Goal: Task Accomplishment & Management: Complete application form

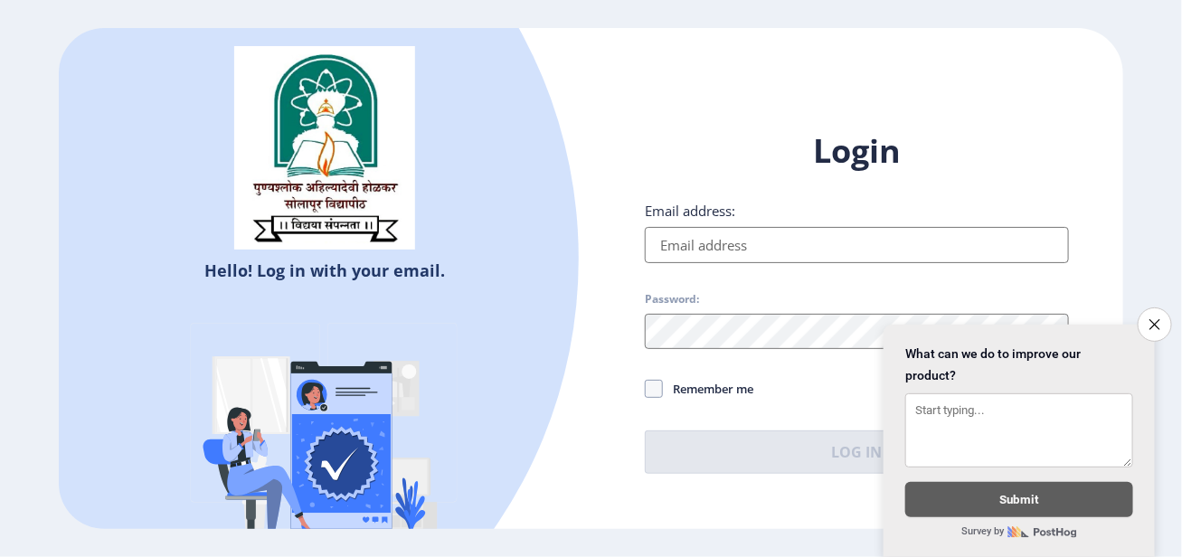
click at [698, 247] on input "Email address:" at bounding box center [856, 245] width 423 height 36
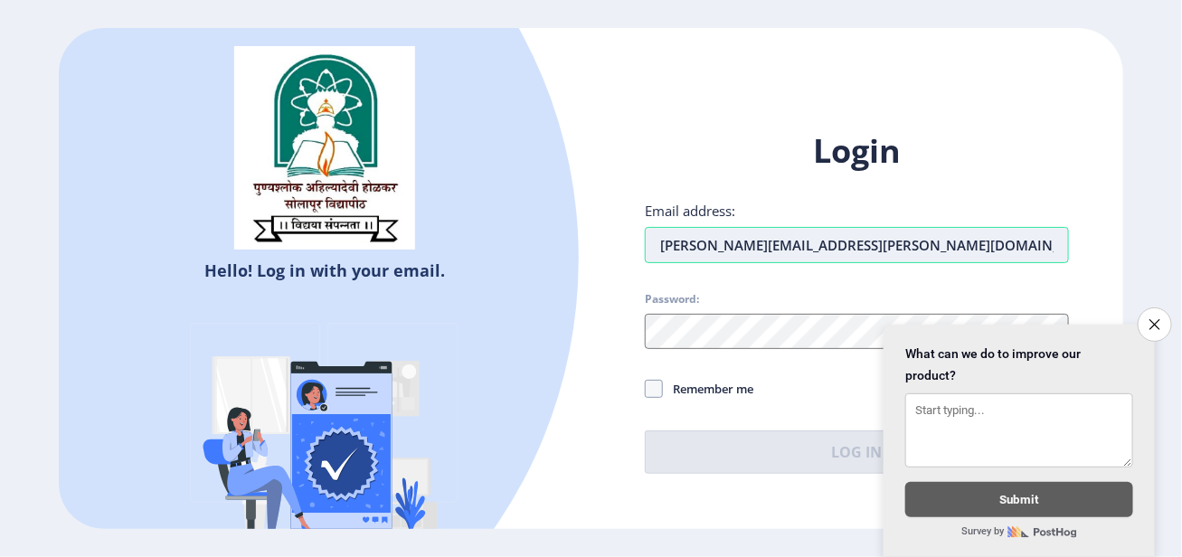
type input "[PERSON_NAME][EMAIL_ADDRESS][PERSON_NAME][DOMAIN_NAME]"
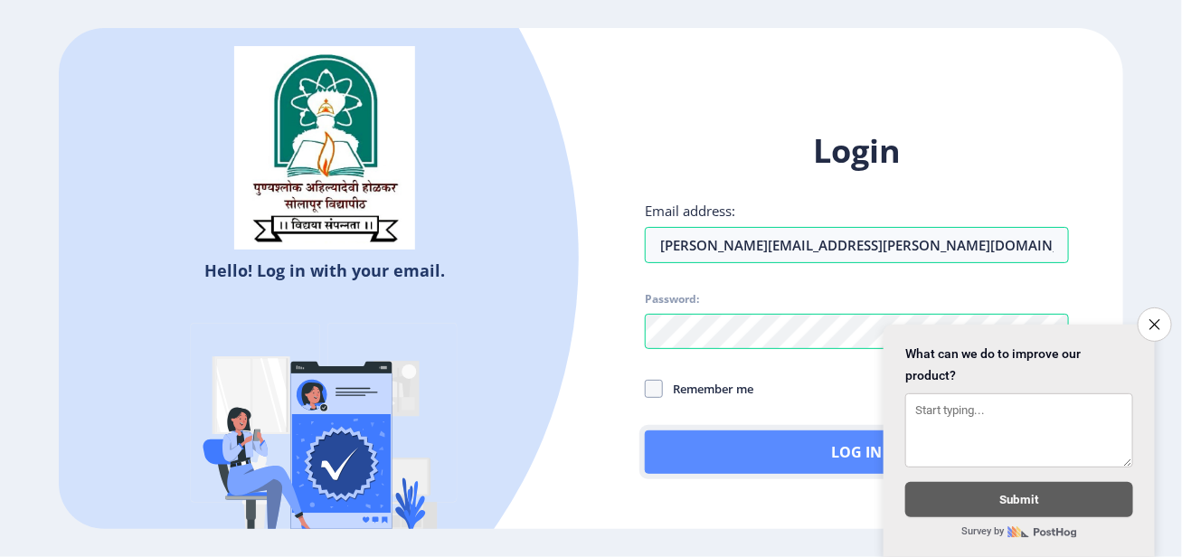
click at [730, 453] on button "Log In" at bounding box center [856, 451] width 423 height 43
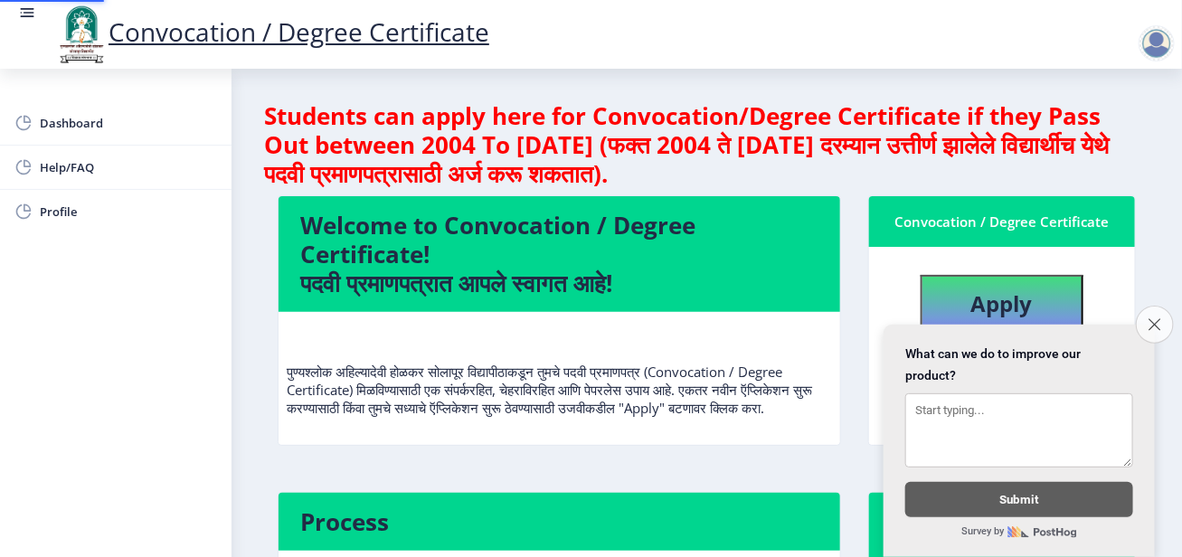
click at [1156, 318] on icon "Close survey" at bounding box center [1155, 324] width 12 height 12
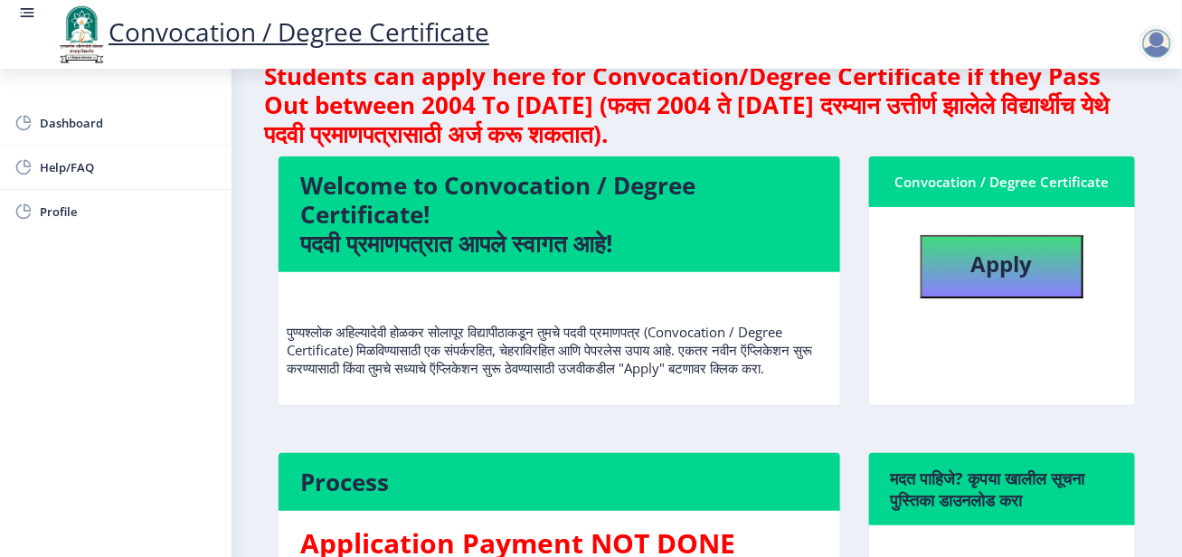
scroll to position [2, 0]
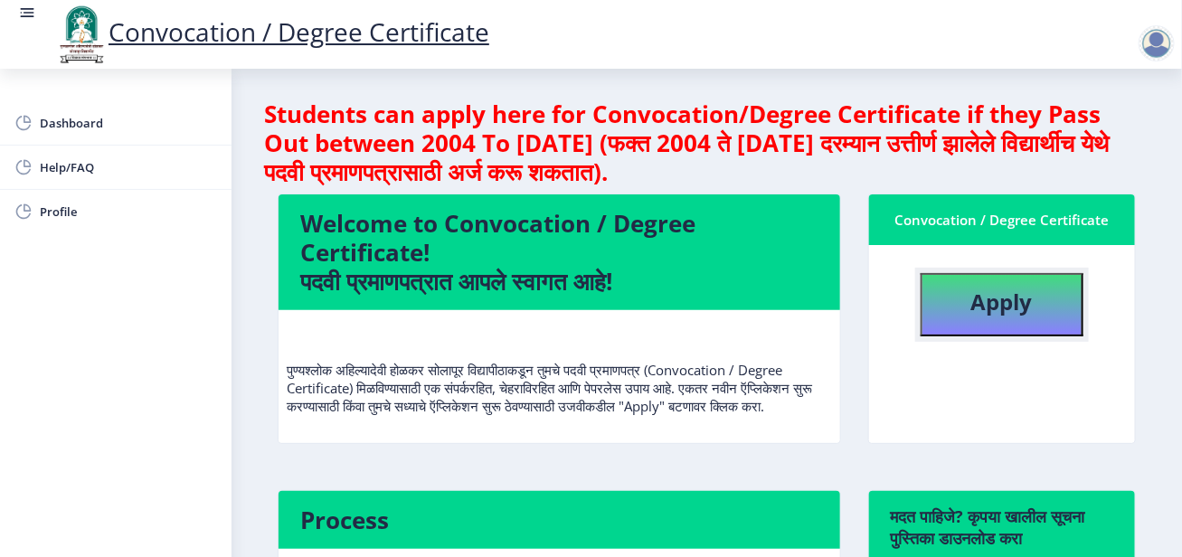
click at [1017, 308] on b "Apply" at bounding box center [1001, 302] width 61 height 30
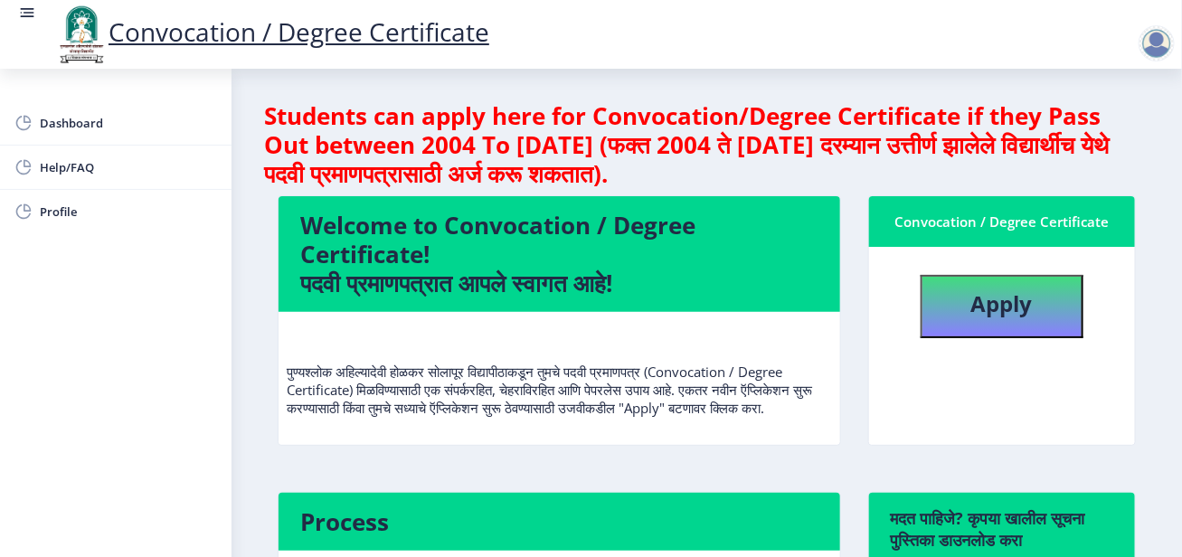
select select
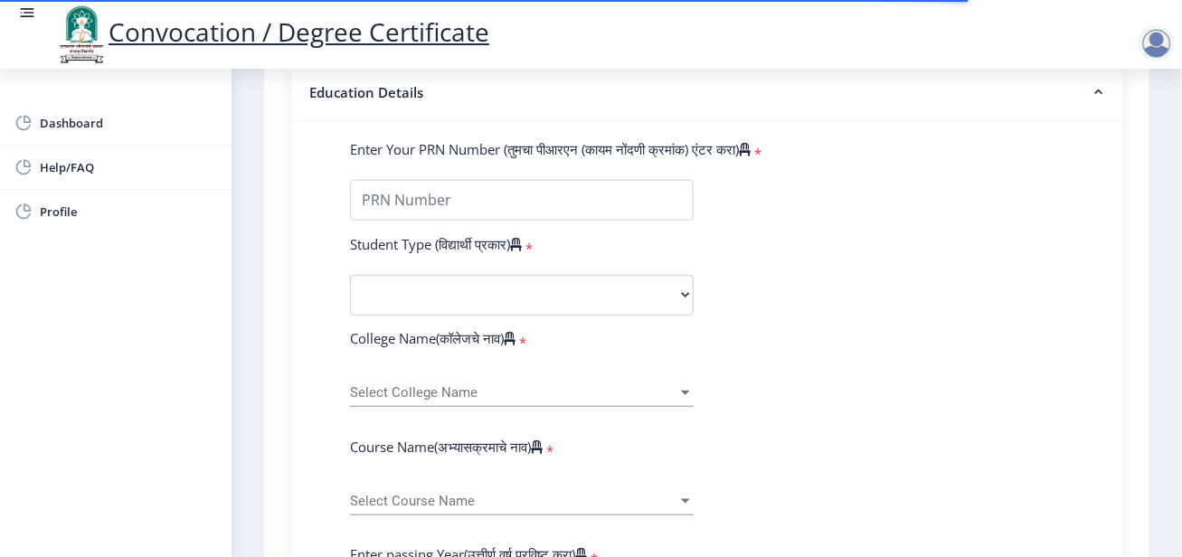
scroll to position [362, 0]
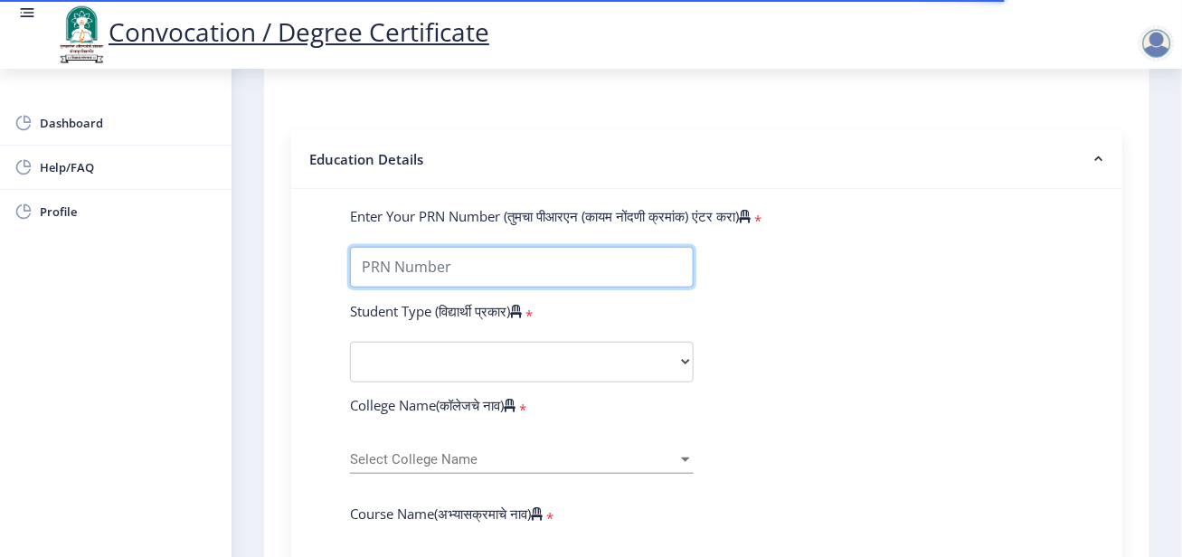
click at [448, 278] on input "Enter Your PRN Number (तुमचा पीआरएन (कायम नोंदणी क्रमांक) एंटर करा)" at bounding box center [522, 267] width 344 height 41
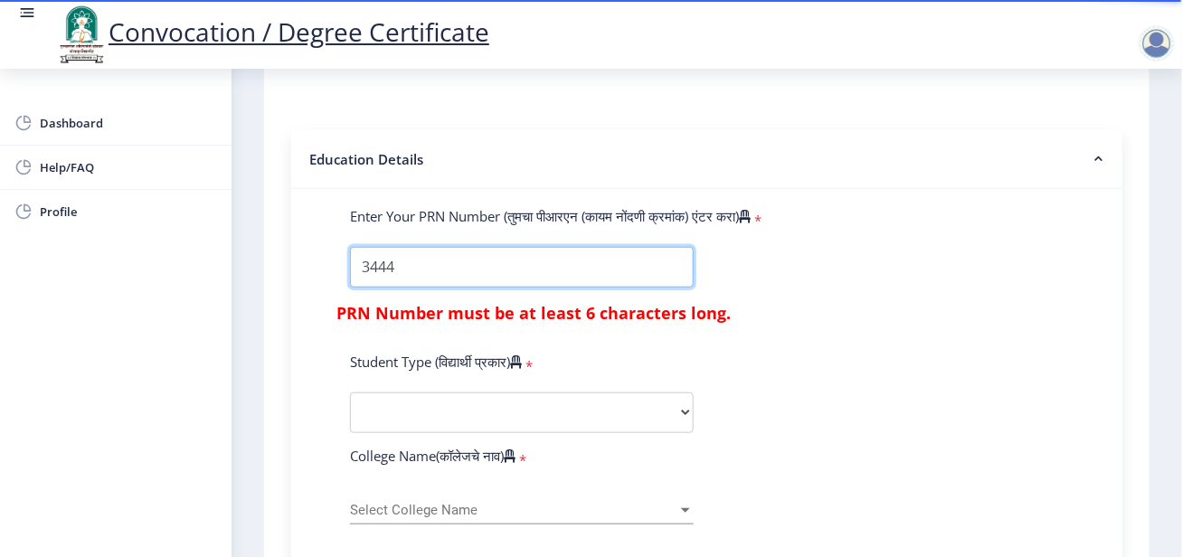
type input "3444"
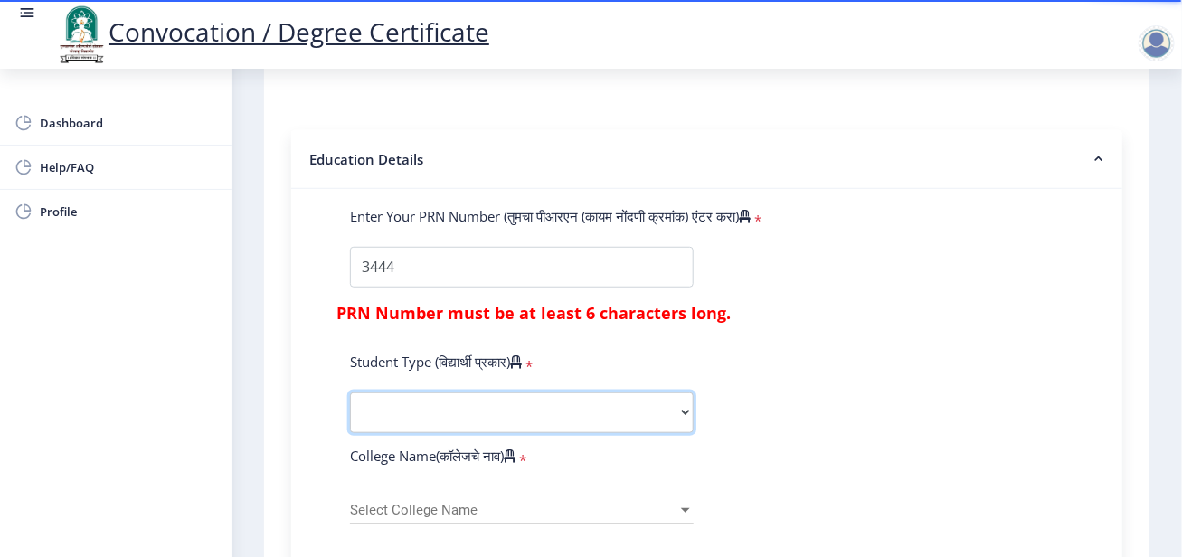
click at [435, 408] on select "Select Student Type Regular External" at bounding box center [522, 412] width 344 height 41
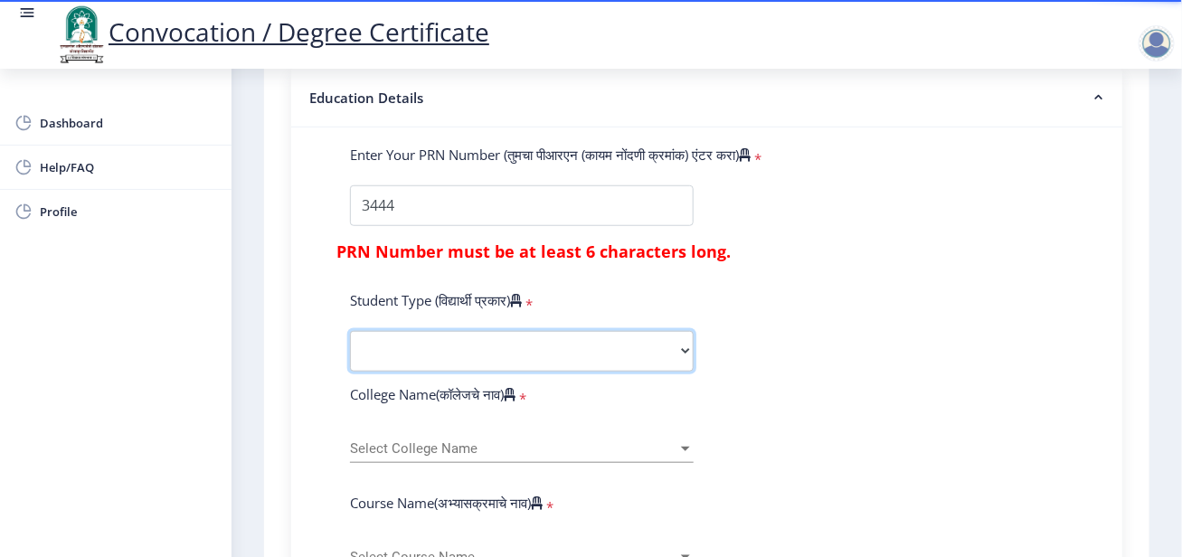
scroll to position [452, 0]
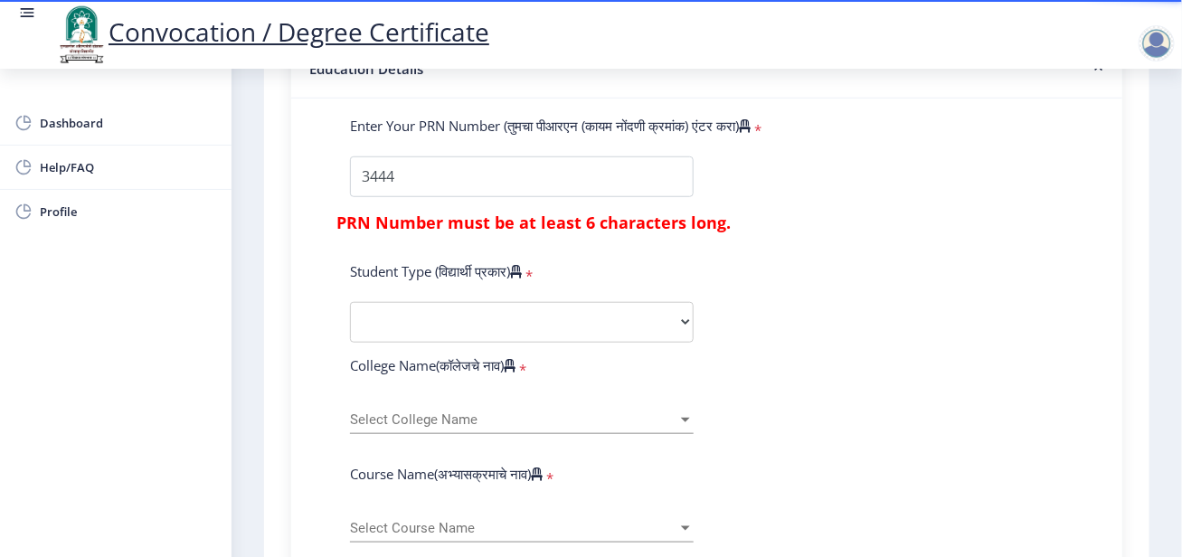
drag, startPoint x: 769, startPoint y: 323, endPoint x: 715, endPoint y: 339, distance: 55.8
click at [679, 318] on select "Select Student Type Regular External" at bounding box center [522, 322] width 344 height 41
select select "Regular"
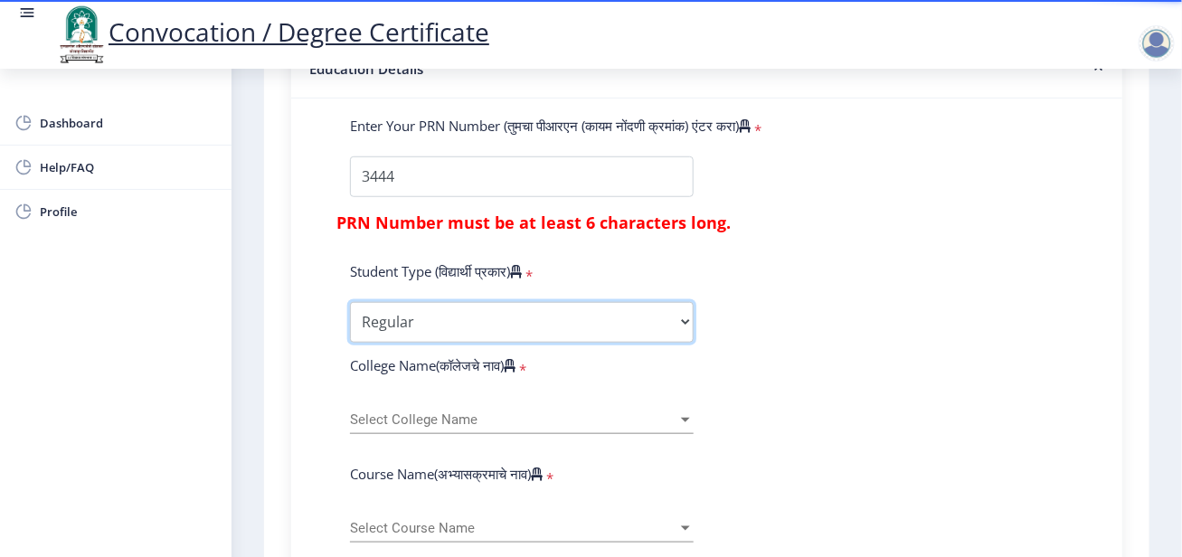
click at [350, 302] on select "Select Student Type Regular External" at bounding box center [522, 322] width 344 height 41
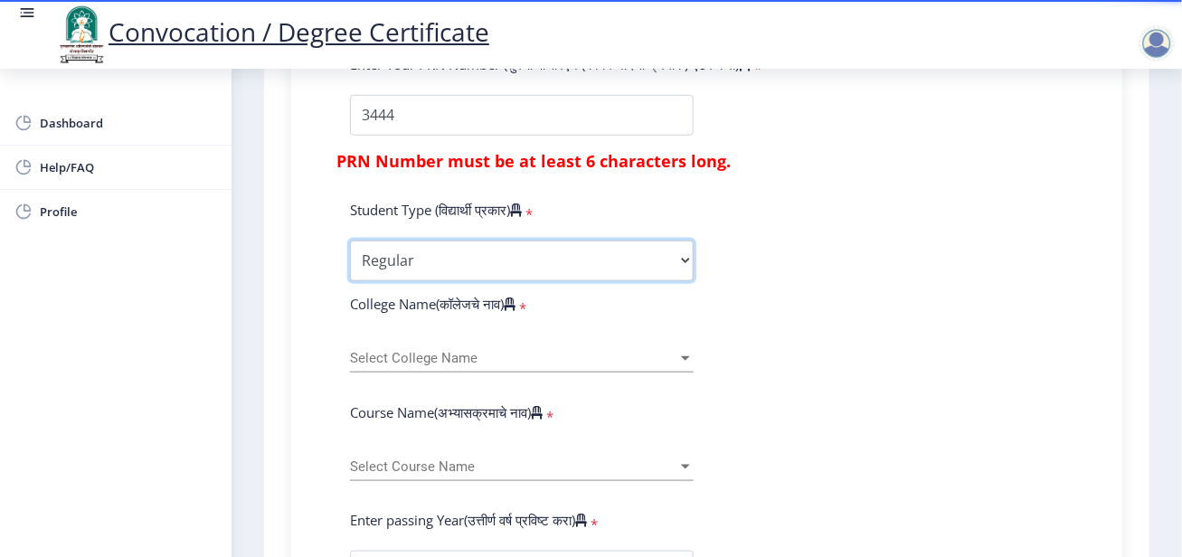
scroll to position [543, 0]
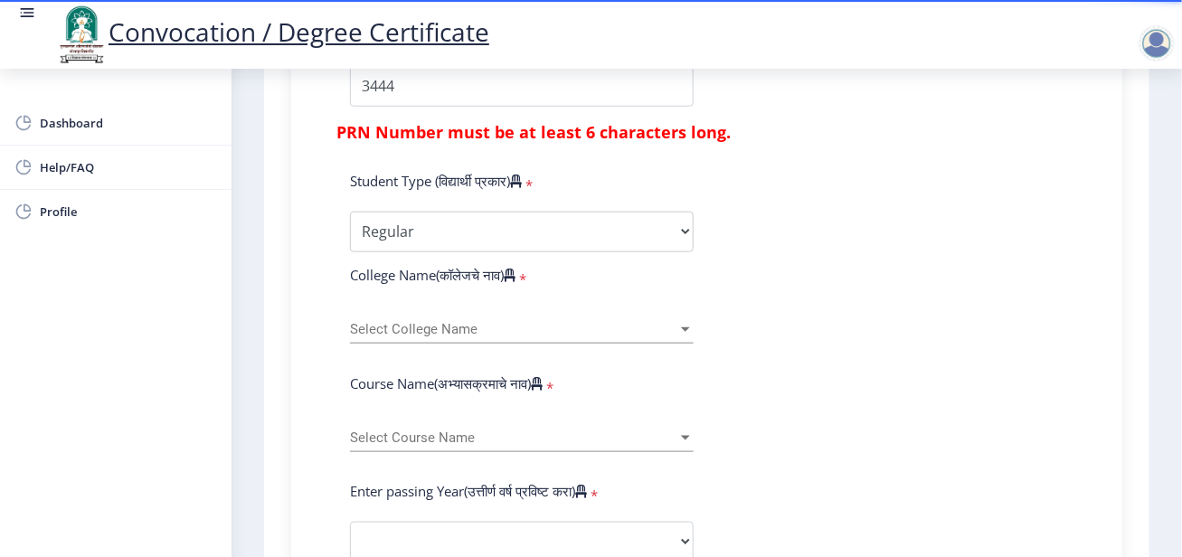
click at [521, 326] on span "Select College Name" at bounding box center [513, 329] width 327 height 15
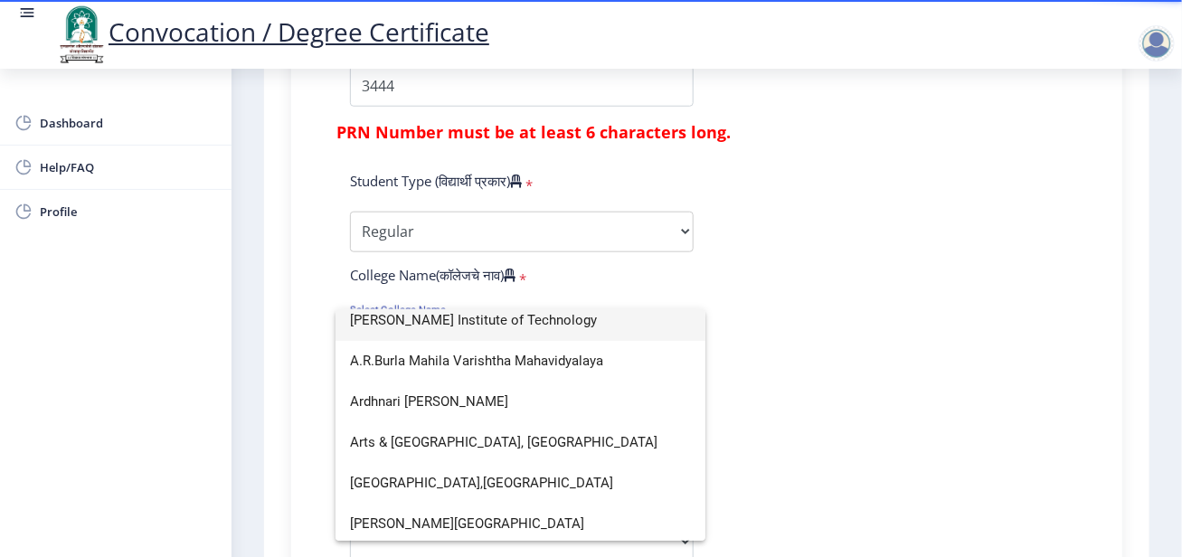
scroll to position [0, 0]
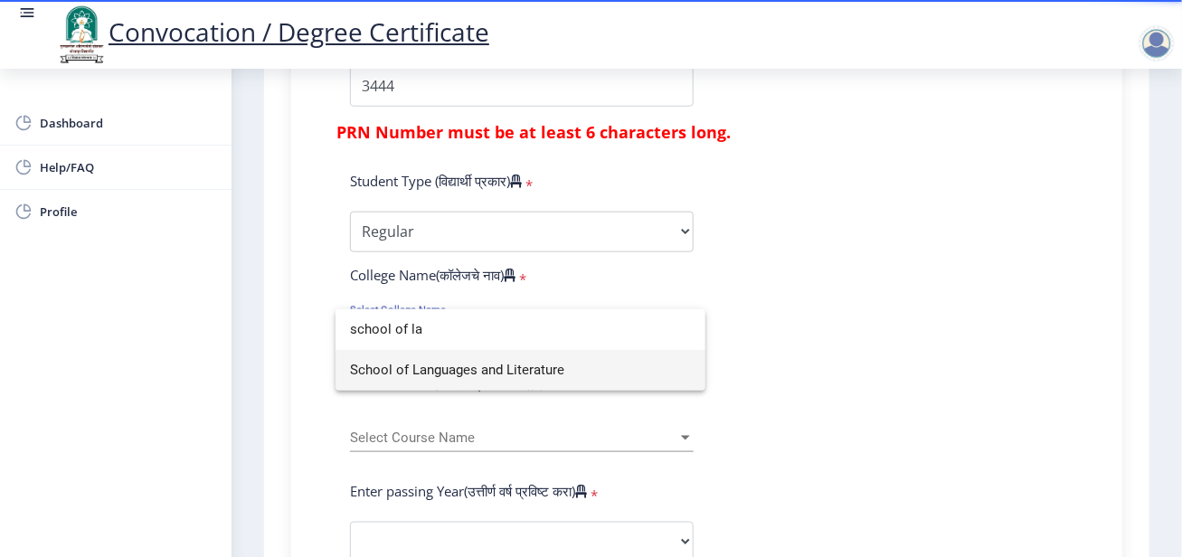
type input "school of la"
click at [498, 374] on span "School of Languages and Literature" at bounding box center [520, 370] width 341 height 41
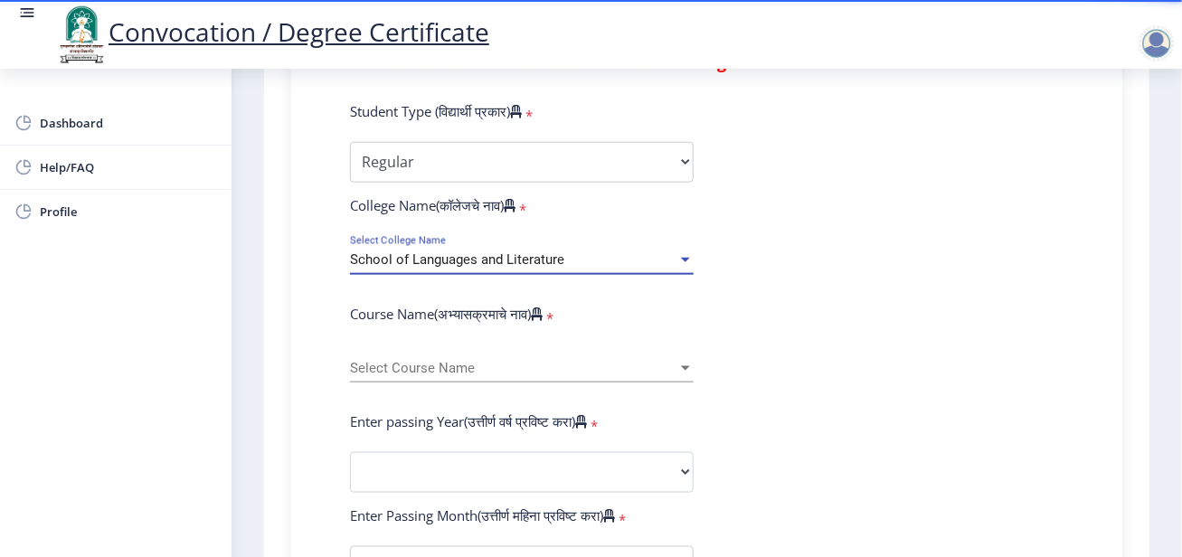
scroll to position [723, 0]
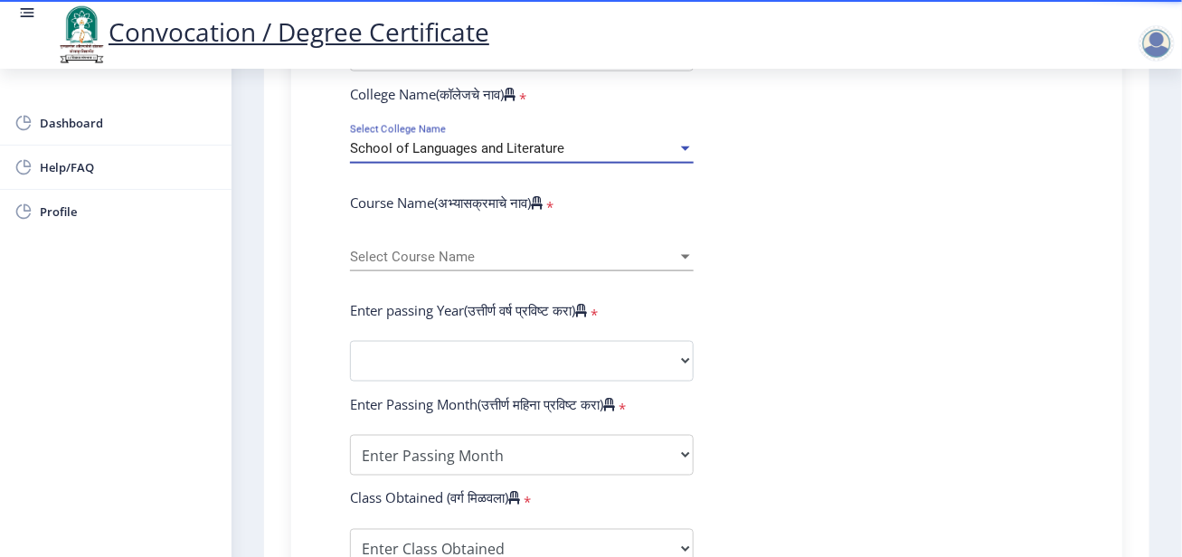
click at [472, 260] on span "Select Course Name" at bounding box center [513, 257] width 327 height 15
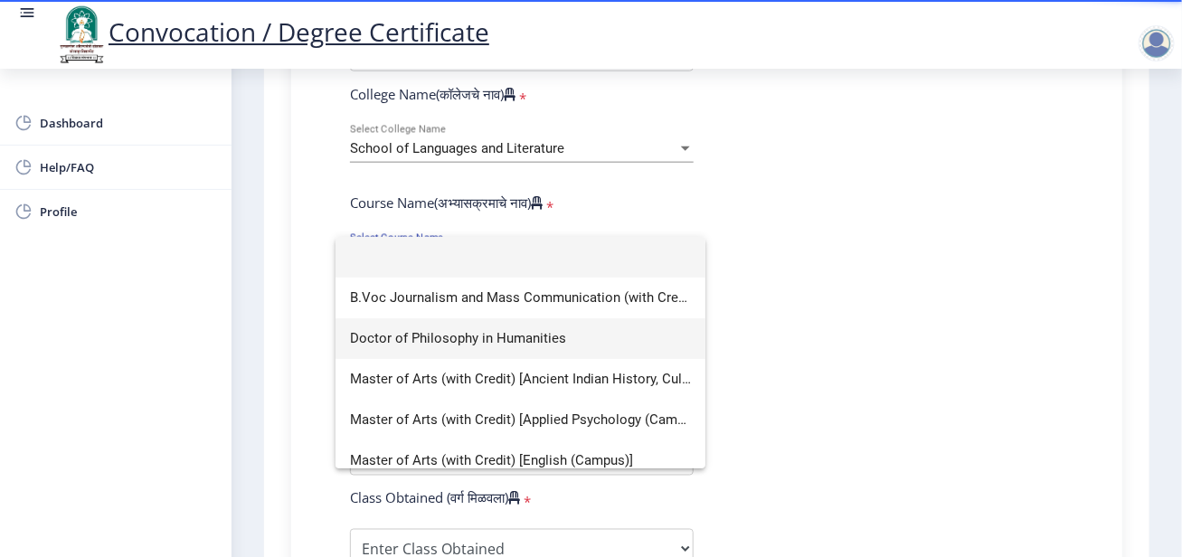
click at [544, 350] on span "Doctor of Philosophy in Humanities" at bounding box center [520, 338] width 341 height 41
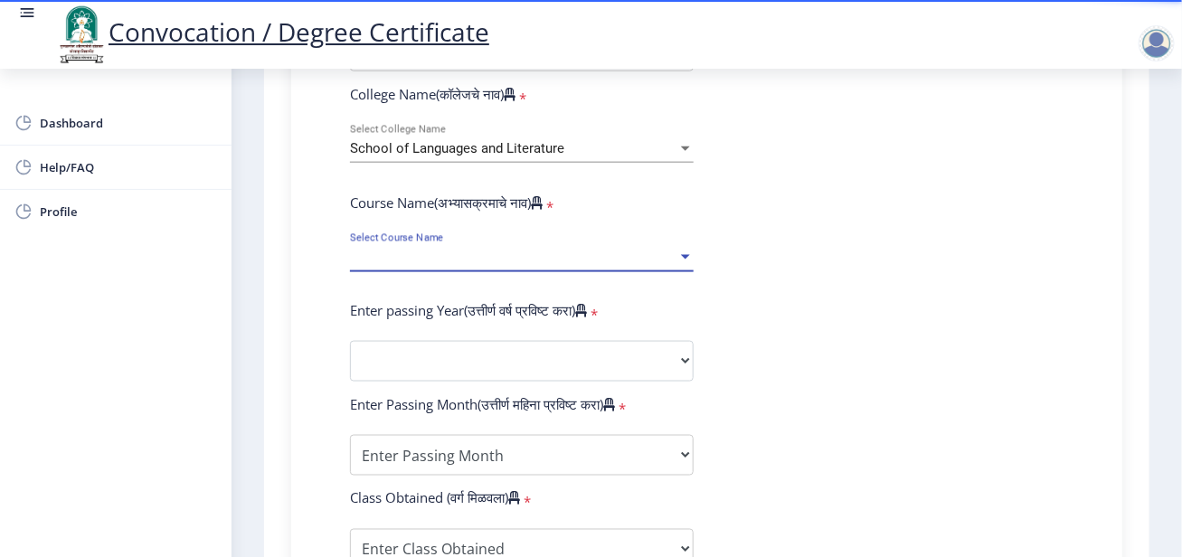
select select "January"
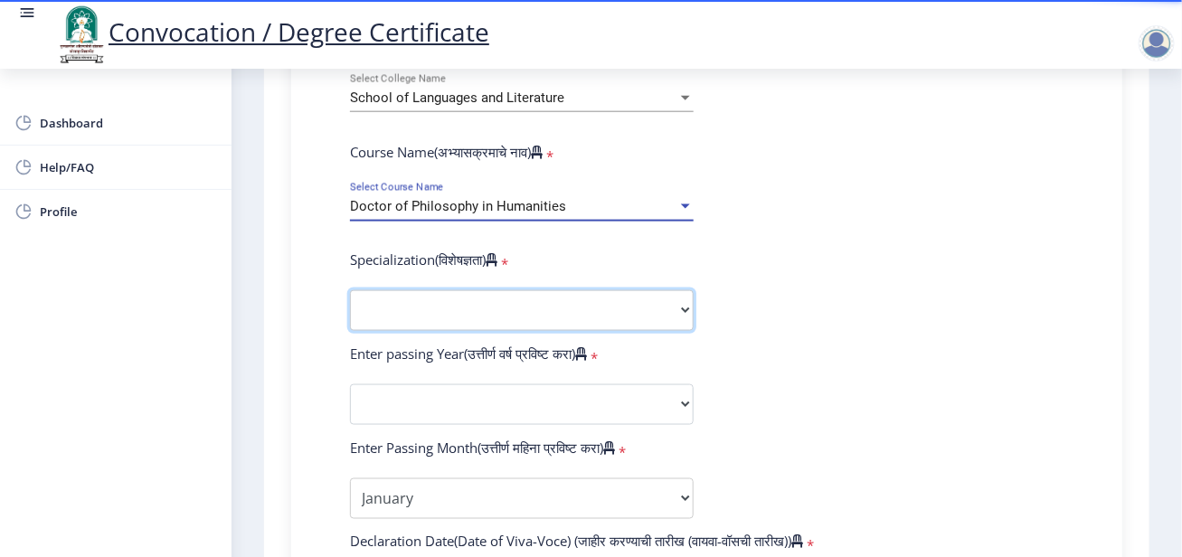
click at [653, 307] on select "Specialization AIHC&A Economics English Hindi History Kannada Law Marathi Polit…" at bounding box center [522, 310] width 344 height 41
select select "English"
click at [350, 290] on select "Specialization AIHC&A Economics English Hindi History Kannada Law Marathi Polit…" at bounding box center [522, 310] width 344 height 41
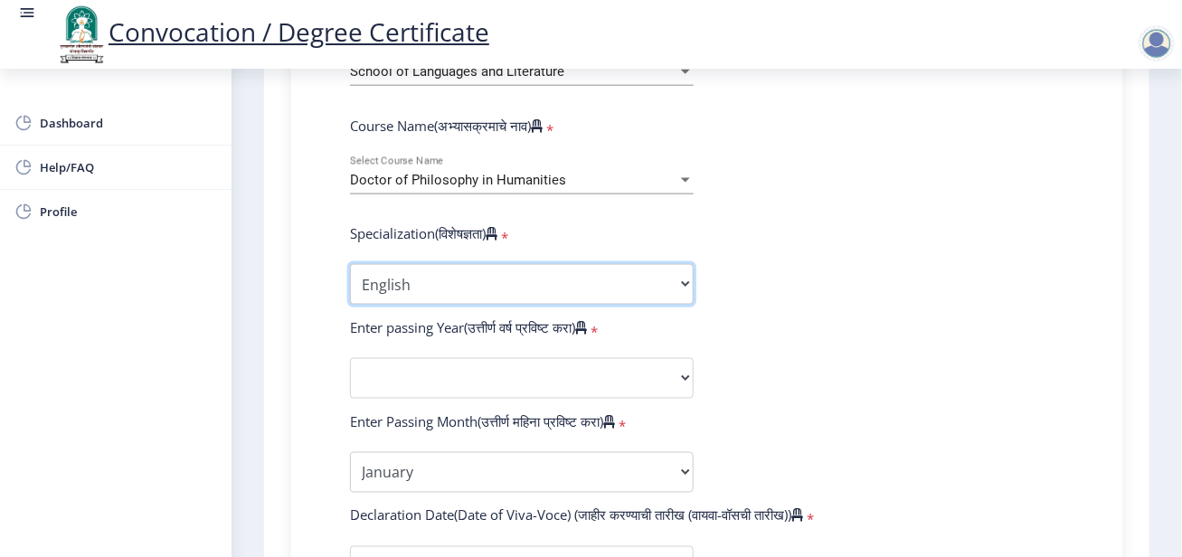
scroll to position [756, 0]
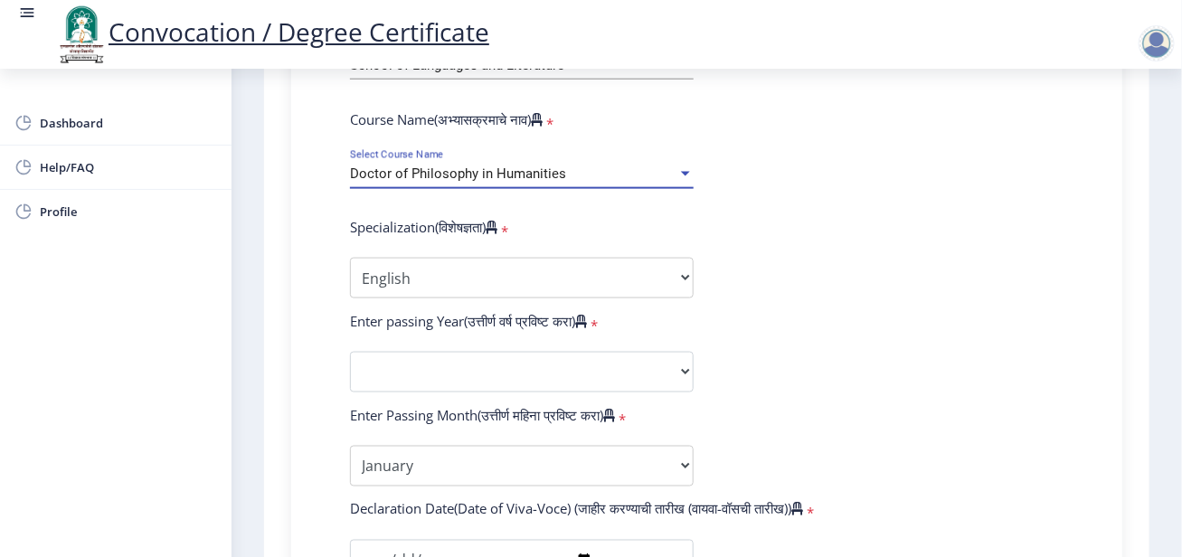
click at [685, 175] on div at bounding box center [685, 173] width 16 height 15
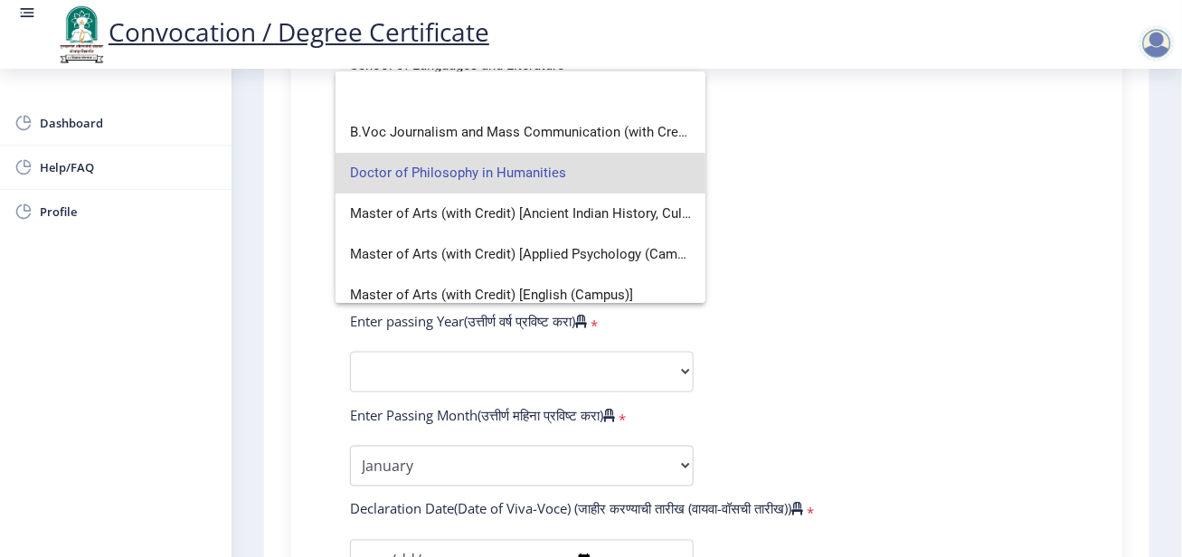
click at [801, 189] on div at bounding box center [591, 278] width 1182 height 557
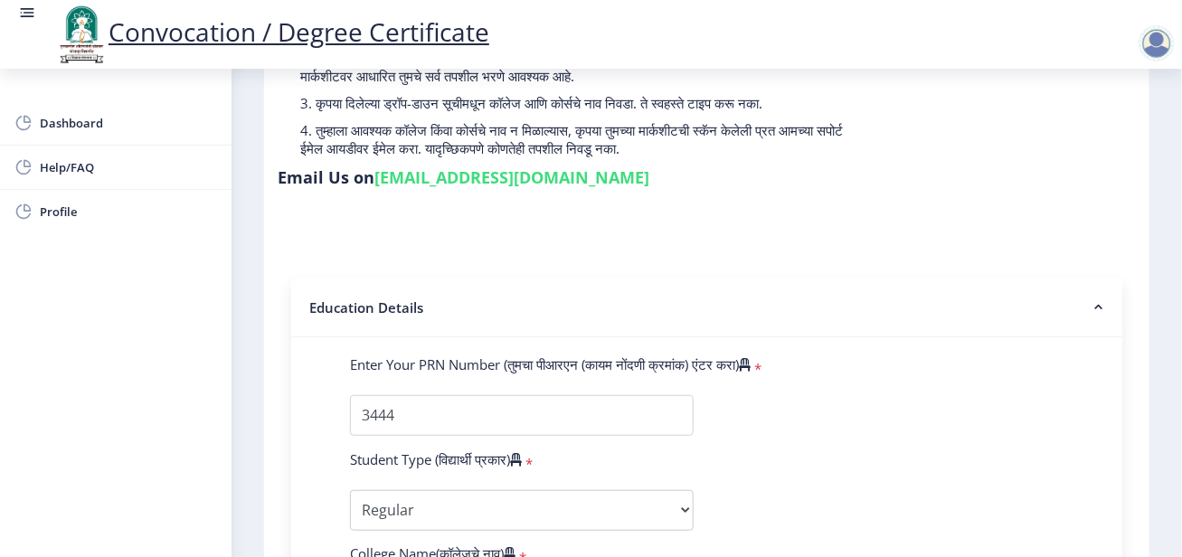
scroll to position [0, 0]
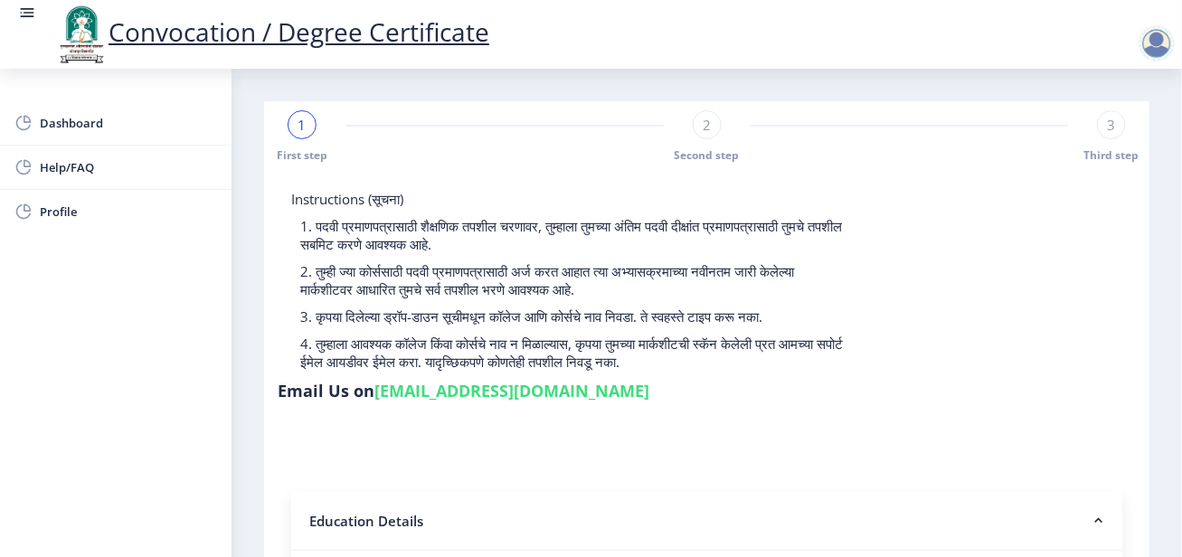
click at [24, 14] on rect at bounding box center [27, 13] width 18 height 18
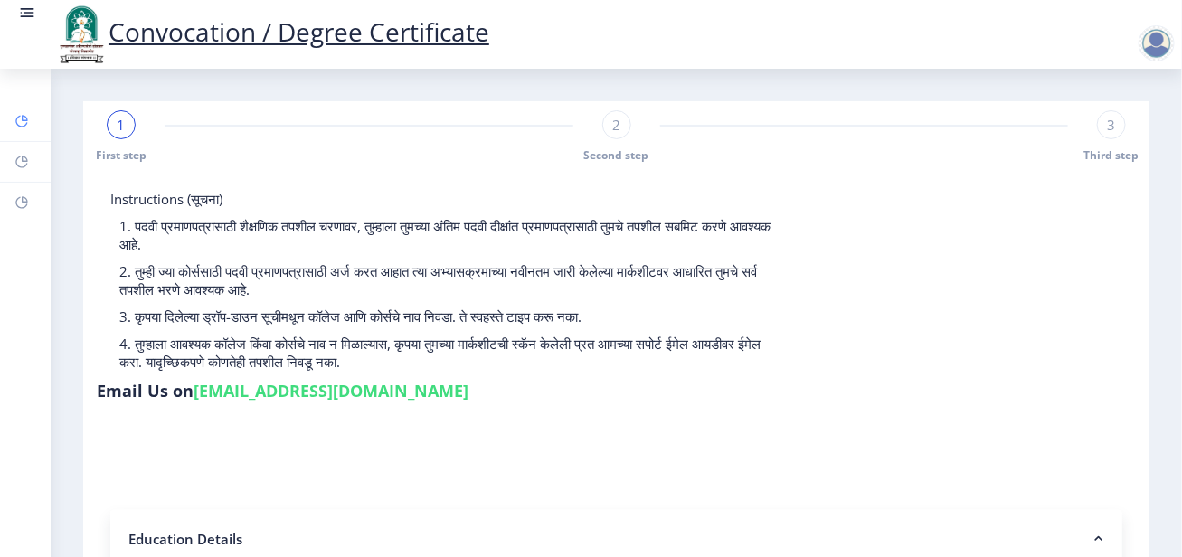
click at [20, 121] on rect at bounding box center [21, 121] width 14 height 14
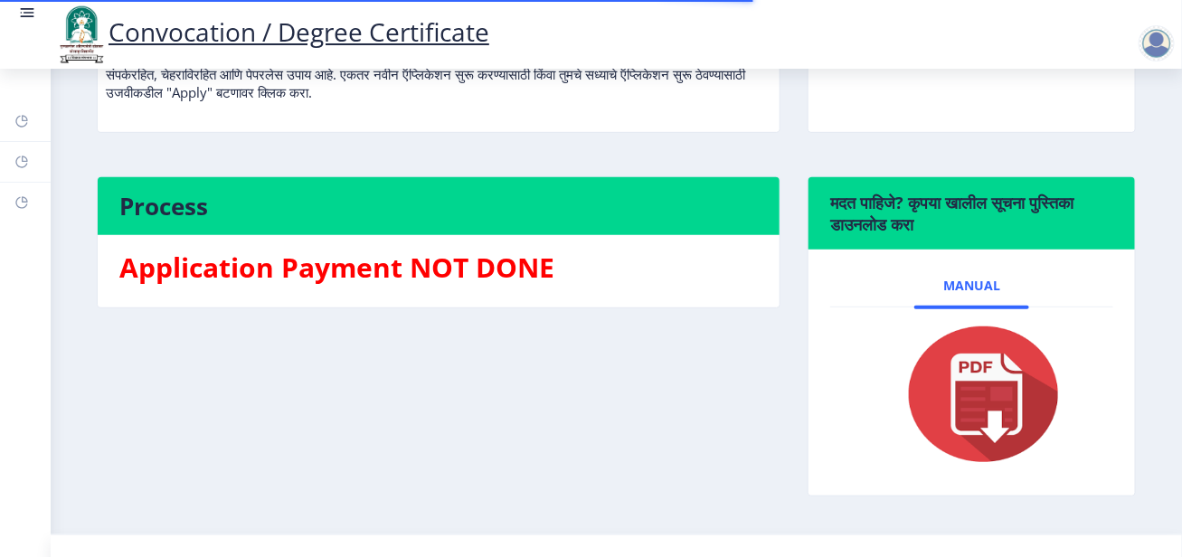
scroll to position [317, 0]
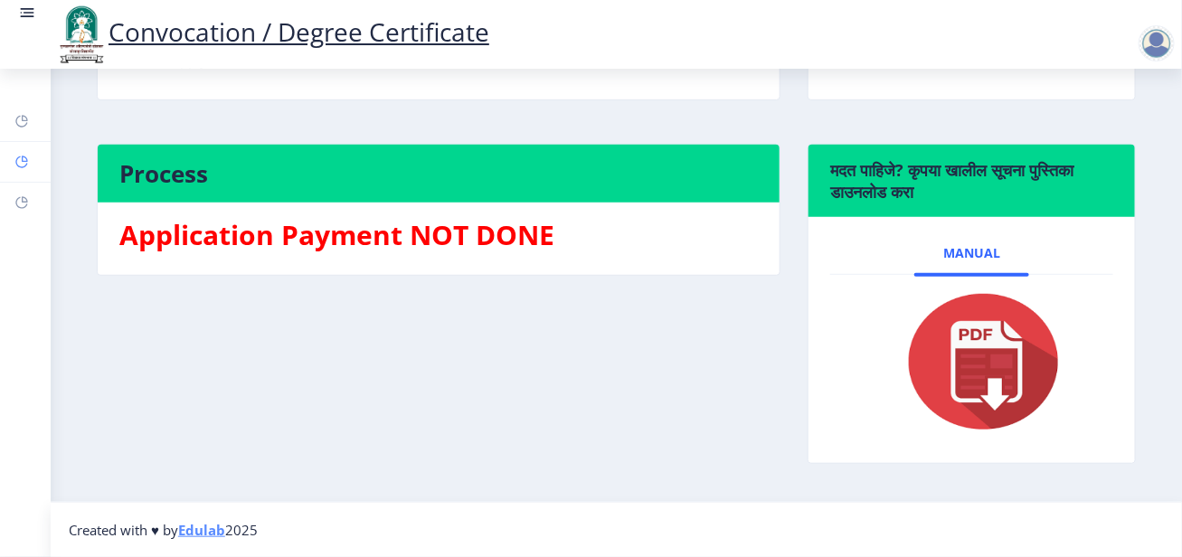
click at [17, 162] on rect at bounding box center [21, 162] width 14 height 14
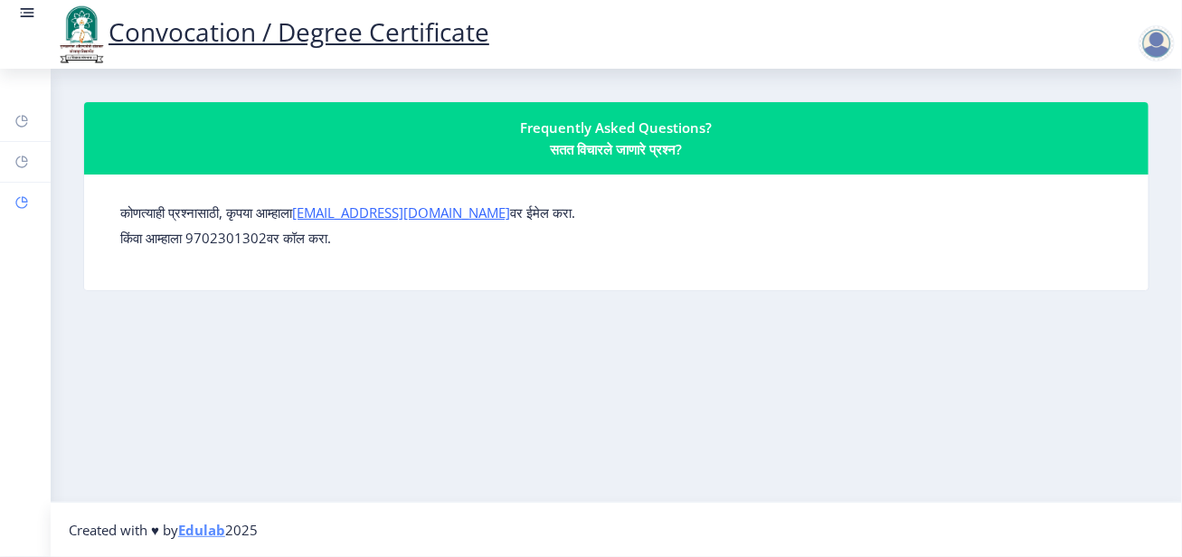
click at [26, 203] on rect at bounding box center [21, 202] width 14 height 14
select select
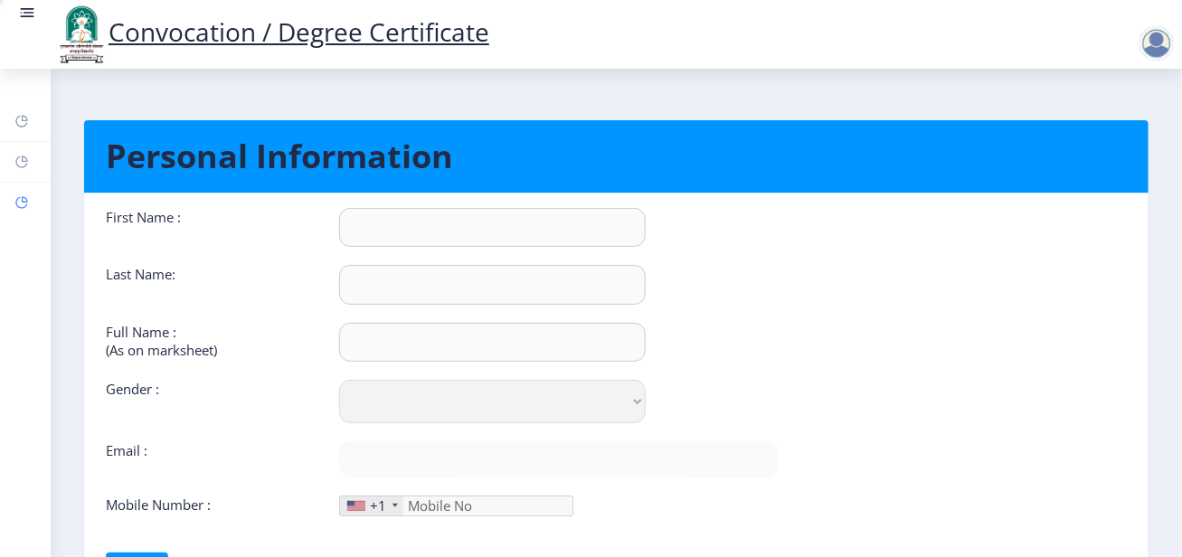
type input "Sameena Bano"
type input "Rangrez"
type input "Rangrez Sameena bano Barkat Ali"
select select "Female"
type input "samina.rangrej@gmail.com"
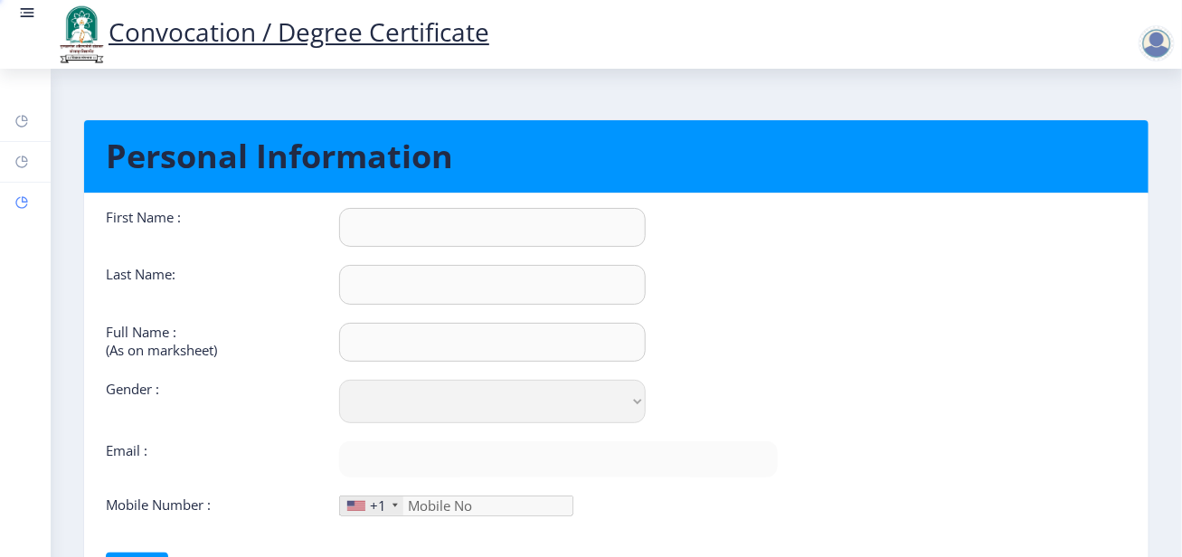
type input "7990299927"
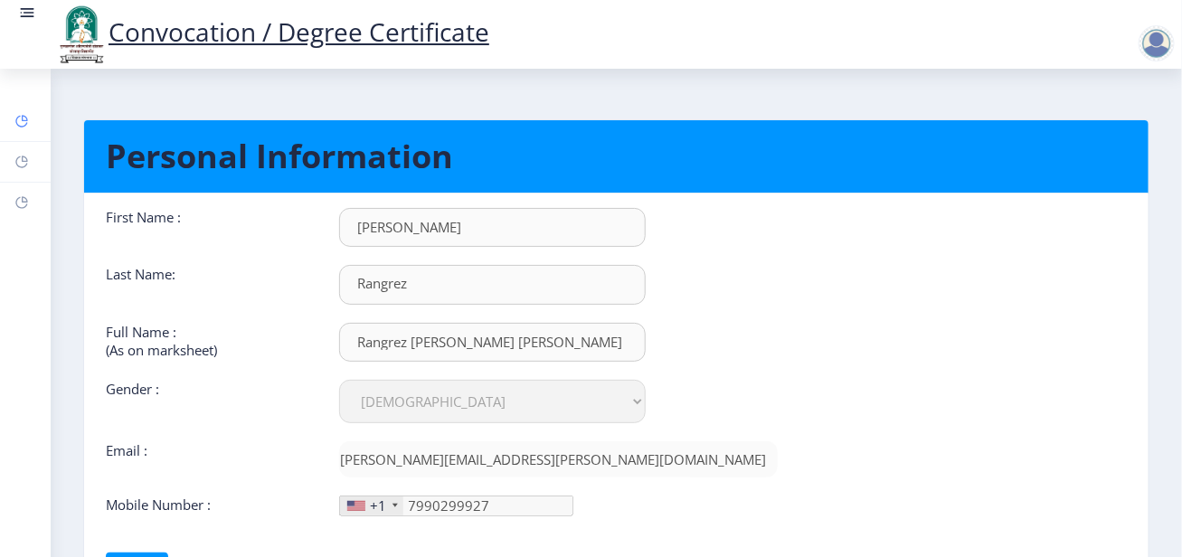
click at [28, 115] on rect at bounding box center [21, 121] width 14 height 14
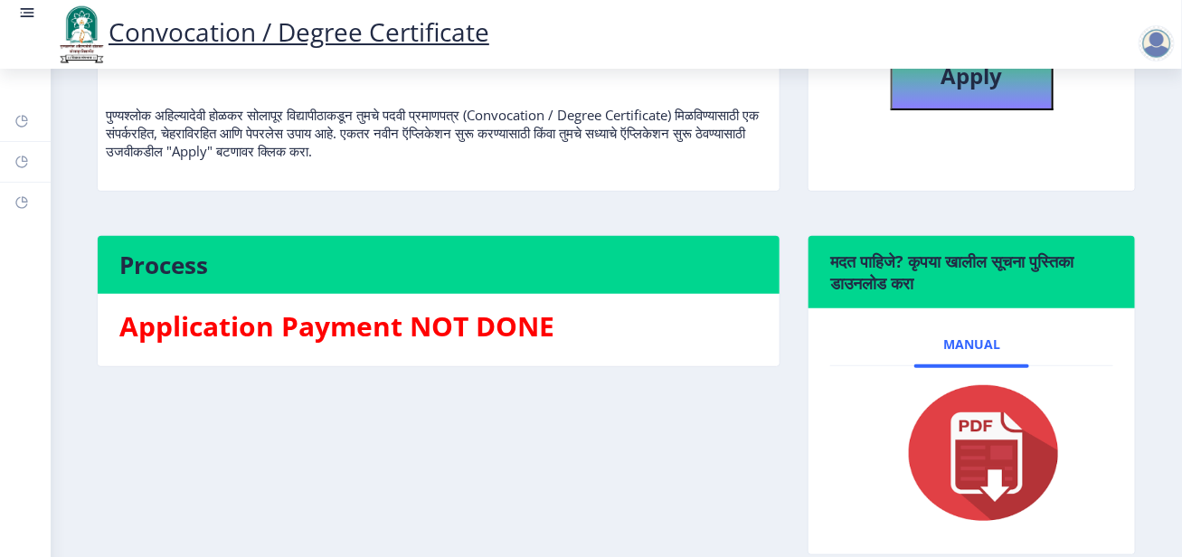
scroll to position [317, 0]
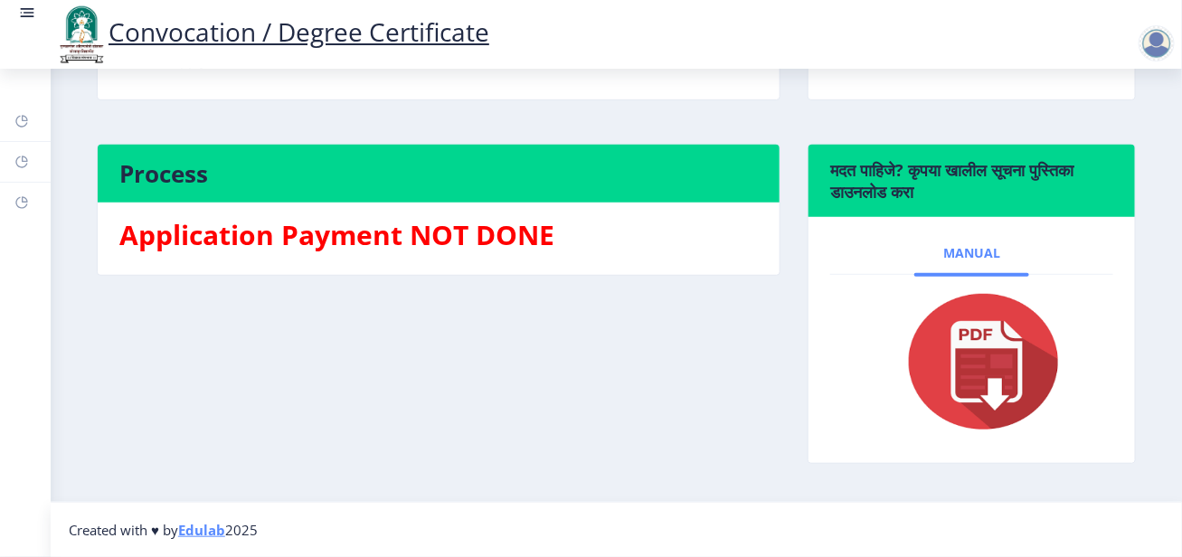
click at [968, 255] on span "Manual" at bounding box center [971, 253] width 57 height 14
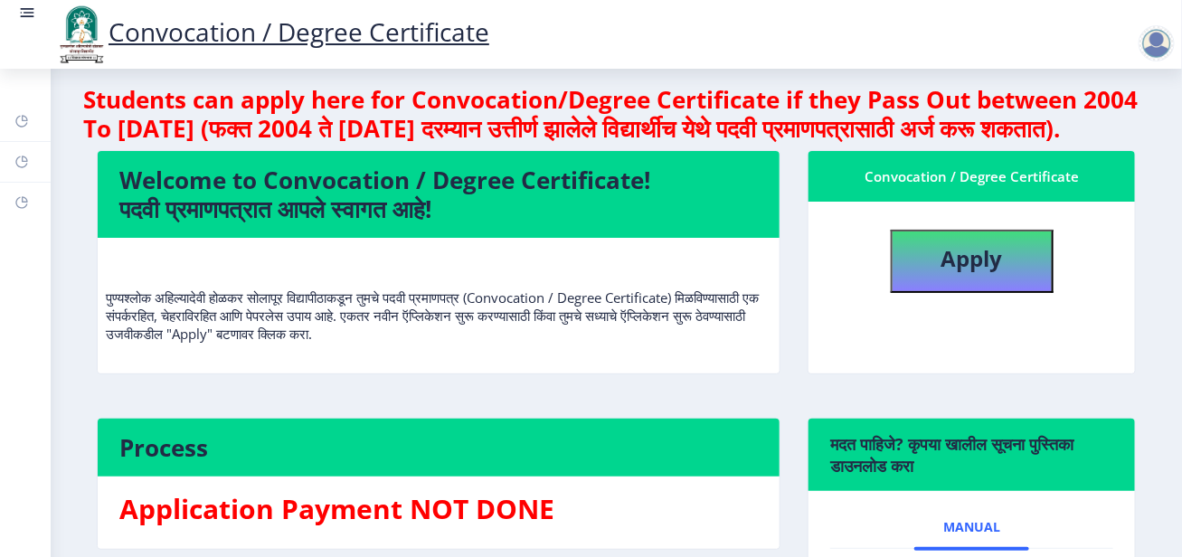
scroll to position [0, 0]
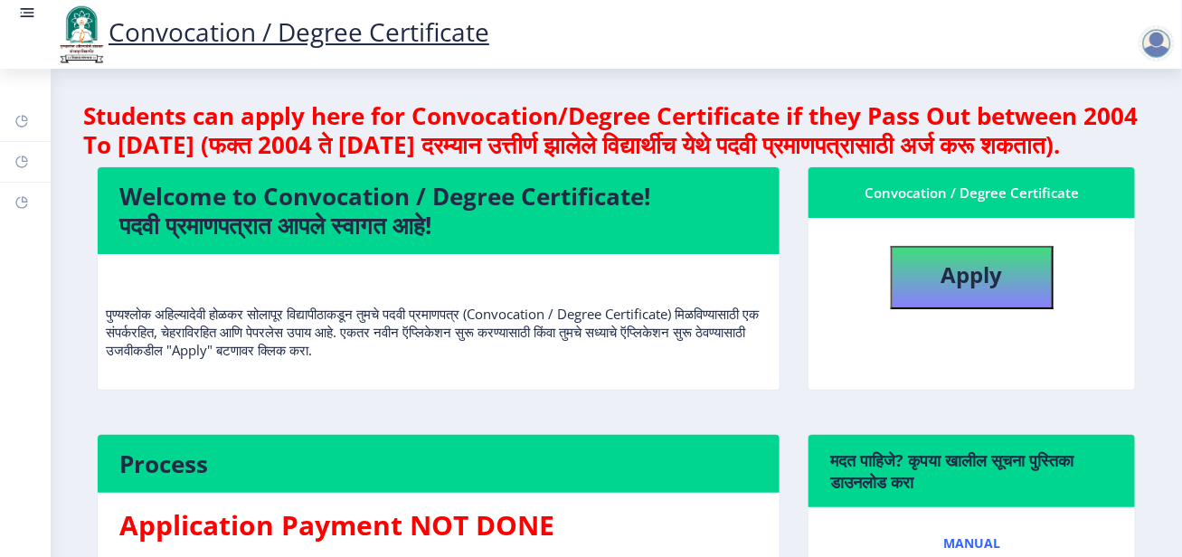
click at [24, 7] on rect at bounding box center [27, 13] width 18 height 18
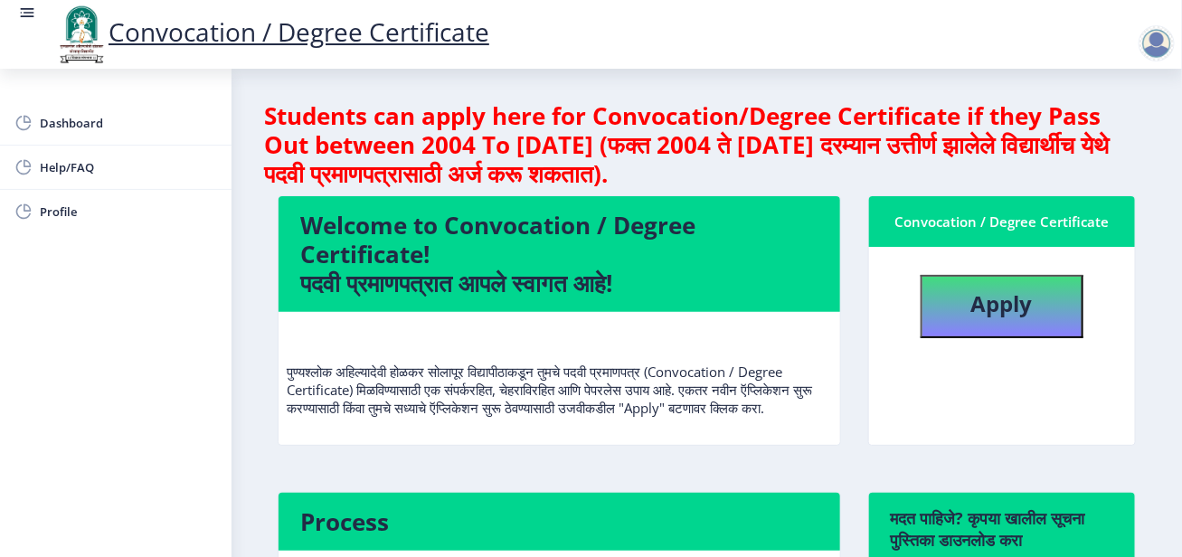
click at [677, 222] on h4 "Welcome to Convocation / Degree Certificate! पदवी प्रमाणपत्रात आपले स्वागत आहे!" at bounding box center [559, 254] width 518 height 87
click at [24, 24] on link at bounding box center [27, 34] width 18 height 61
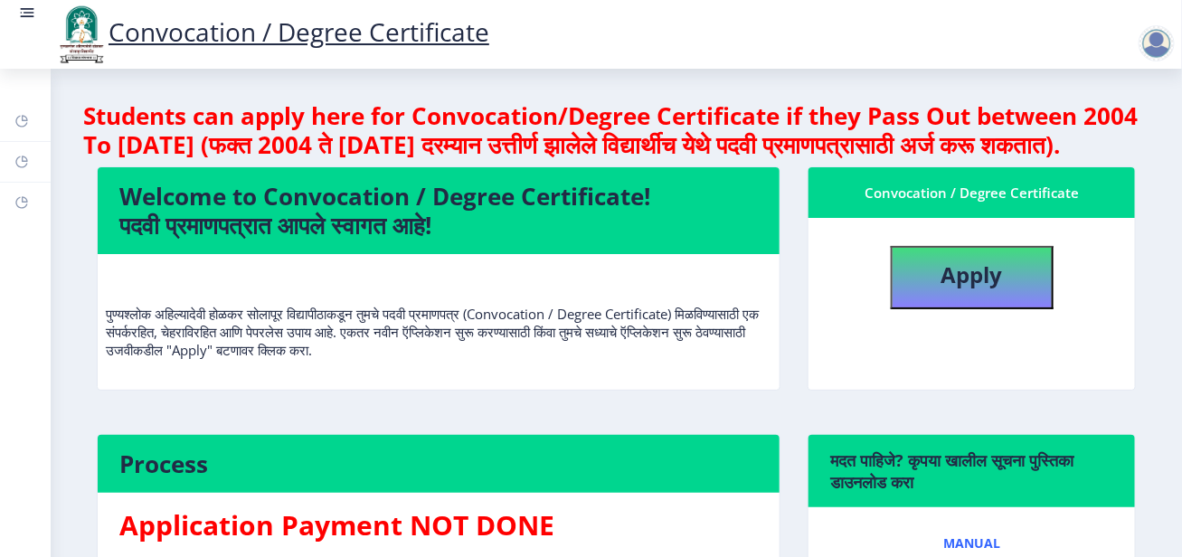
click at [242, 40] on link "Convocation / Degree Certificate" at bounding box center [271, 31] width 435 height 34
click at [22, 122] on rect at bounding box center [21, 121] width 14 height 14
click at [26, 10] on rect at bounding box center [27, 13] width 18 height 18
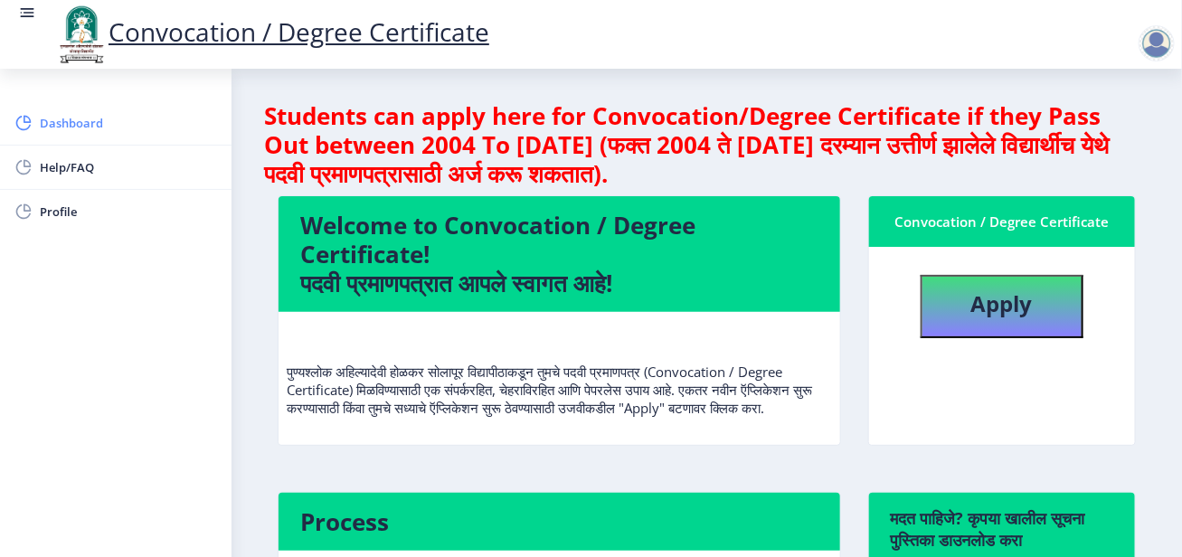
click at [86, 115] on span "Dashboard" at bounding box center [128, 123] width 177 height 22
click at [45, 162] on span "Help/FAQ" at bounding box center [128, 167] width 177 height 22
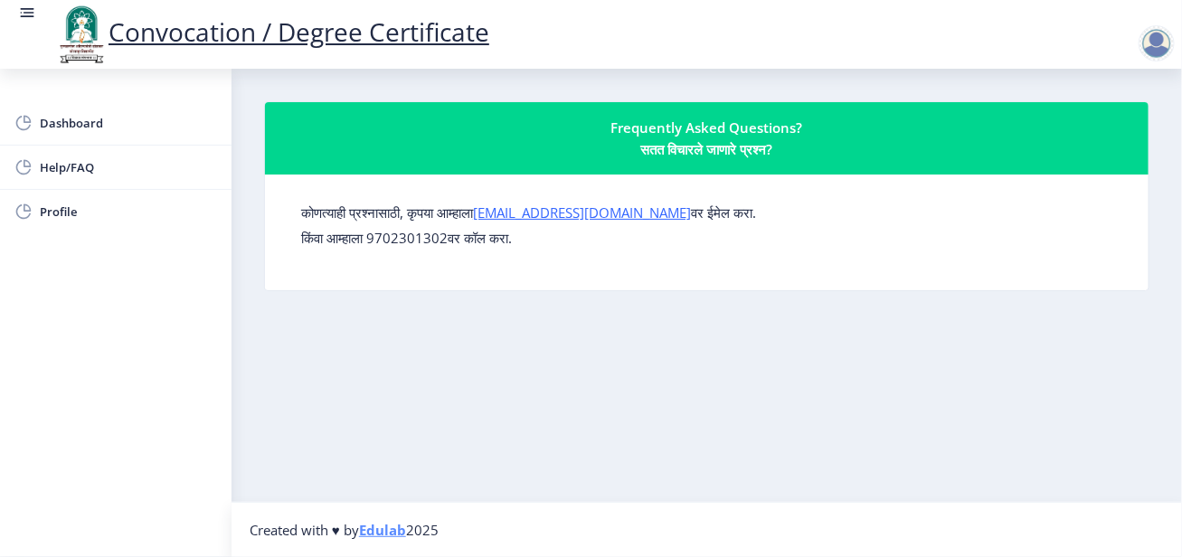
click at [387, 534] on link "Edulab" at bounding box center [382, 530] width 47 height 18
click at [391, 534] on link "Edulab" at bounding box center [382, 530] width 47 height 18
click at [31, 207] on rect at bounding box center [23, 212] width 18 height 18
select select "Female"
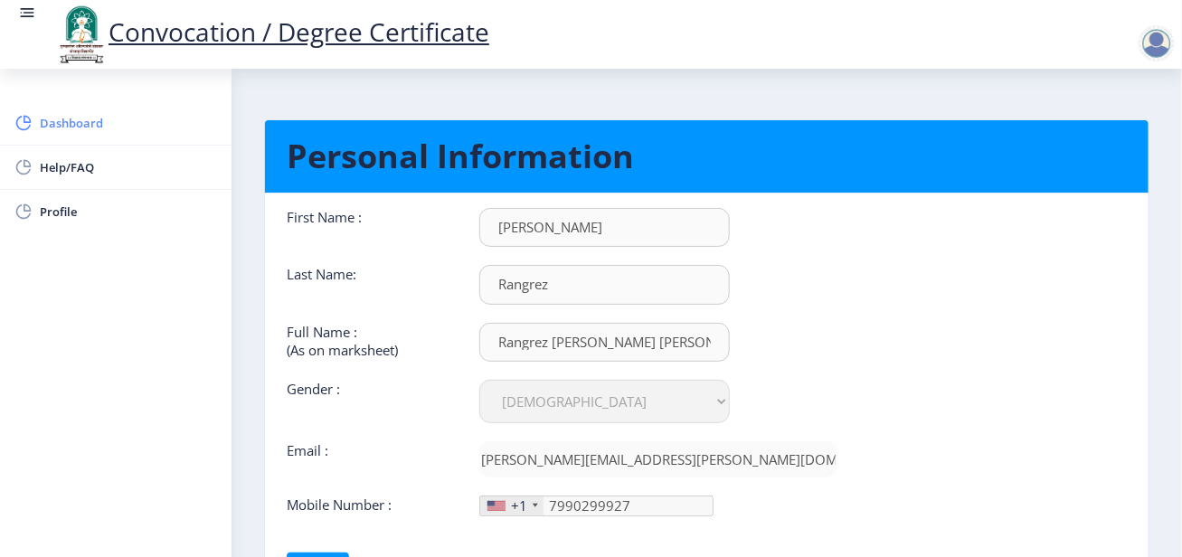
click at [56, 115] on span "Dashboard" at bounding box center [128, 123] width 177 height 22
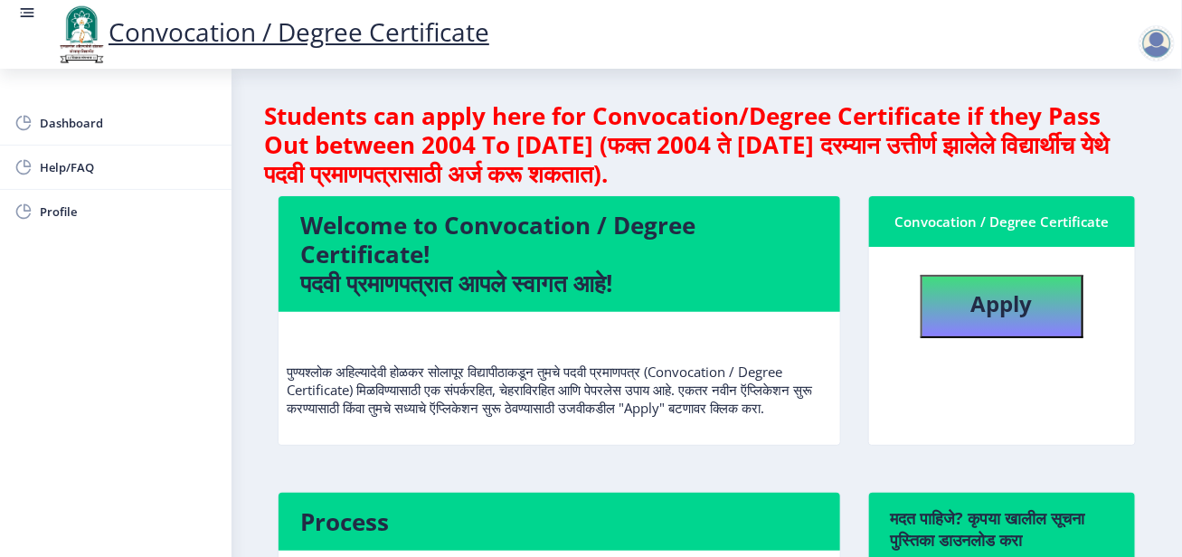
click at [88, 43] on img at bounding box center [81, 34] width 54 height 61
click at [985, 153] on h4 "Students can apply here for Convocation/Degree Certificate if they Pass Out bet…" at bounding box center [706, 144] width 885 height 87
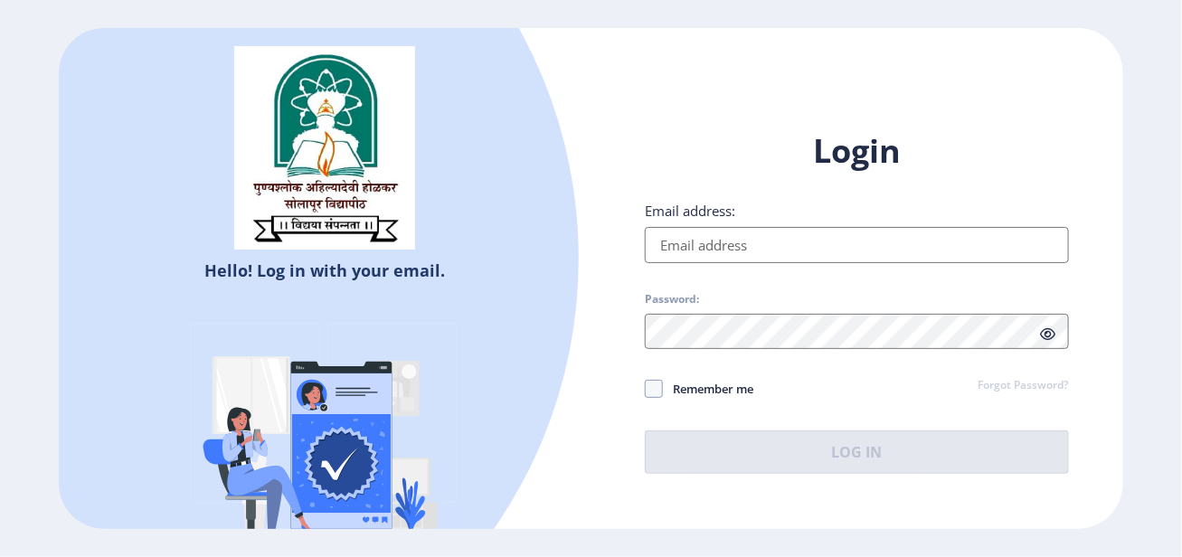
type input "[PERSON_NAME][EMAIL_ADDRESS][PERSON_NAME][DOMAIN_NAME]"
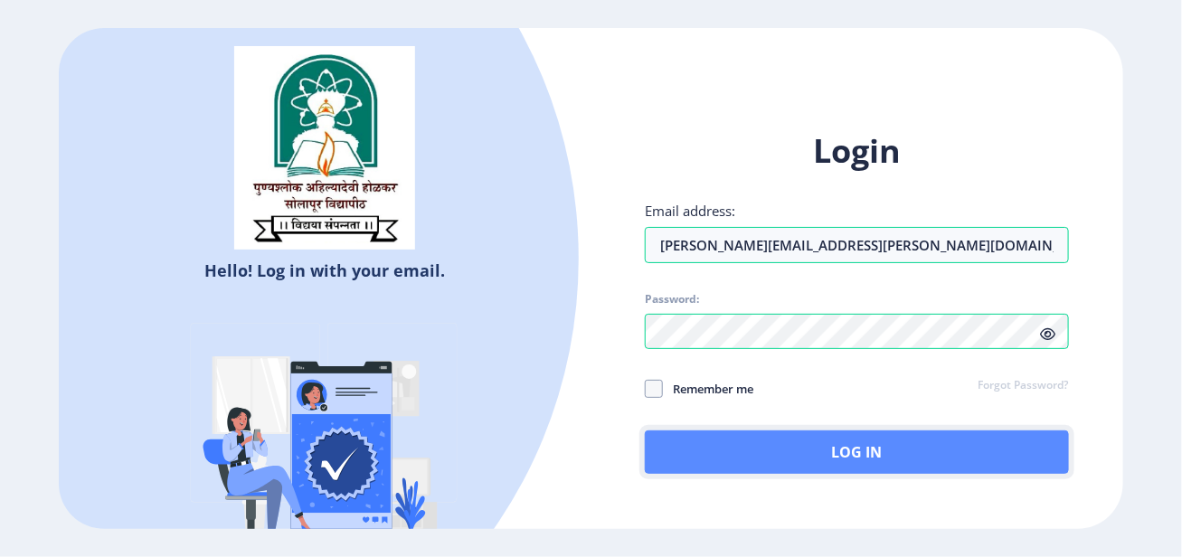
click at [809, 444] on button "Log In" at bounding box center [856, 451] width 423 height 43
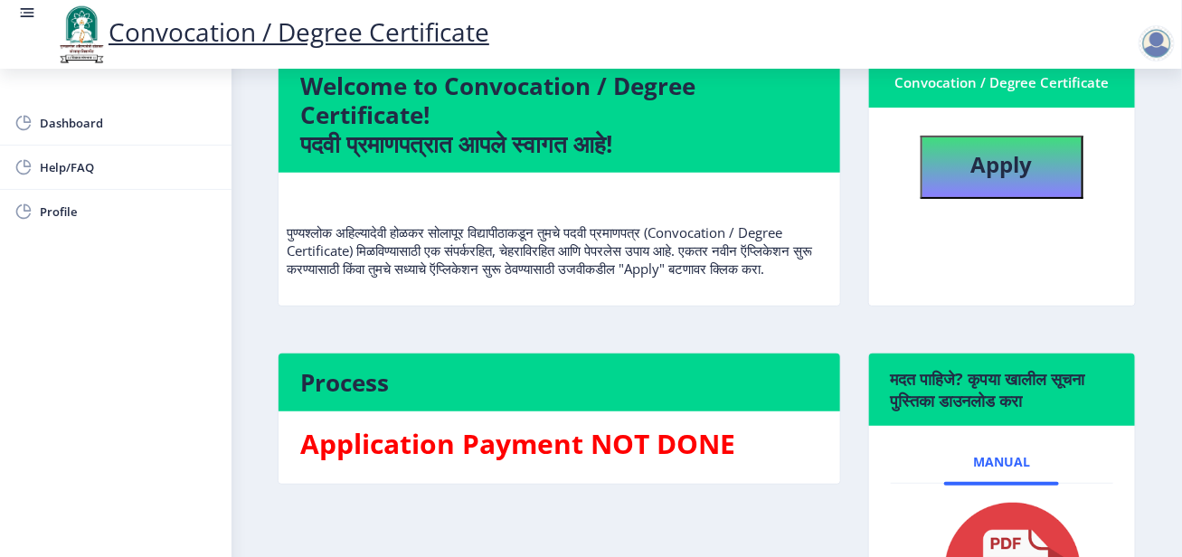
scroll to position [364, 0]
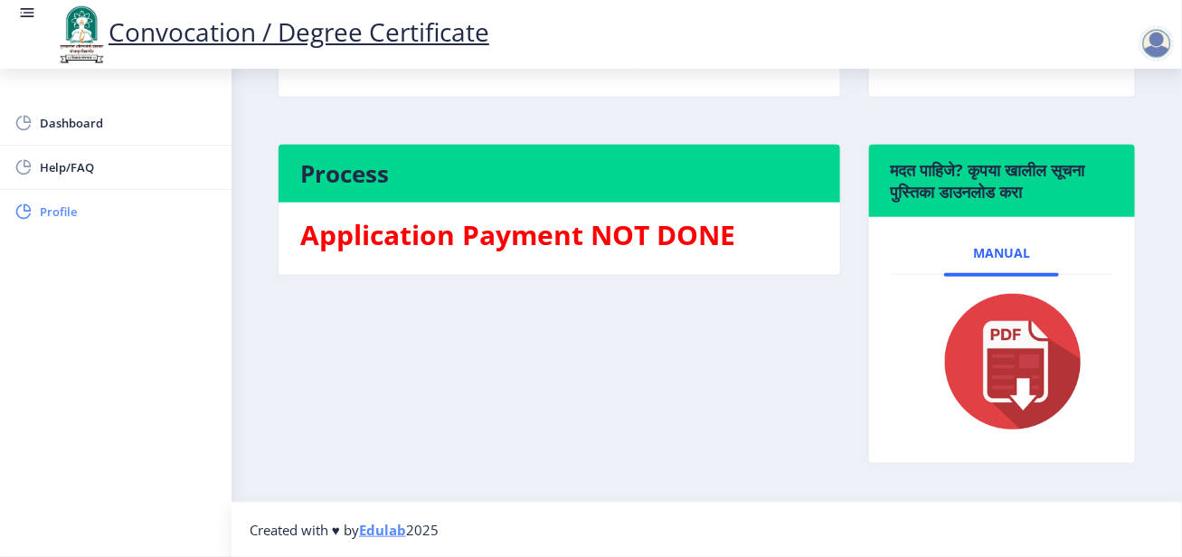
click at [53, 219] on span "Profile" at bounding box center [128, 212] width 177 height 22
select select
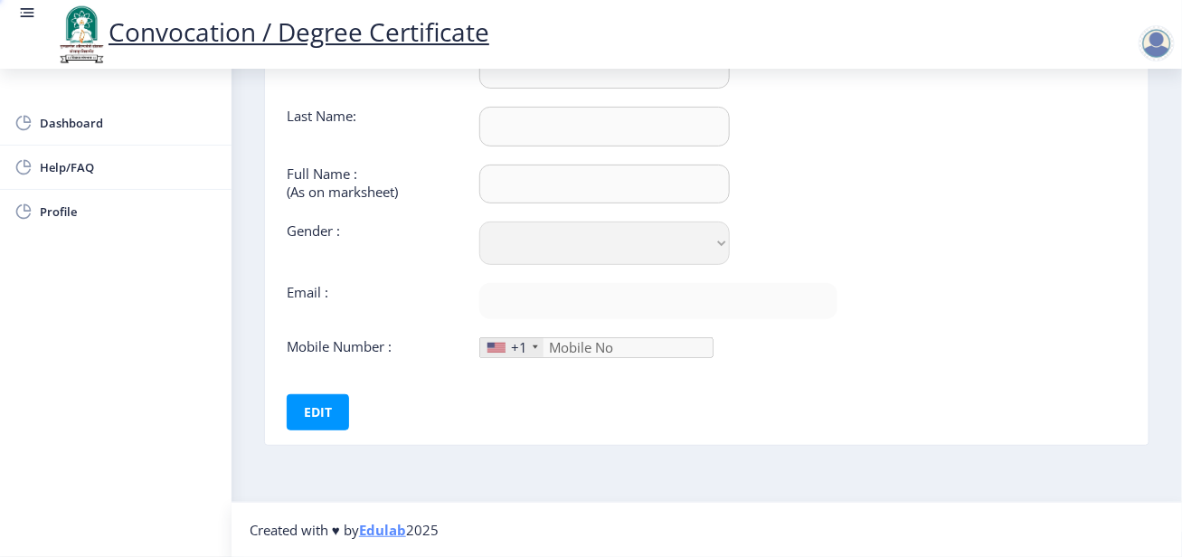
type input "[PERSON_NAME]"
type input "Rangrez"
type input "Rangrez Sameena bano Barkat Ali"
select select "Female"
type input "samina.rangrej@gmail.com"
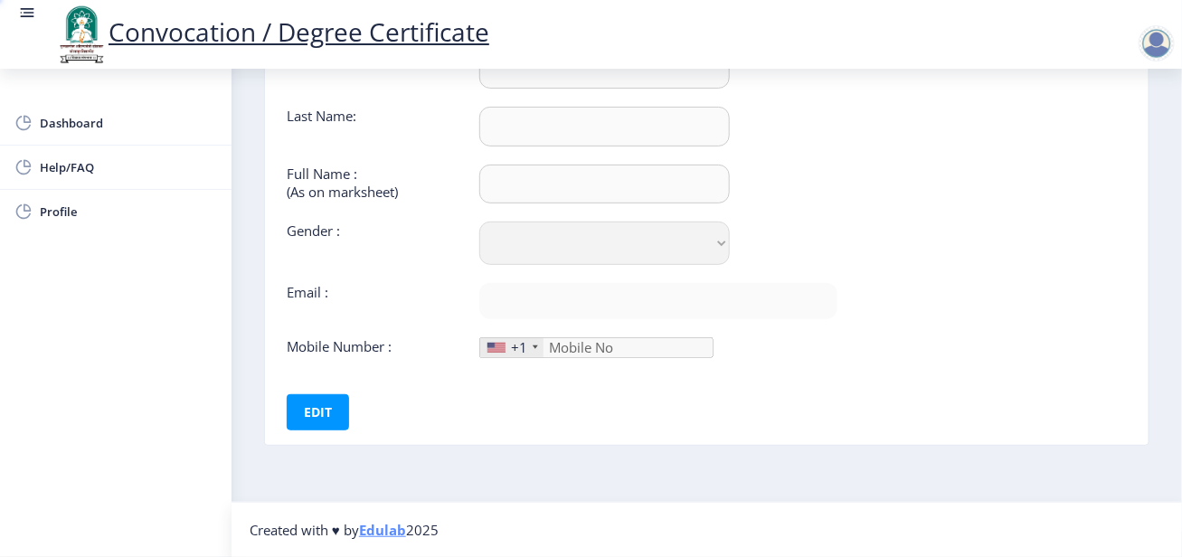
type input "7990299927"
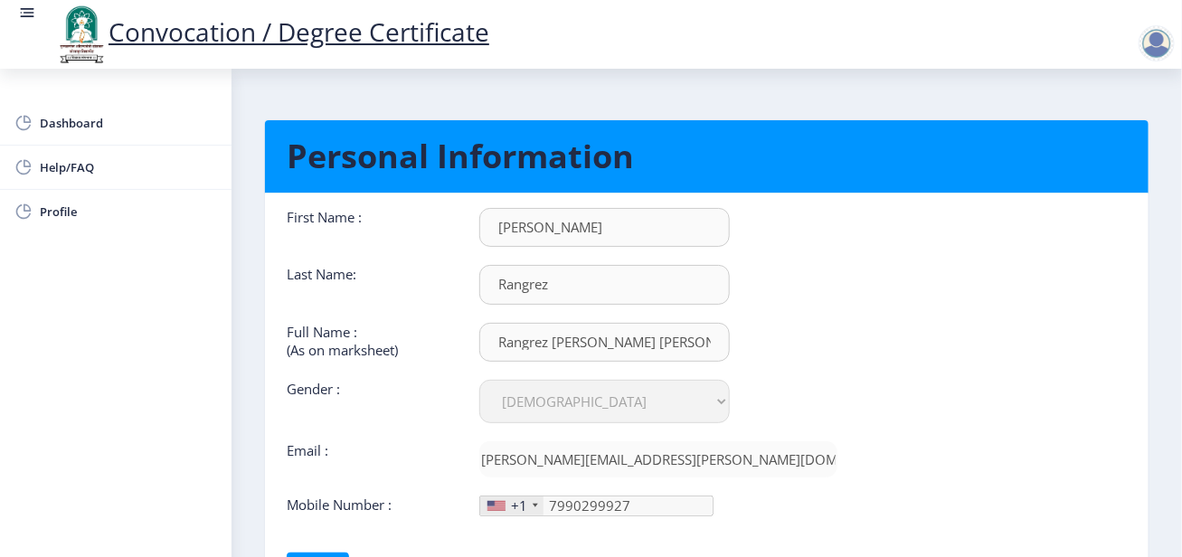
click at [29, 16] on rect at bounding box center [28, 17] width 14 height 2
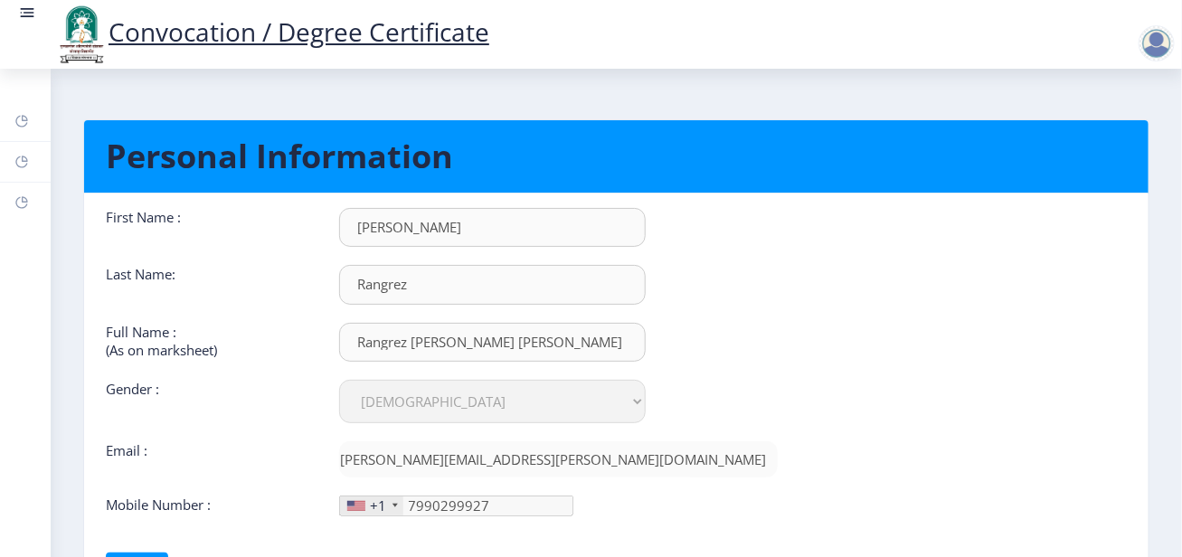
click at [29, 16] on rect at bounding box center [28, 17] width 14 height 2
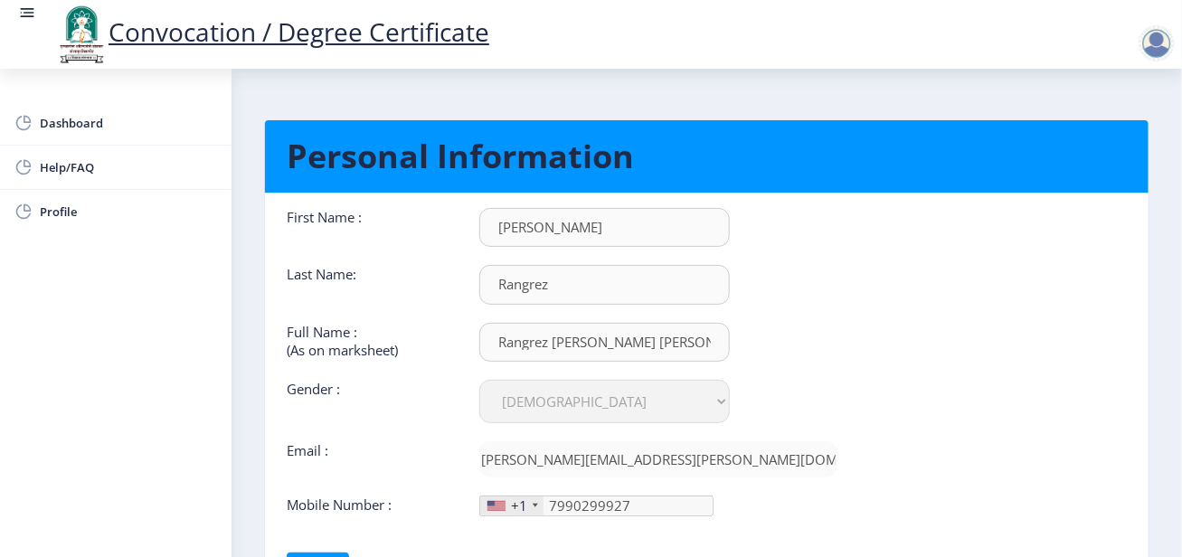
click at [24, 8] on rect at bounding box center [28, 9] width 14 height 2
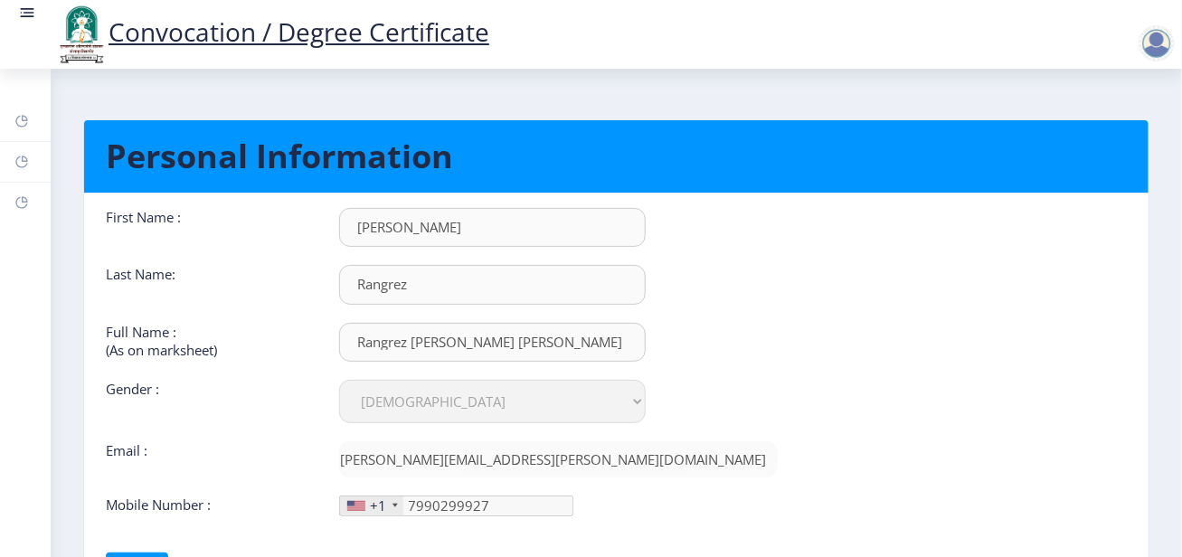
click at [24, 8] on rect at bounding box center [28, 9] width 14 height 2
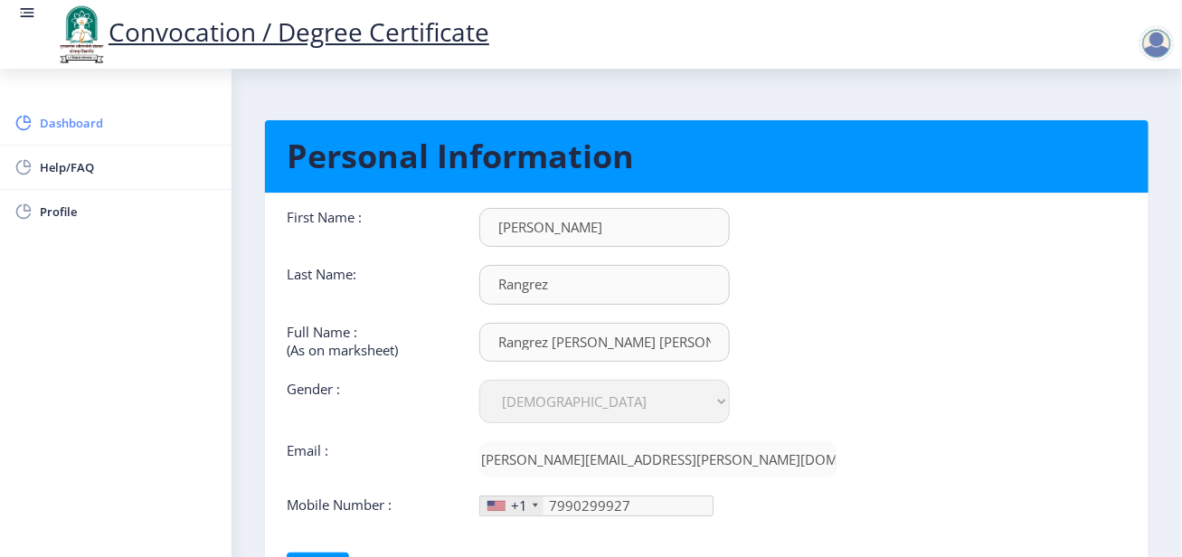
click at [65, 131] on span "Dashboard" at bounding box center [128, 123] width 177 height 22
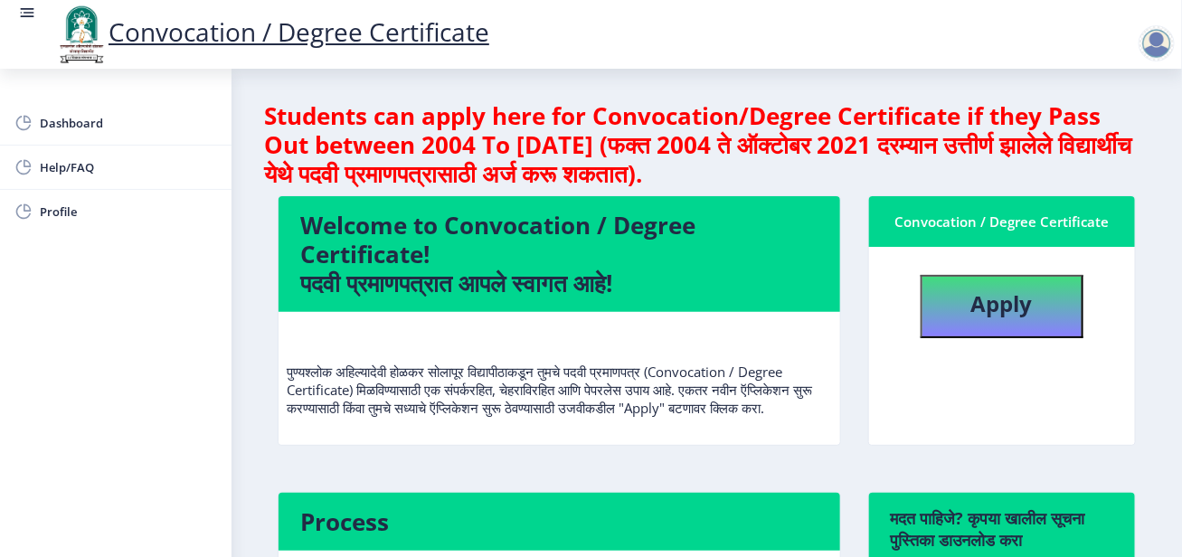
drag, startPoint x: 1174, startPoint y: 1, endPoint x: 790, endPoint y: 55, distance: 387.3
click at [790, 55] on div "Convocation / Degree Certificate" at bounding box center [609, 34] width 1182 height 61
drag, startPoint x: 470, startPoint y: 380, endPoint x: 521, endPoint y: 368, distance: 52.0
click at [481, 376] on p "पुण्यश्लोक अहिल्यादेवी होळकर सोलापूर विद्यापीठाकडून तुमचे पदवी प्रमाणपत्र (Conv…" at bounding box center [559, 371] width 545 height 90
click at [705, 340] on p "पुण्यश्लोक अहिल्यादेवी होळकर सोलापूर विद्यापीठाकडून तुमचे पदवी प्रमाणपत्र (Conv…" at bounding box center [559, 371] width 545 height 90
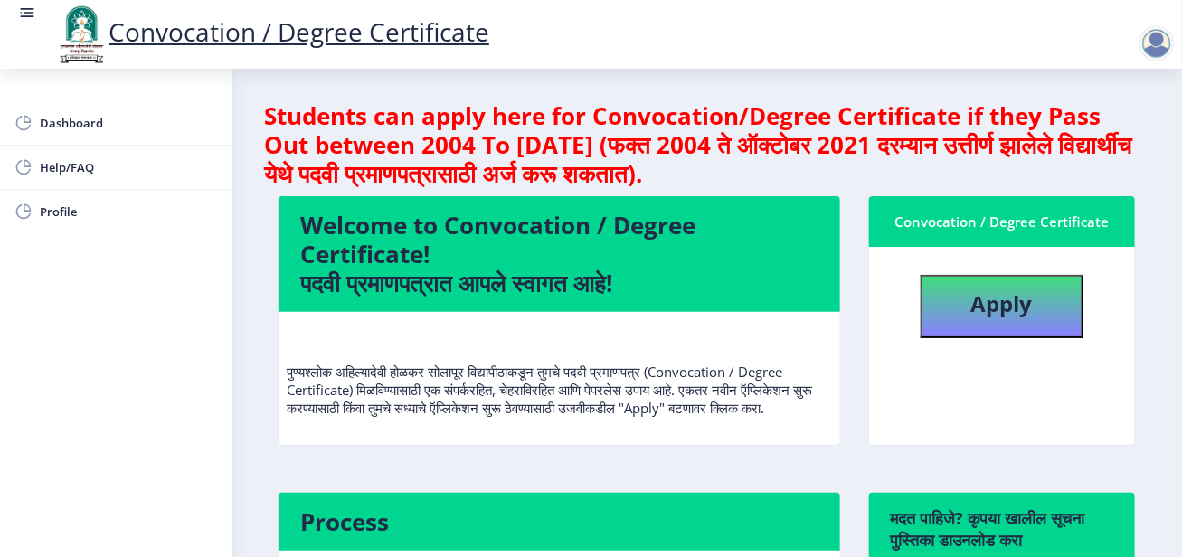
click at [928, 383] on nb-card-body "Apply" at bounding box center [1002, 346] width 266 height 198
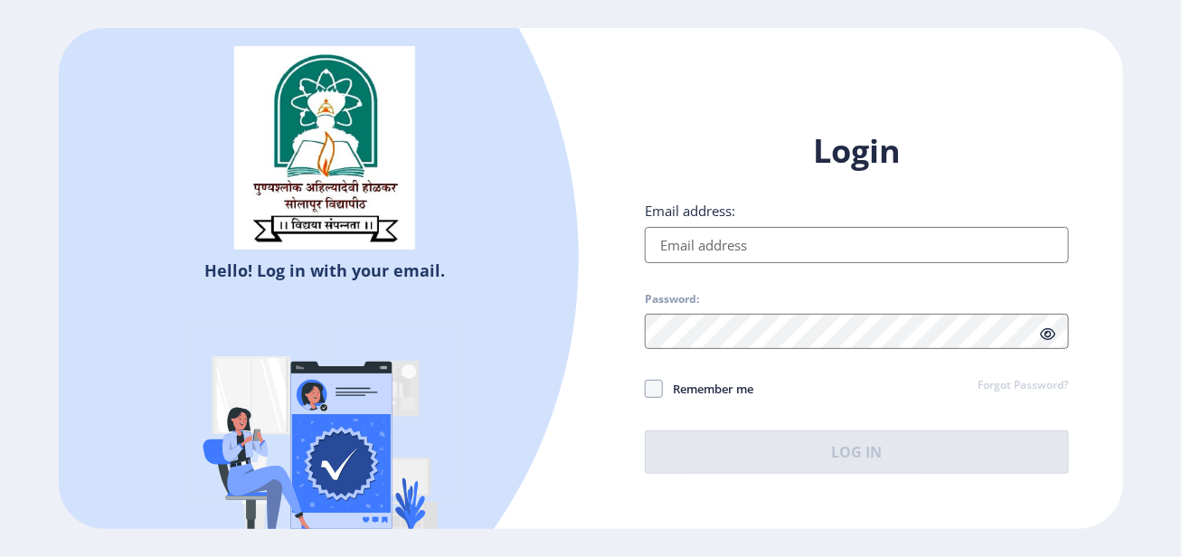
click at [767, 242] on input "Email address:" at bounding box center [856, 245] width 423 height 36
click at [746, 232] on input "Email address:" at bounding box center [856, 245] width 423 height 36
type input "[PERSON_NAME][EMAIL_ADDRESS][PERSON_NAME][DOMAIN_NAME]"
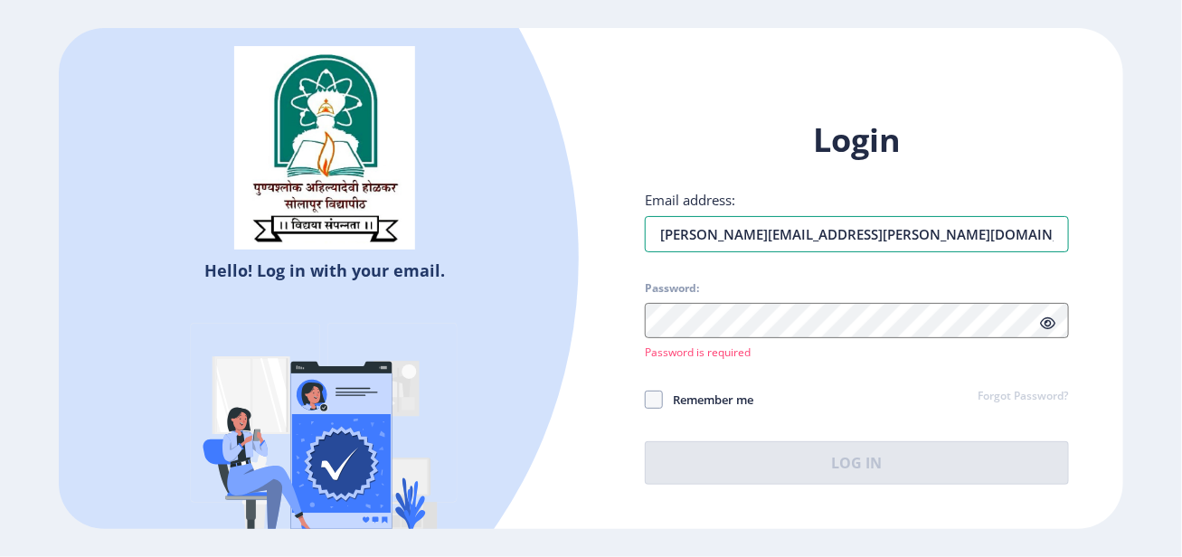
drag, startPoint x: 846, startPoint y: 244, endPoint x: 595, endPoint y: 261, distance: 252.0
click at [595, 261] on div "Login Email address: samina.rangrej@gmail.com Password: Password is required Re…" at bounding box center [857, 315] width 532 height 449
click at [767, 234] on input "Email address:" at bounding box center [856, 234] width 423 height 36
click at [683, 232] on input "Email address:" at bounding box center [856, 234] width 423 height 36
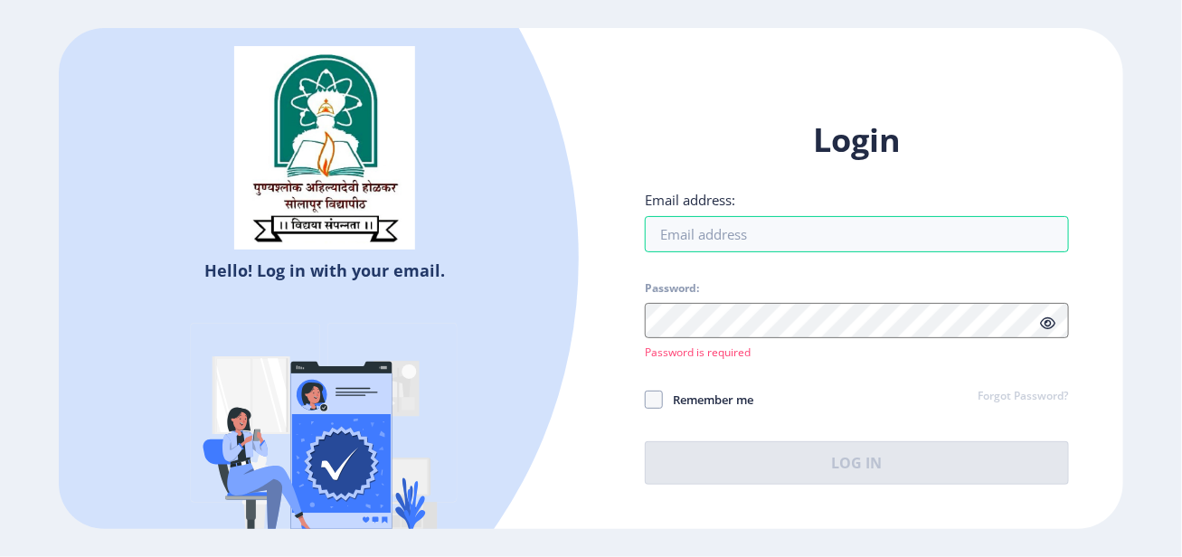
click at [818, 379] on div "Login Email address: Password: Password is required Remember me Forgot Password…" at bounding box center [856, 301] width 423 height 366
click at [678, 166] on div "Login Email address: Password: Password is required Remember me Forgot Password…" at bounding box center [856, 301] width 423 height 366
click at [718, 234] on input "Email address:" at bounding box center [856, 234] width 423 height 36
click at [686, 123] on h1 "Login" at bounding box center [856, 139] width 423 height 43
click at [686, 229] on input "Email address:" at bounding box center [856, 234] width 423 height 36
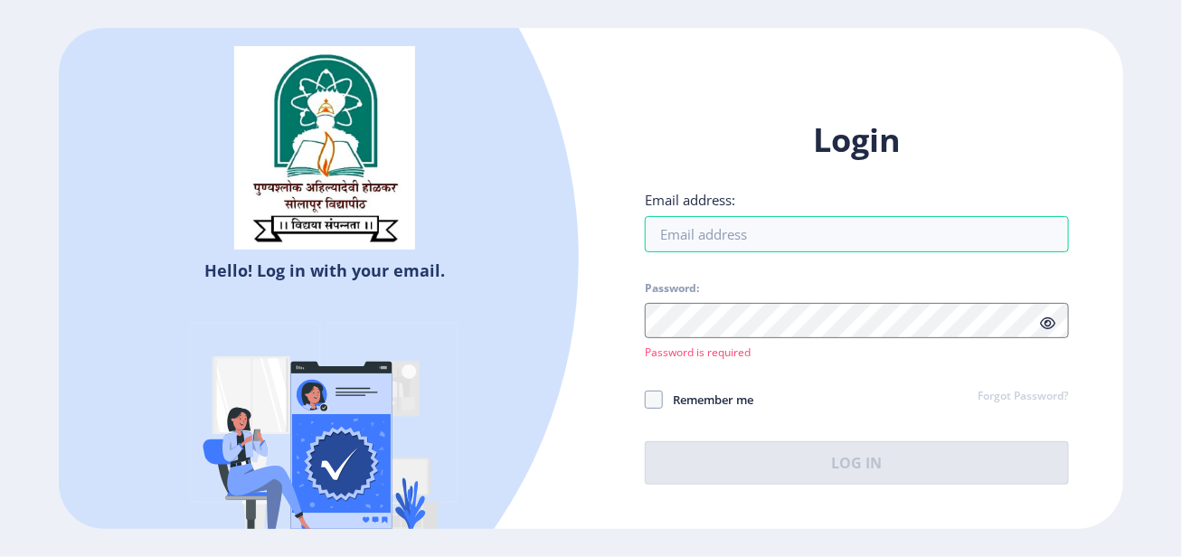
click at [604, 147] on div "Login Email address: Password: Password is required Remember me Forgot Password…" at bounding box center [857, 315] width 532 height 449
click at [716, 239] on input "Email address:" at bounding box center [856, 234] width 423 height 36
click at [596, 162] on div "Login Email address: Password: Password is required Remember me Forgot Password…" at bounding box center [857, 315] width 532 height 449
click at [691, 226] on input "Email address:" at bounding box center [856, 234] width 423 height 36
paste input "jitendrajalkute@gmail.com"
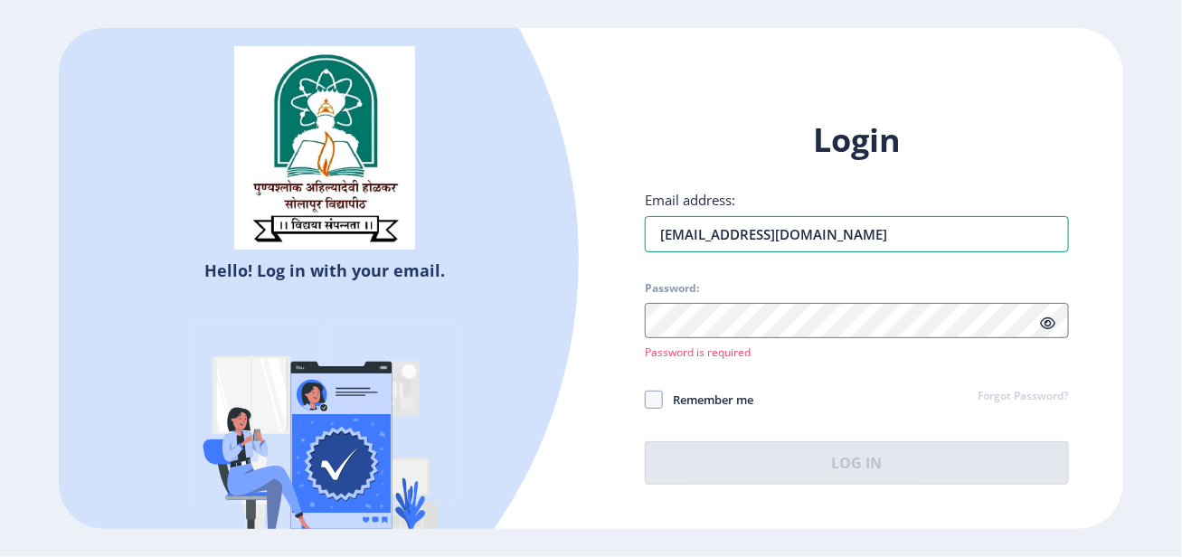
type input "jitendrajalkute@gmail.com"
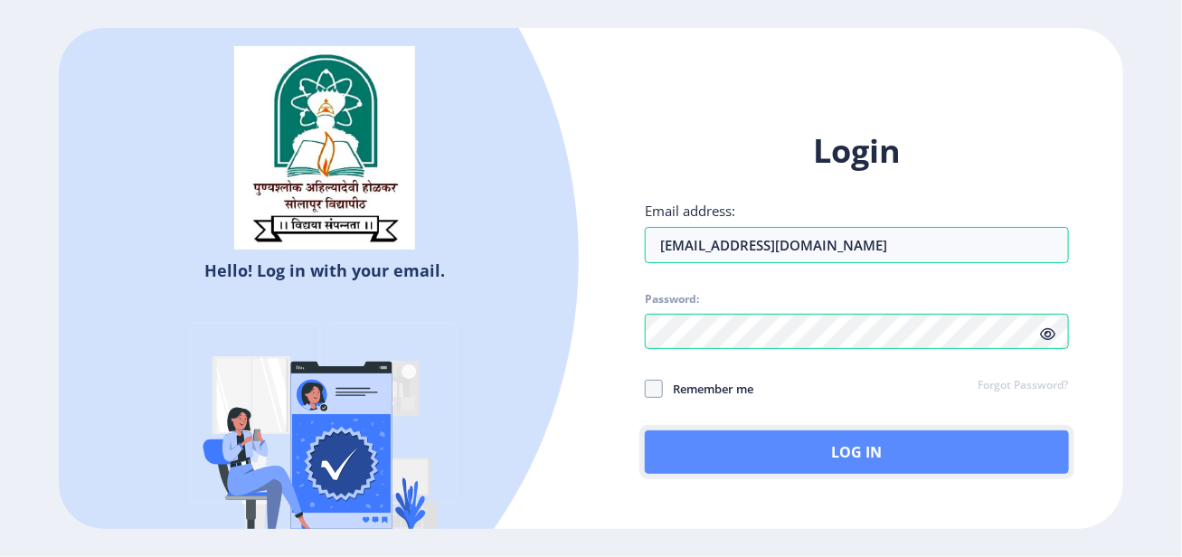
click at [734, 454] on button "Log In" at bounding box center [856, 451] width 423 height 43
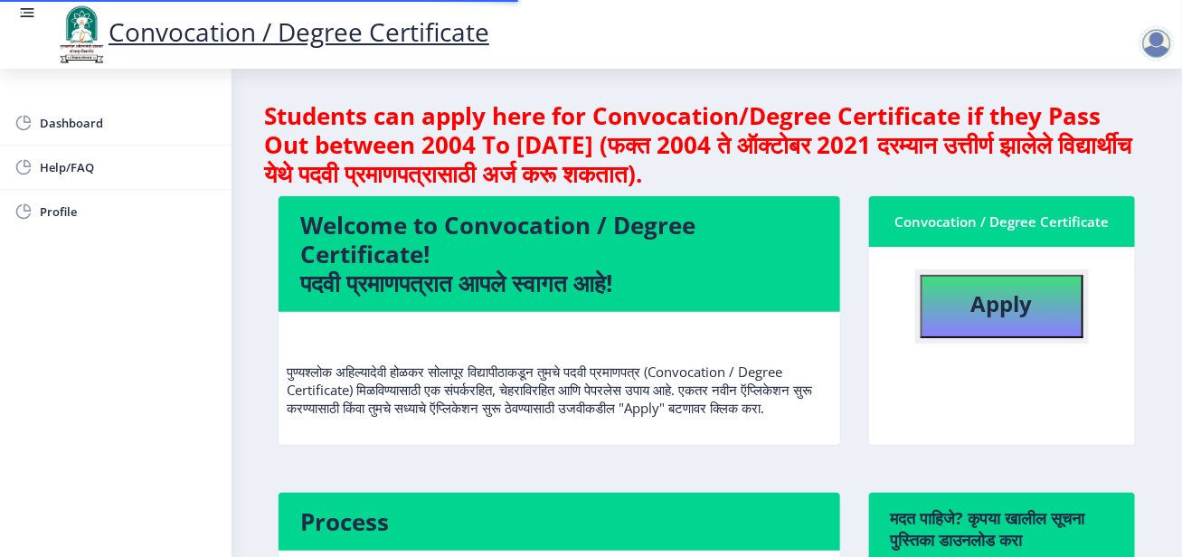
click at [977, 284] on button "Apply" at bounding box center [1002, 306] width 163 height 63
select select
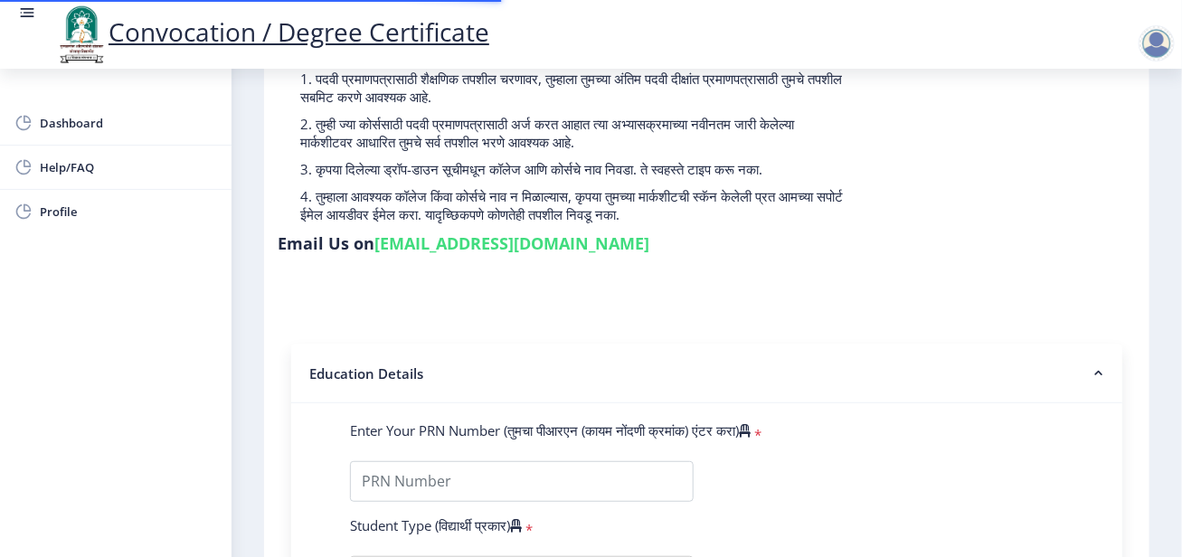
scroll to position [362, 0]
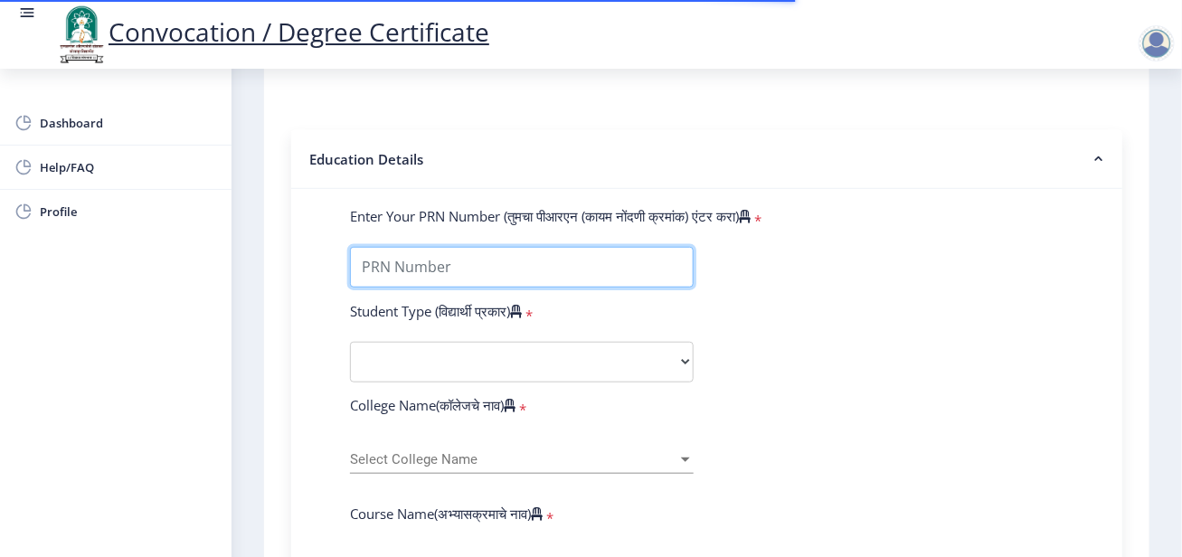
click at [583, 271] on input "Enter Your PRN Number (तुमचा पीआरएन (कायम नोंदणी क्रमांक) एंटर करा)" at bounding box center [522, 267] width 344 height 41
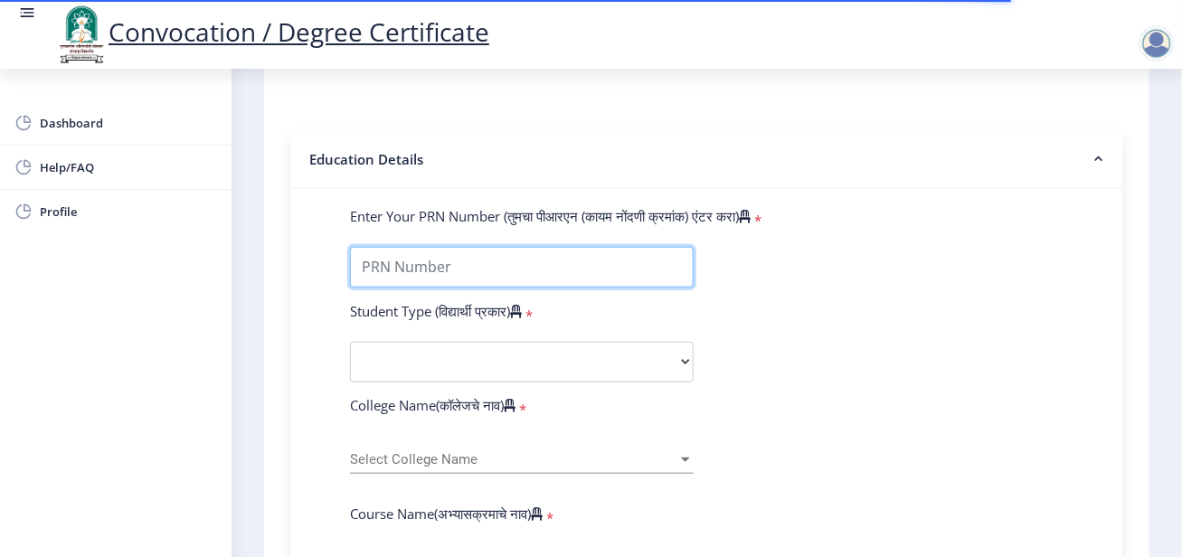
click at [595, 267] on input "Enter Your PRN Number (तुमचा पीआरएन (कायम नोंदणी क्रमांक) एंटर करा)" at bounding box center [522, 267] width 344 height 41
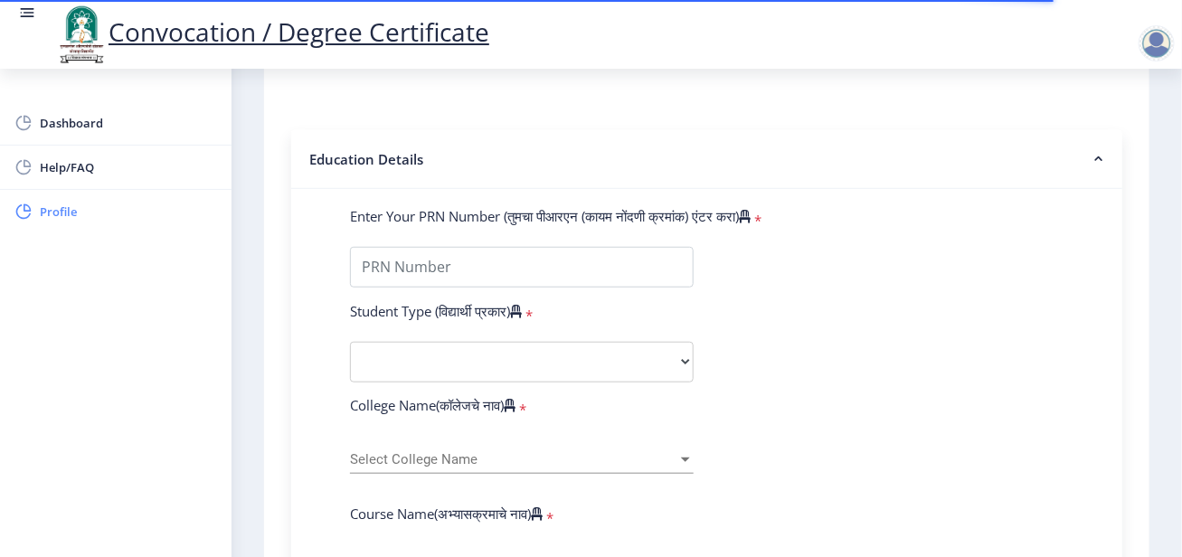
click at [50, 210] on span "Profile" at bounding box center [128, 212] width 177 height 22
select select "Male"
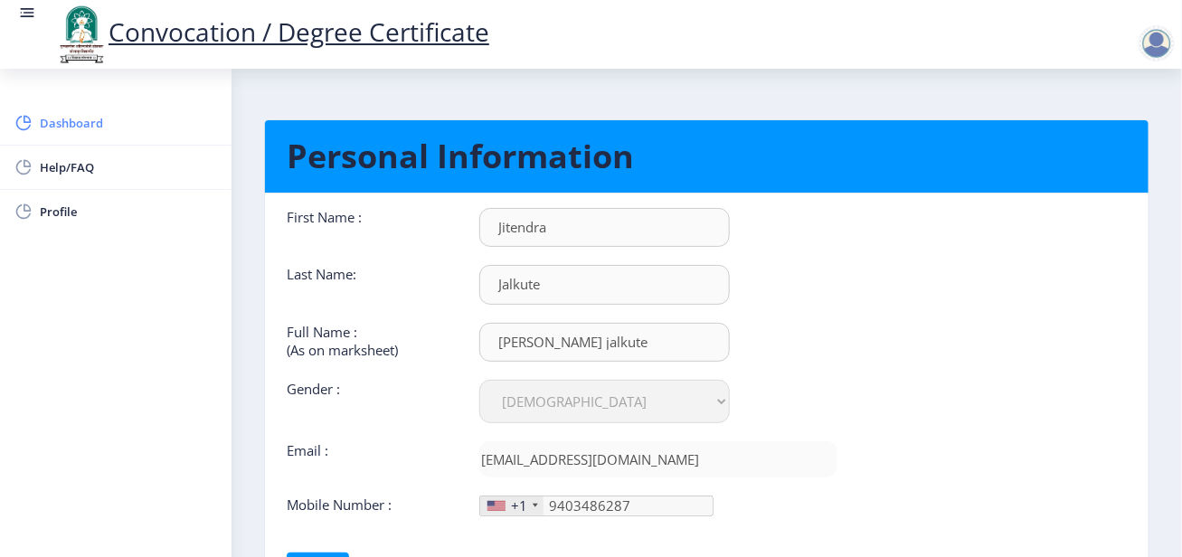
click at [103, 113] on span "Dashboard" at bounding box center [128, 123] width 177 height 22
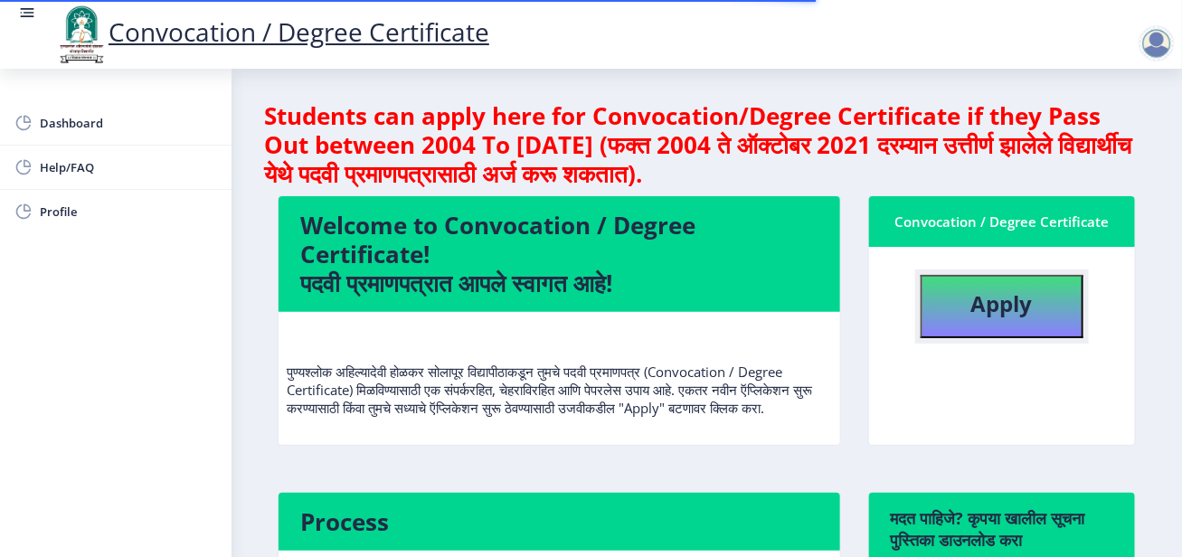
click at [967, 300] on button "Apply" at bounding box center [1002, 306] width 163 height 63
select select
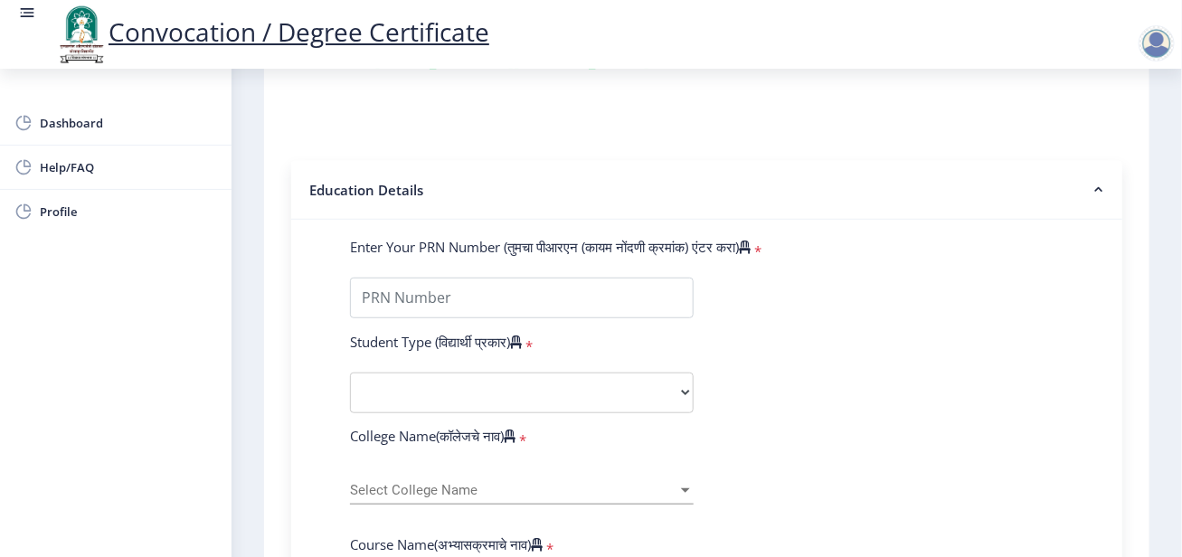
scroll to position [362, 0]
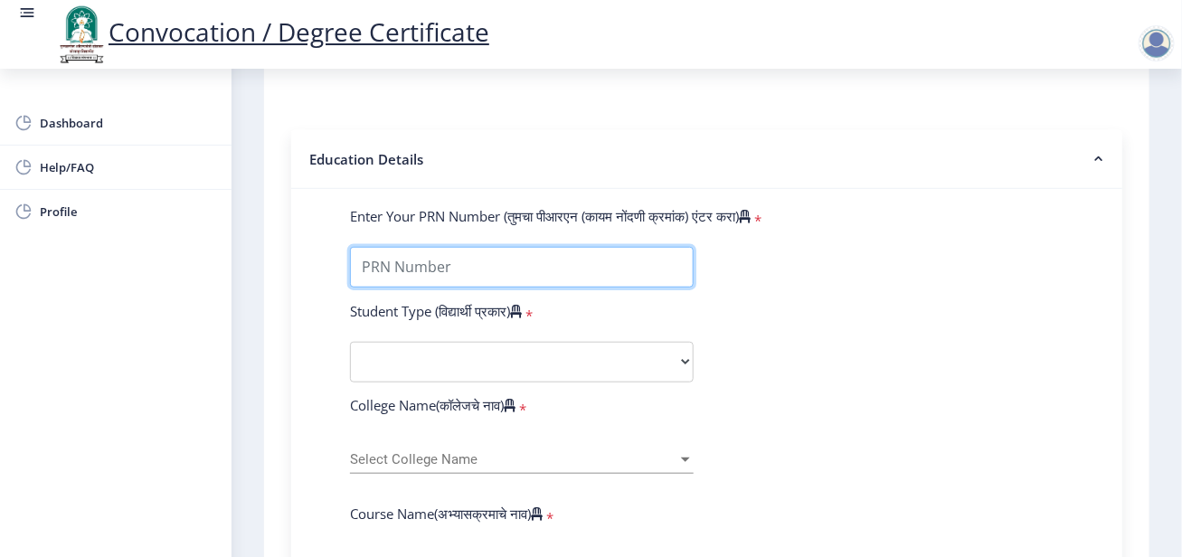
click at [526, 254] on input "Enter Your PRN Number (तुमचा पीआरएन (कायम नोंदणी क्रमांक) एंटर करा)" at bounding box center [522, 267] width 344 height 41
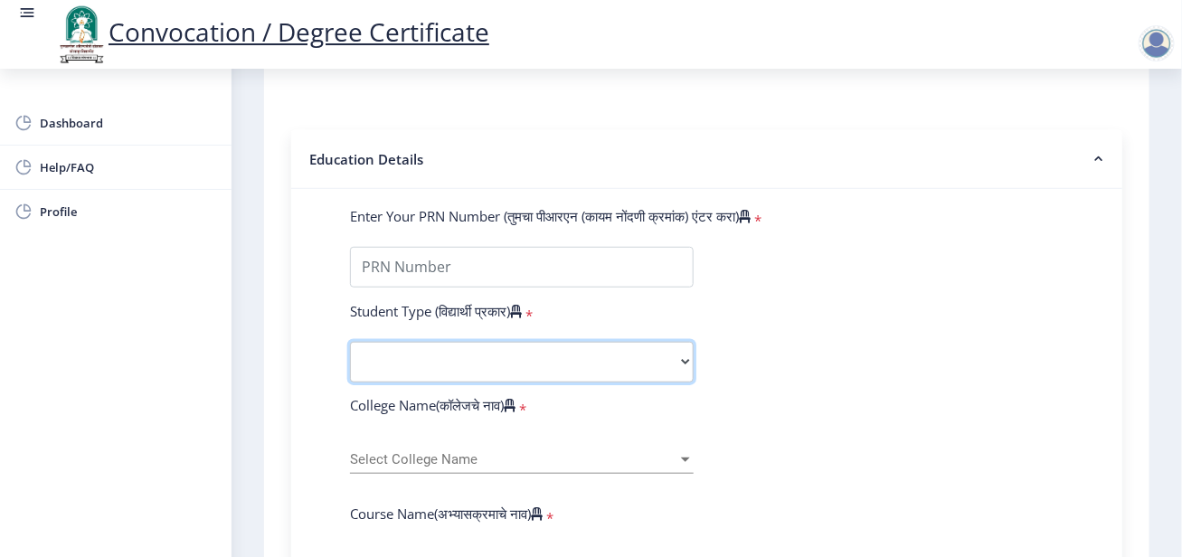
click at [660, 362] on select "Select Student Type Regular External" at bounding box center [522, 362] width 344 height 41
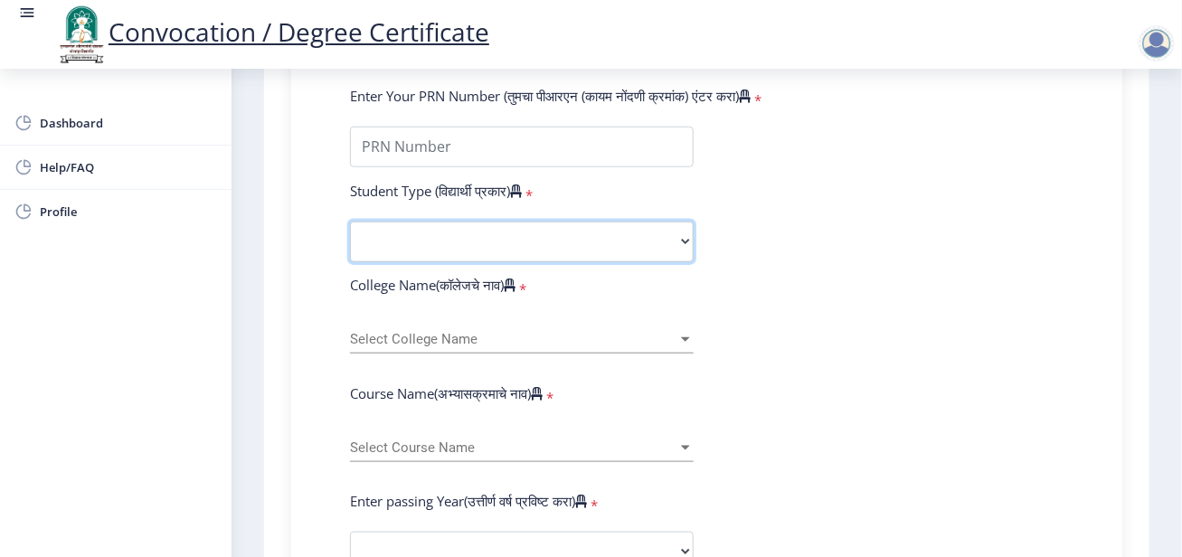
scroll to position [543, 0]
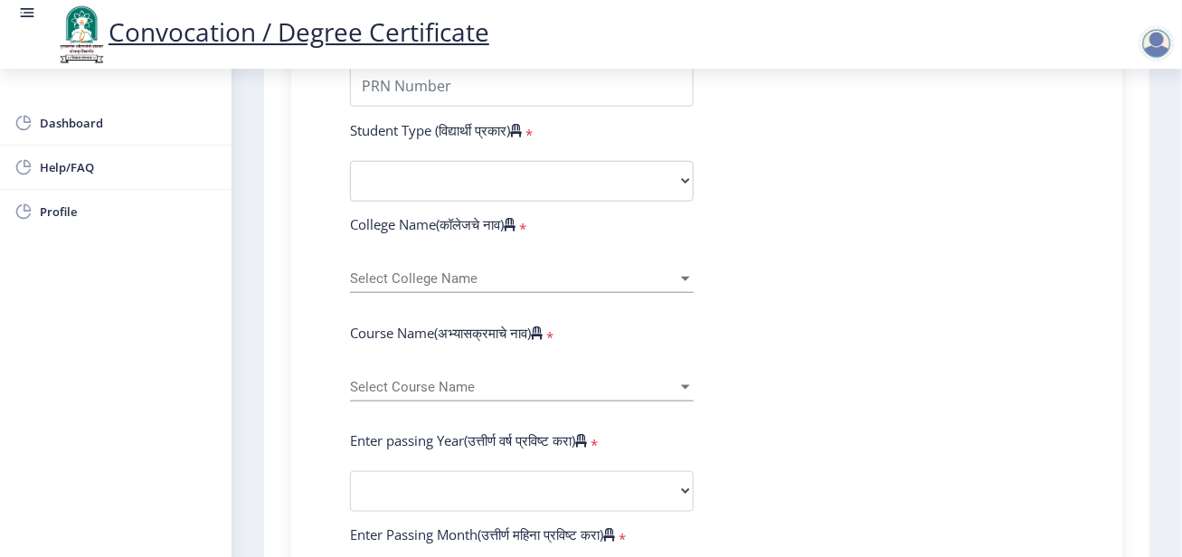
click at [630, 296] on div "Select College Name Select College Name" at bounding box center [522, 282] width 344 height 55
click at [640, 276] on span "Select College Name" at bounding box center [513, 278] width 327 height 15
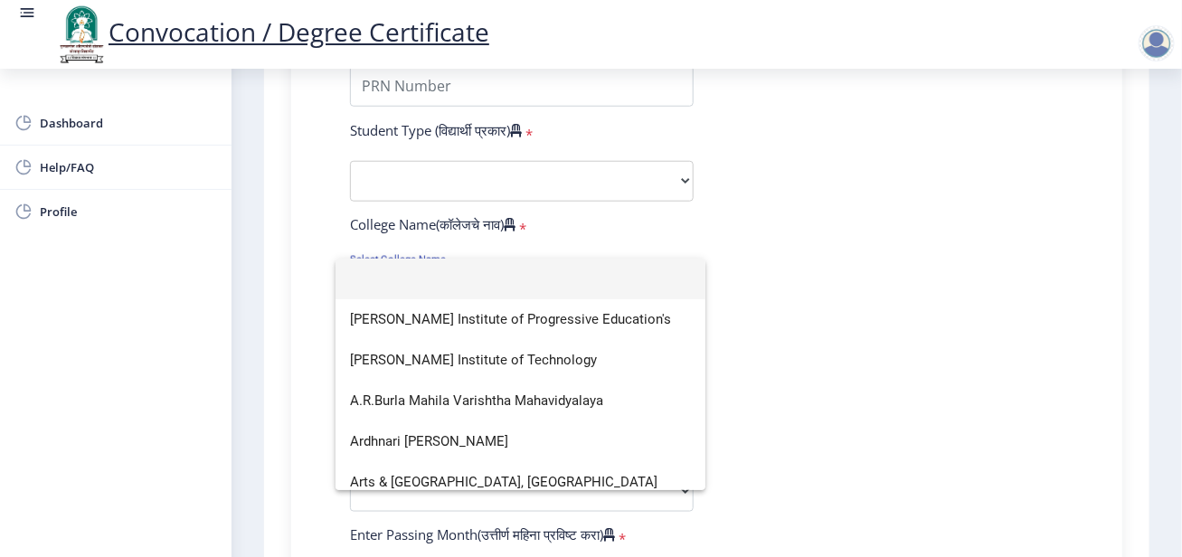
click at [789, 246] on div at bounding box center [591, 278] width 1182 height 557
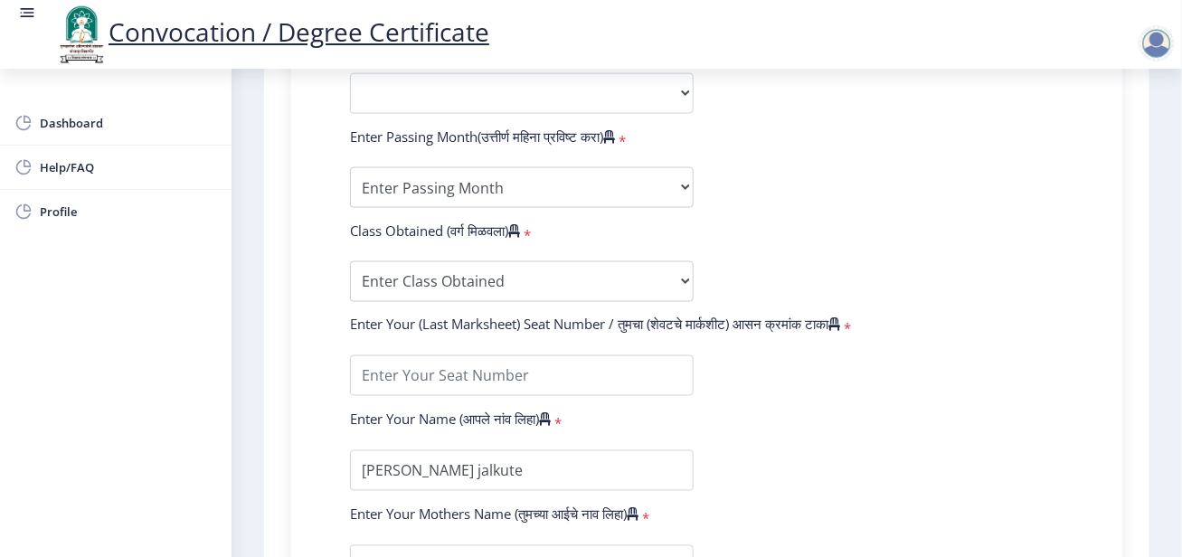
scroll to position [748, 0]
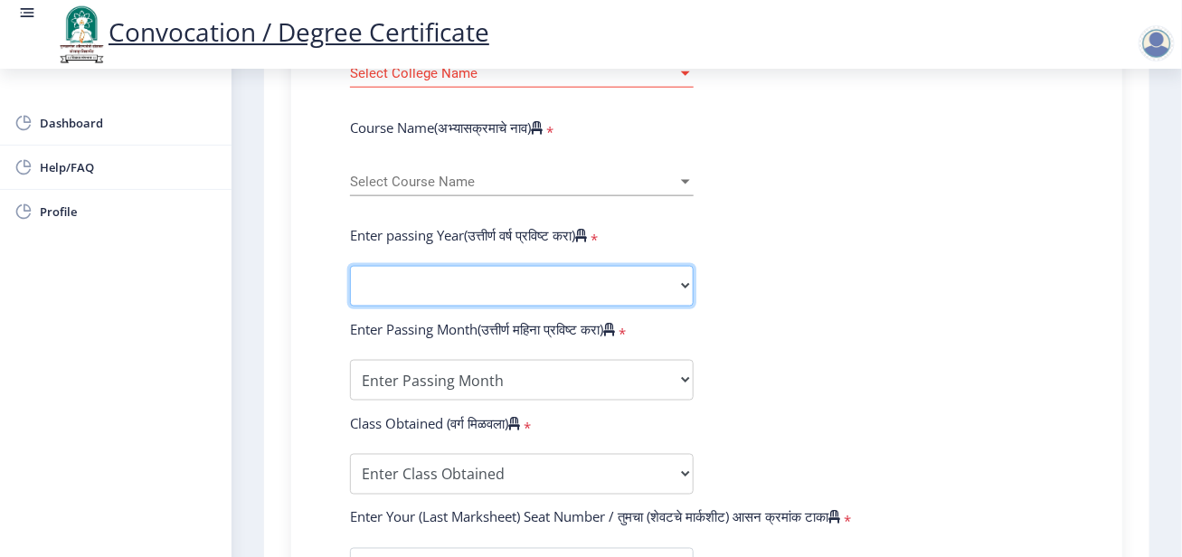
click at [683, 279] on select "2025 2024 2023 2022 2021 2020 2019 2018 2017 2016 2015 2014 2013 2012 2011 2010…" at bounding box center [522, 286] width 344 height 41
select select "2025"
click at [350, 266] on select "2025 2024 2023 2022 2021 2020 2019 2018 2017 2016 2015 2014 2013 2012 2011 2010…" at bounding box center [522, 286] width 344 height 41
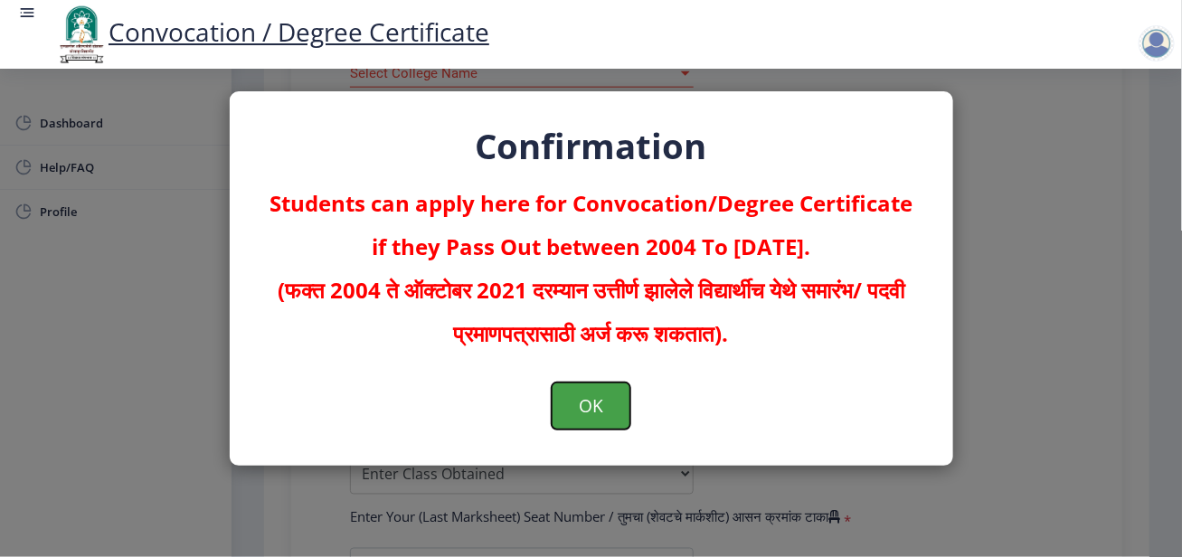
click at [607, 403] on button "OK" at bounding box center [591, 406] width 79 height 47
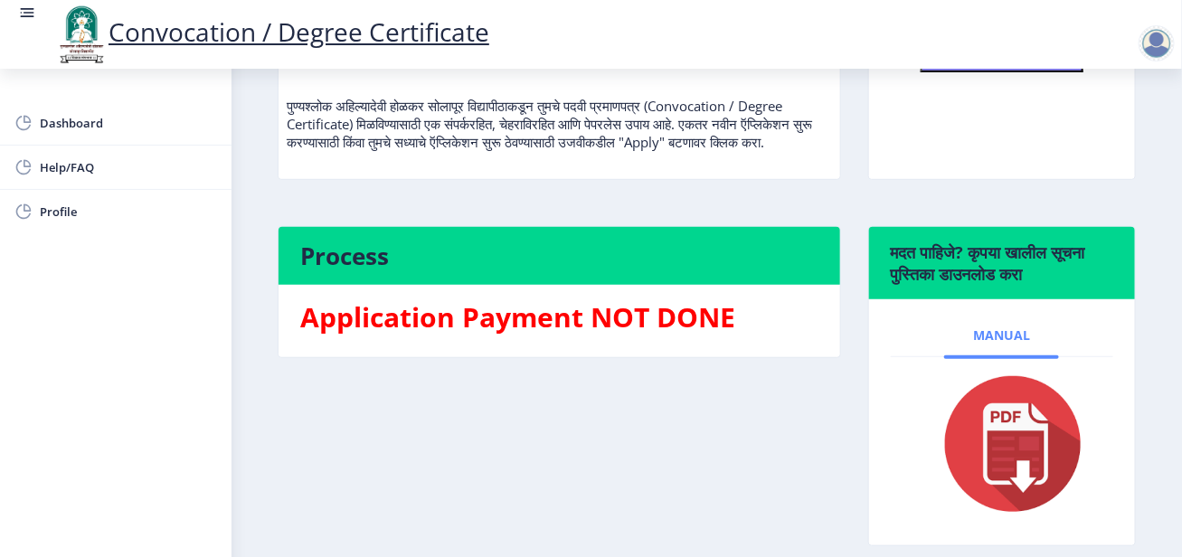
scroll to position [92, 0]
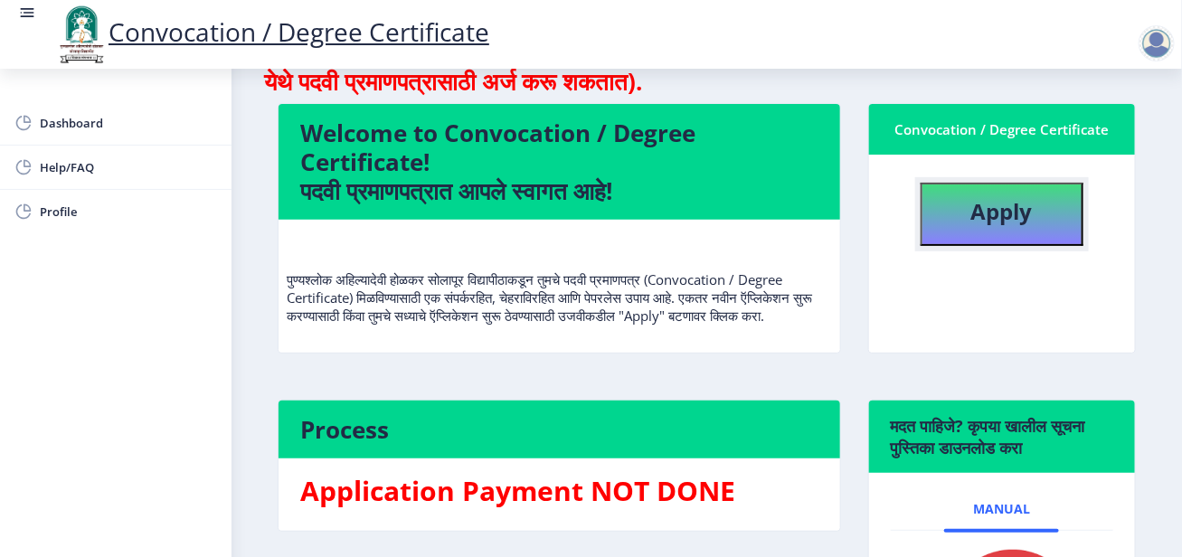
click at [1044, 214] on button "Apply" at bounding box center [1002, 214] width 163 height 63
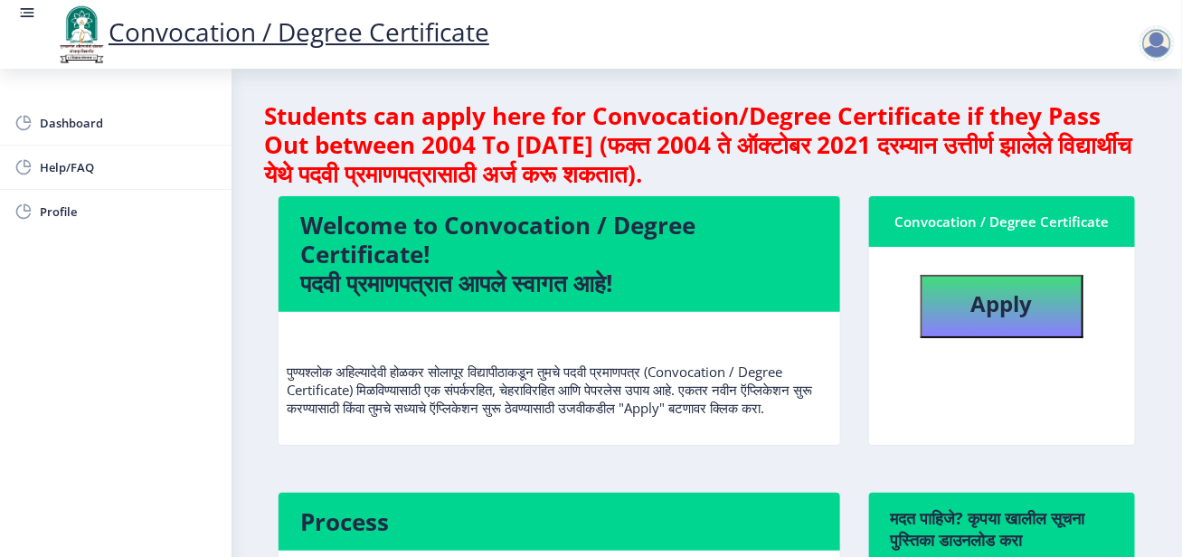
select select
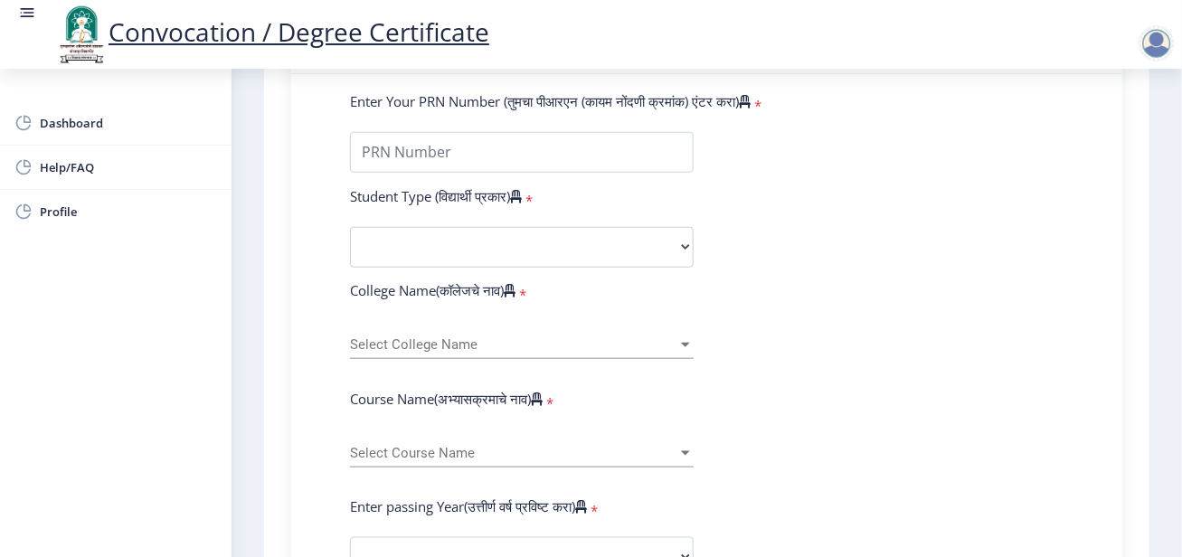
scroll to position [748, 0]
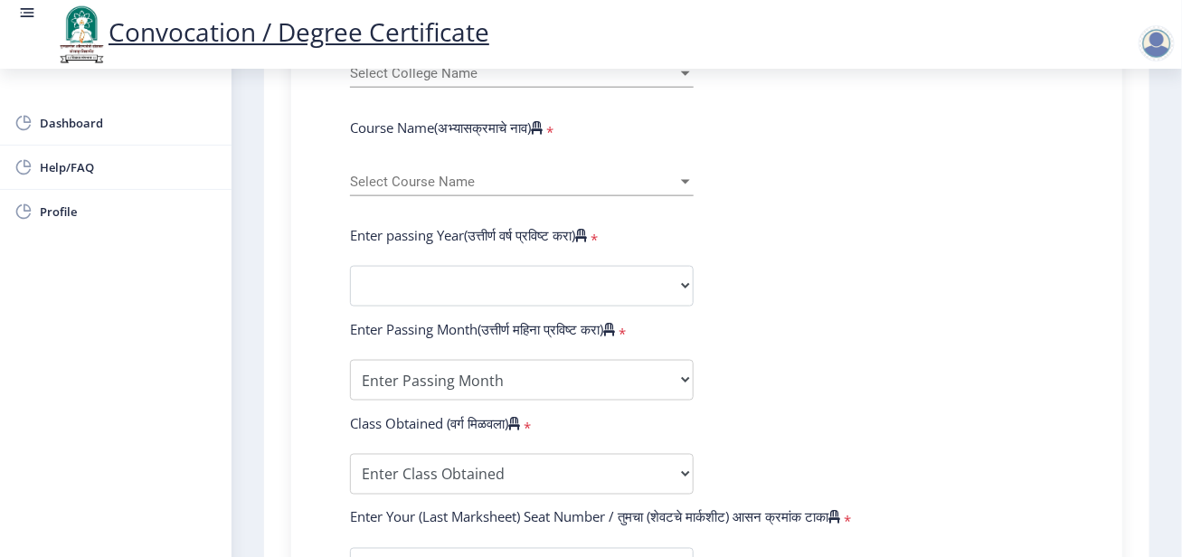
click at [877, 246] on form "Enter Your PRN Number (तुमचा पीआरएन (कायम नोंदणी क्रमांक) एंटर करा) * Student T…" at bounding box center [706, 300] width 741 height 959
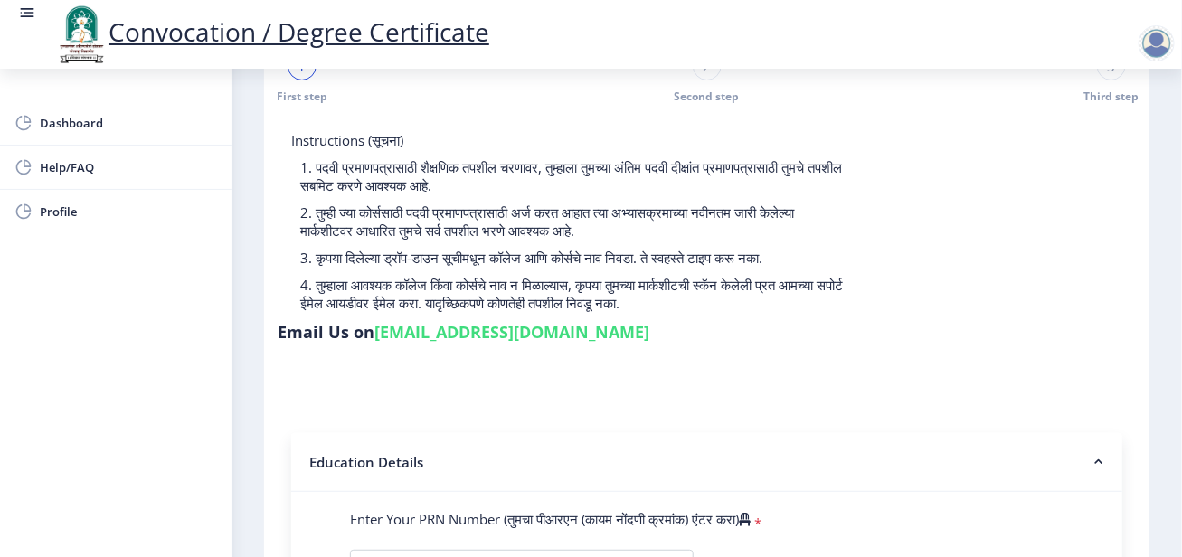
scroll to position [0, 0]
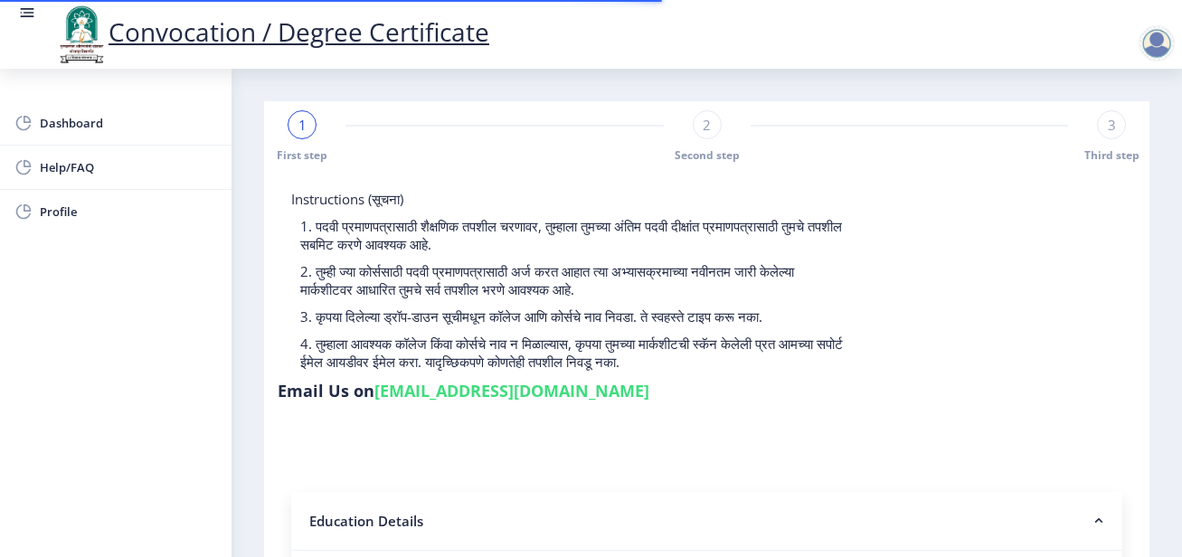
select select
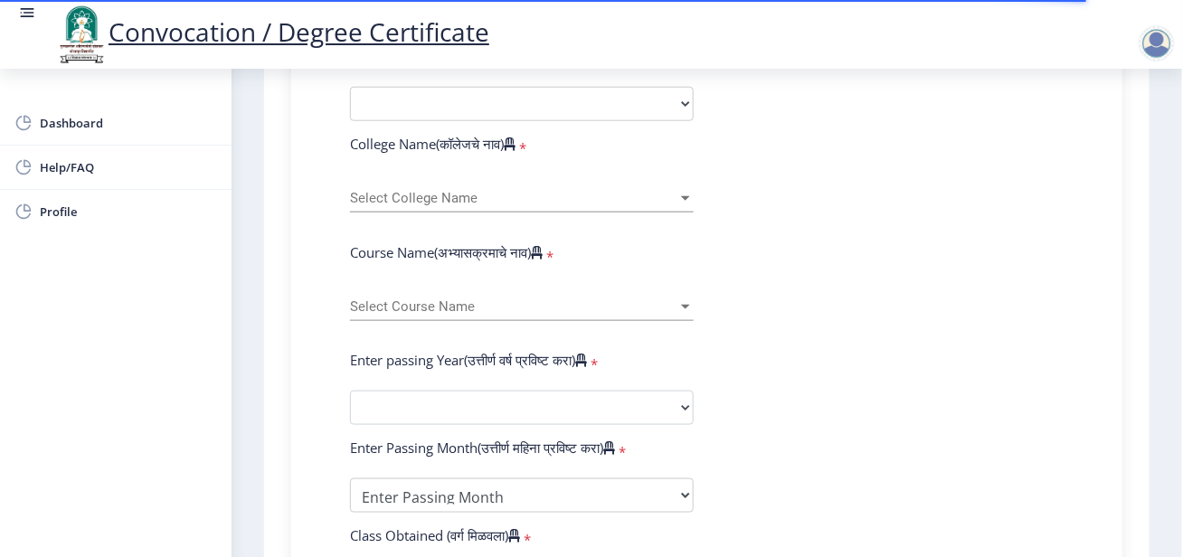
scroll to position [723, 0]
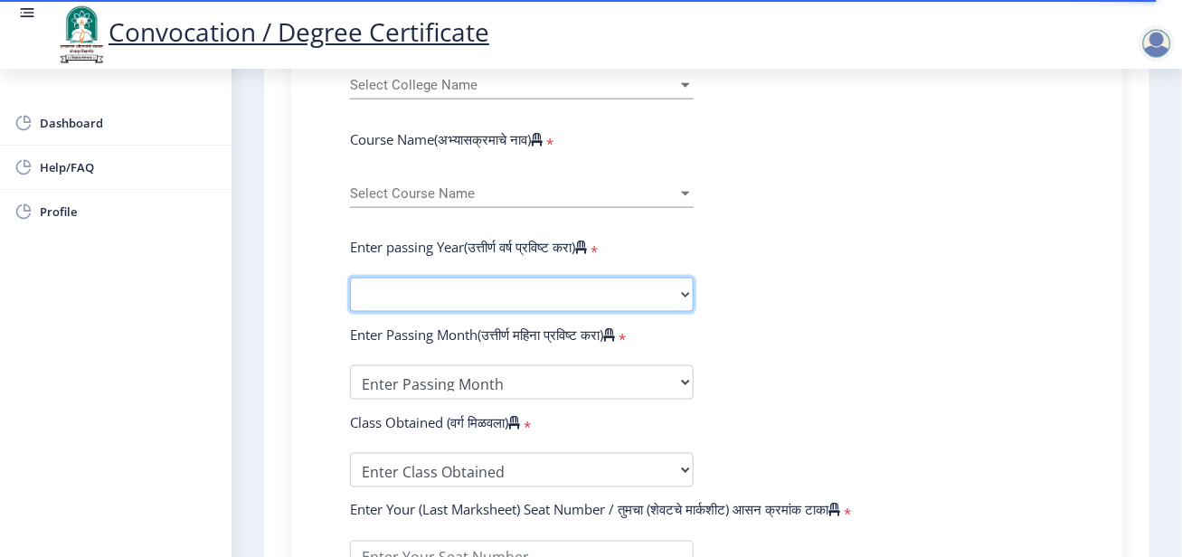
click at [660, 299] on select "2025 2024 2023 2022 2021 2020 2019 2018 2017 2016 2015 2014 2013 2012 2011 2010…" at bounding box center [522, 295] width 344 height 34
select select "2025"
click at [350, 278] on select "2025 2024 2023 2022 2021 2020 2019 2018 2017 2016 2015 2014 2013 2012 2011 2010…" at bounding box center [522, 295] width 344 height 34
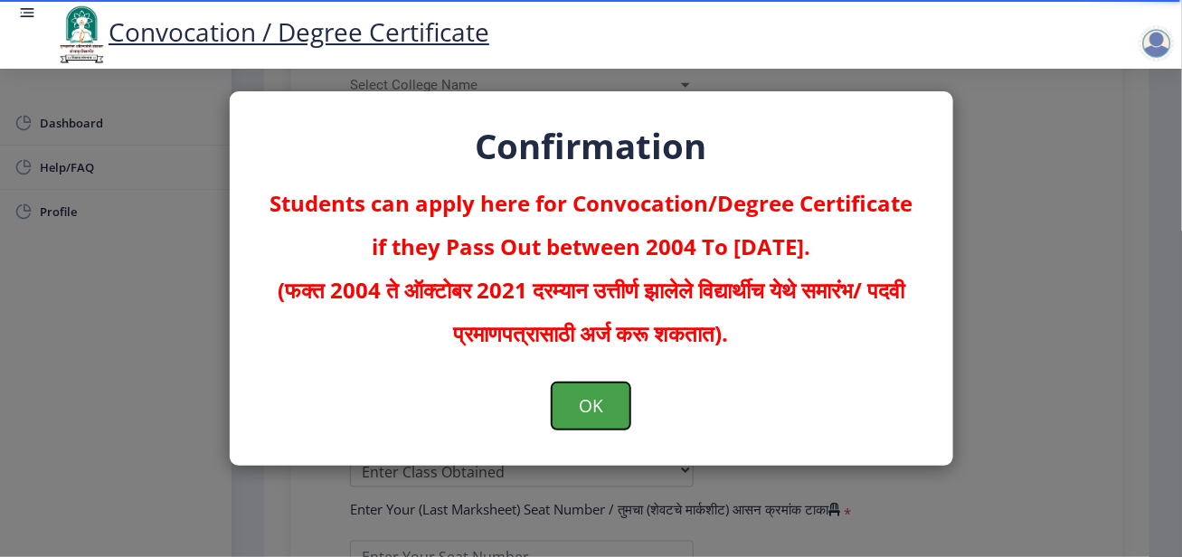
click at [577, 398] on button "OK" at bounding box center [591, 406] width 79 height 47
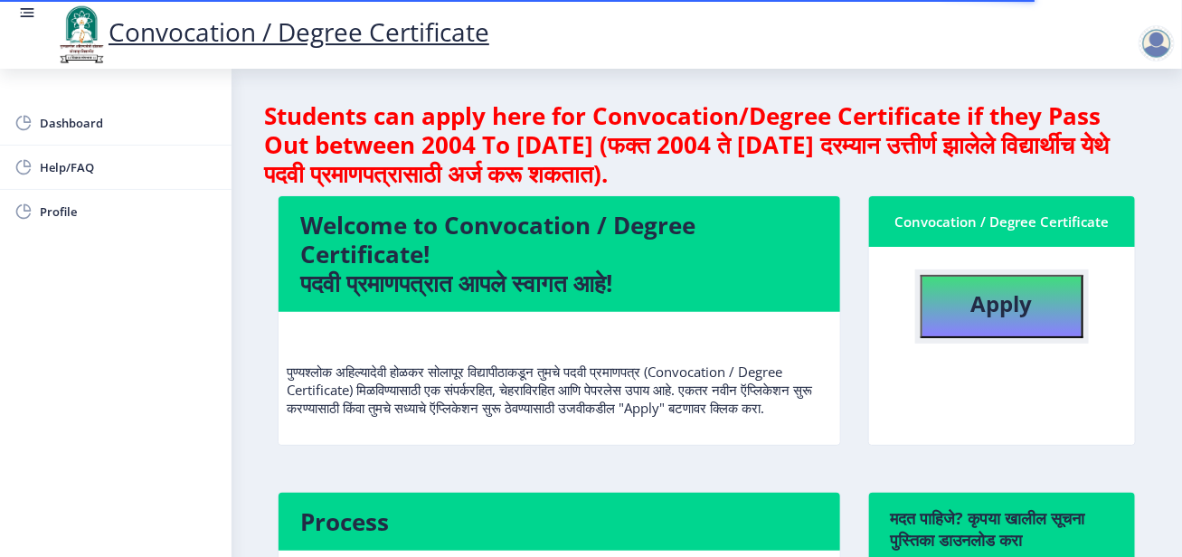
click at [1045, 302] on button "Apply" at bounding box center [1002, 306] width 163 height 63
select select
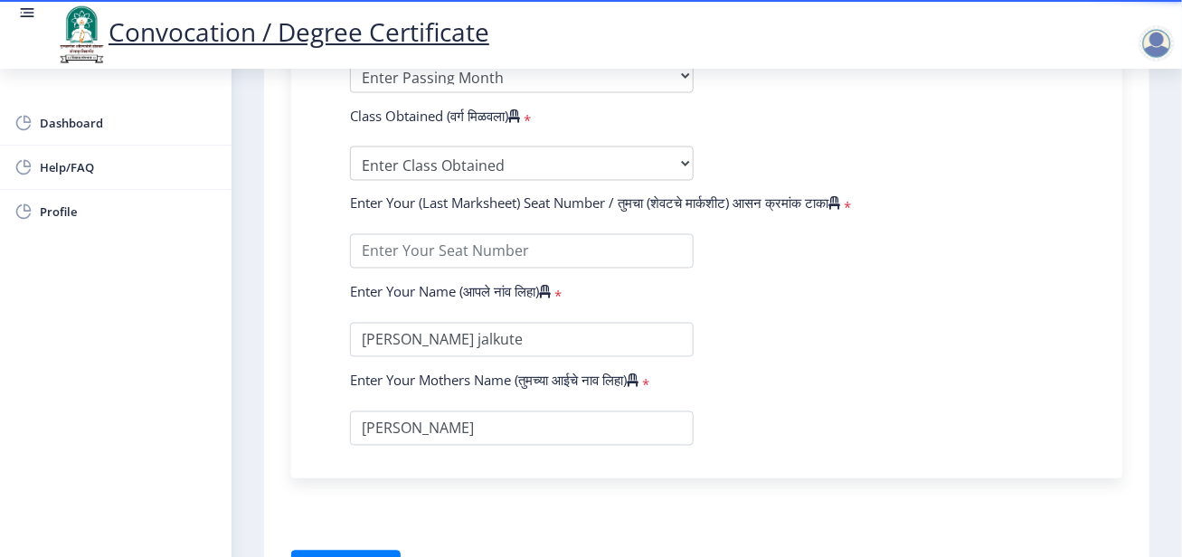
scroll to position [1149, 0]
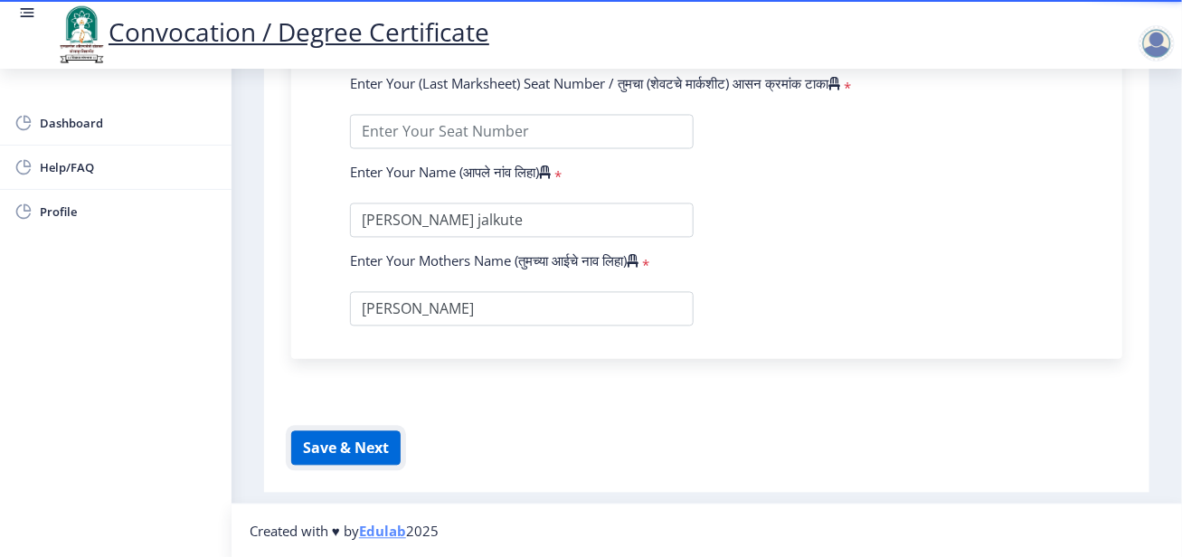
click at [389, 446] on button "Save & Next" at bounding box center [345, 448] width 109 height 34
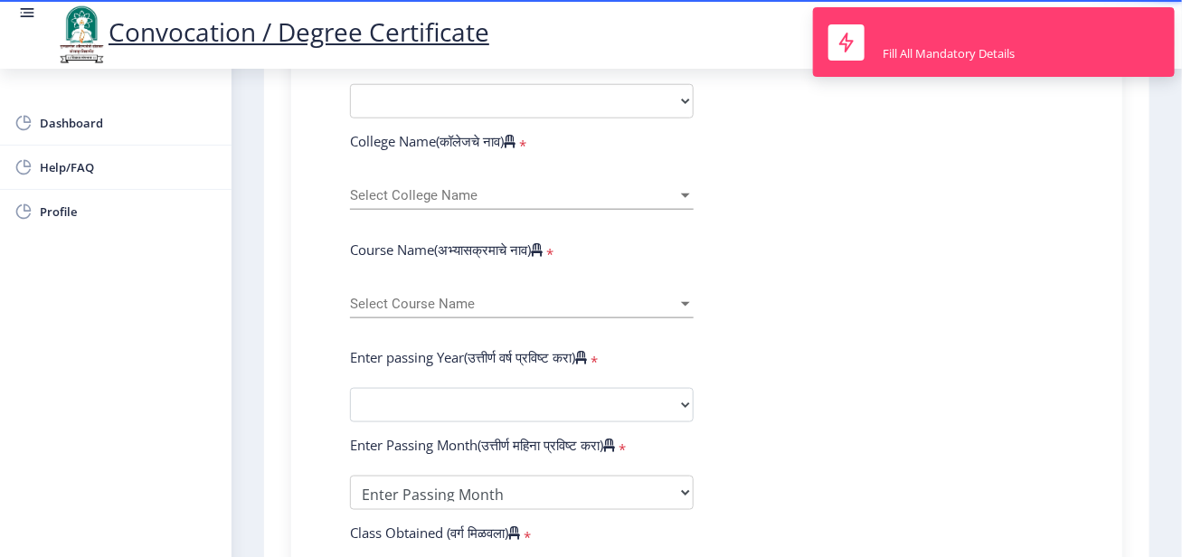
scroll to position [516, 0]
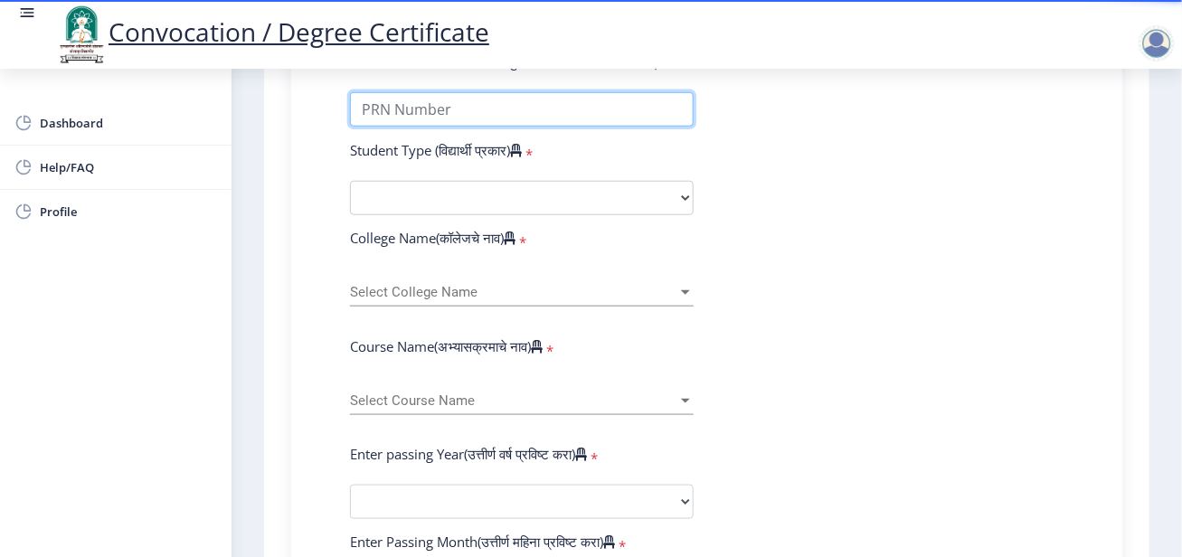
click at [589, 121] on input "Enter Your PRN Number (तुमचा पीआरएन (कायम नोंदणी क्रमांक) एंटर करा)" at bounding box center [522, 109] width 344 height 34
drag, startPoint x: 731, startPoint y: 164, endPoint x: 719, endPoint y: 174, distance: 15.4
click at [731, 164] on form "Enter Your PRN Number (तुमचा पीआरएन (कायम नोंदणी क्रमांक) एंटर करा) * Student T…" at bounding box center [706, 506] width 741 height 908
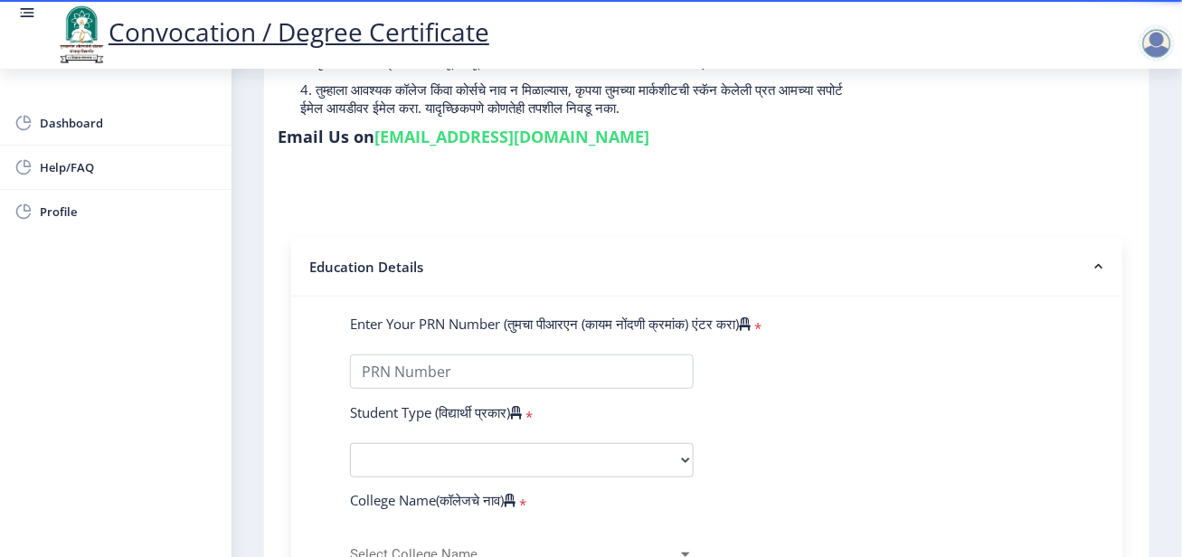
scroll to position [245, 0]
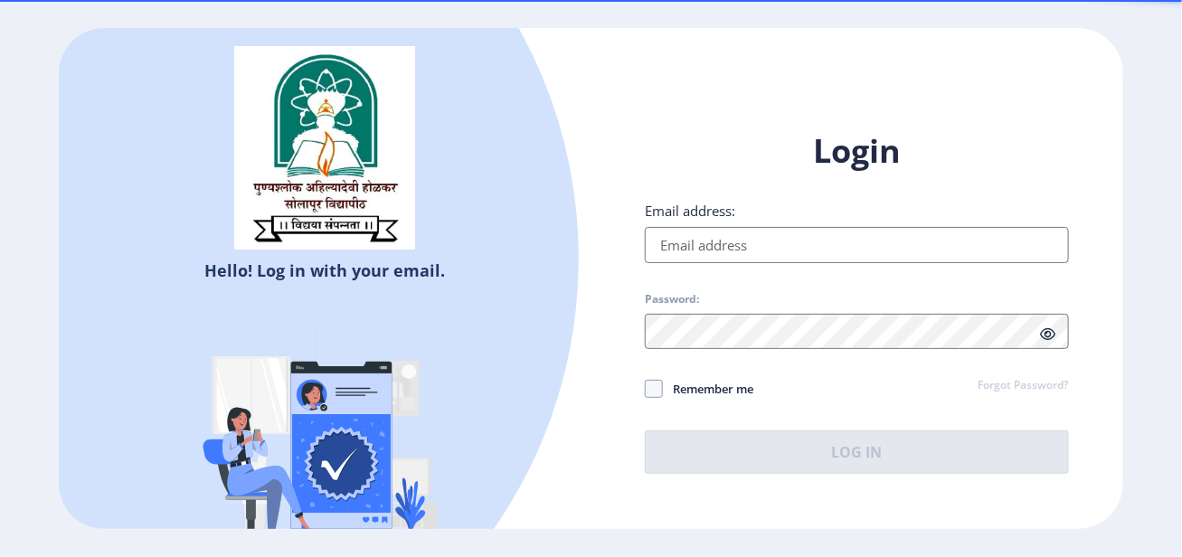
click at [763, 246] on input "Email address:" at bounding box center [856, 245] width 423 height 36
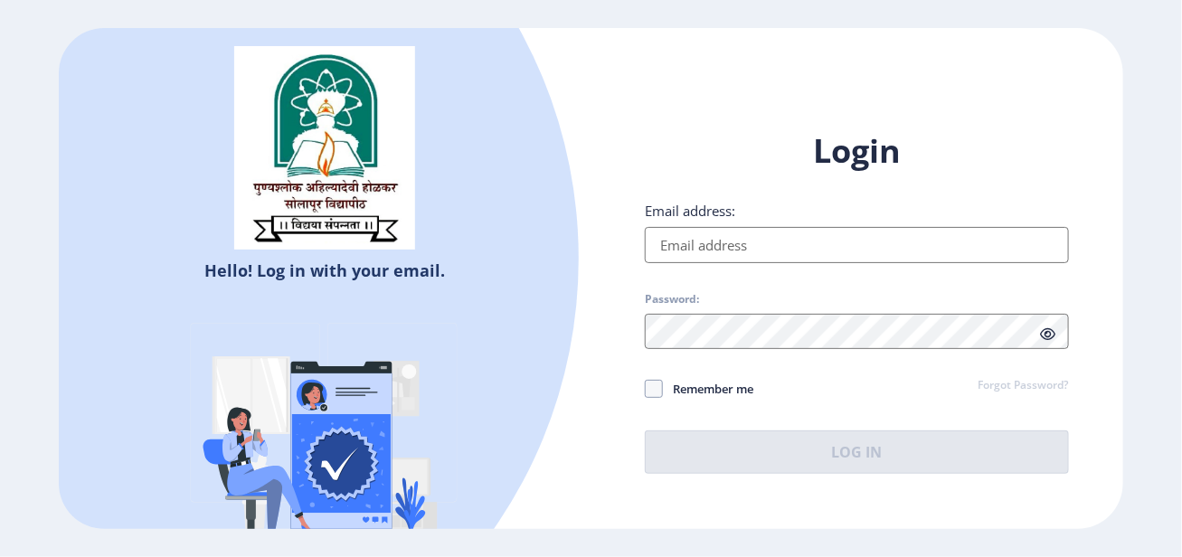
type input "[EMAIL_ADDRESS][DOMAIN_NAME]"
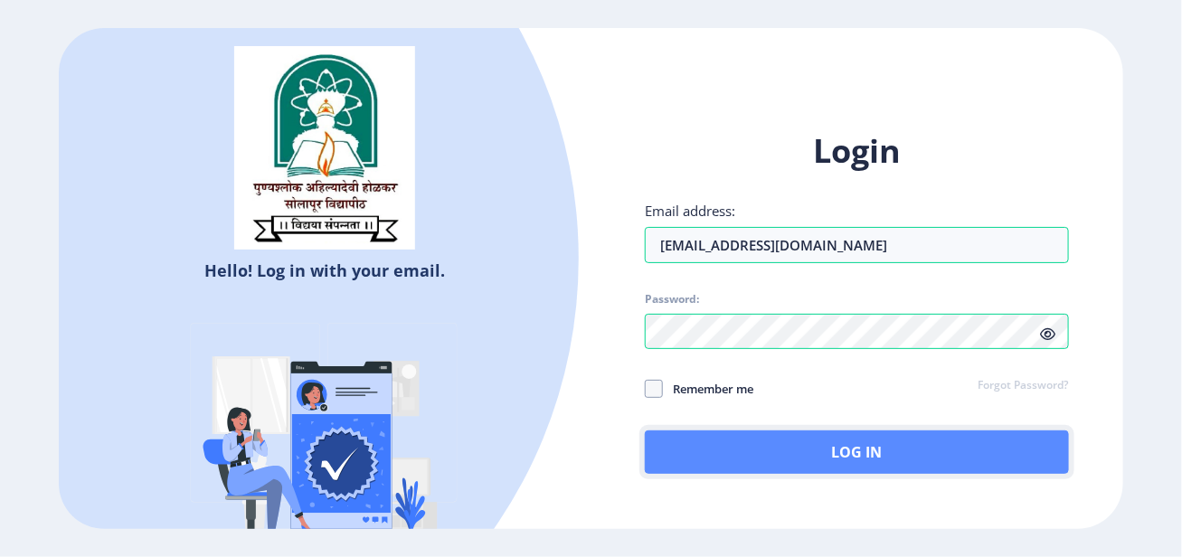
click at [754, 444] on button "Log In" at bounding box center [856, 451] width 423 height 43
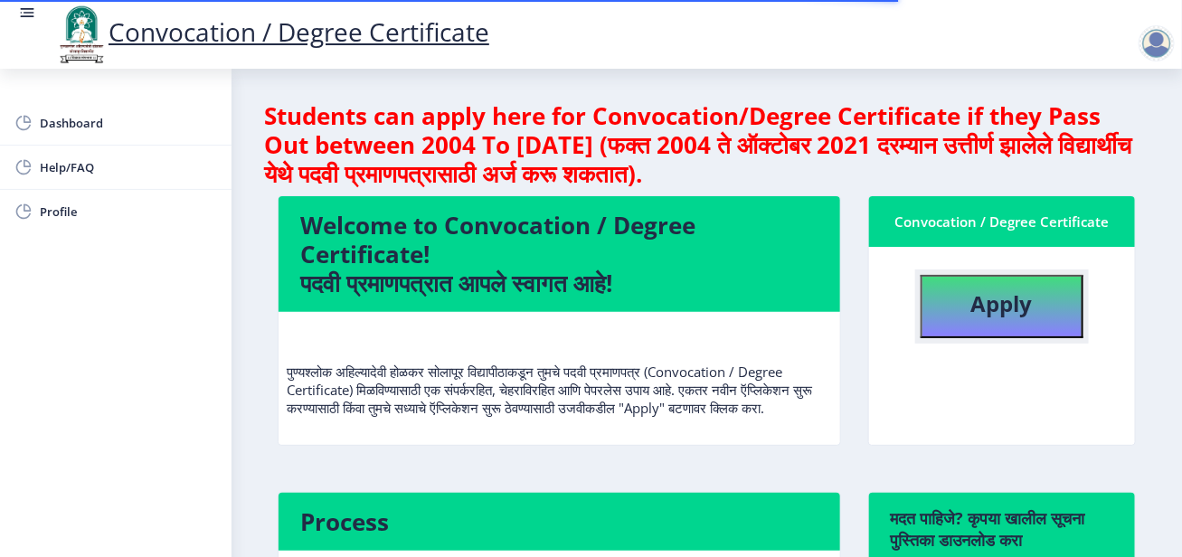
click at [1031, 309] on button "Apply" at bounding box center [1002, 306] width 163 height 63
select select
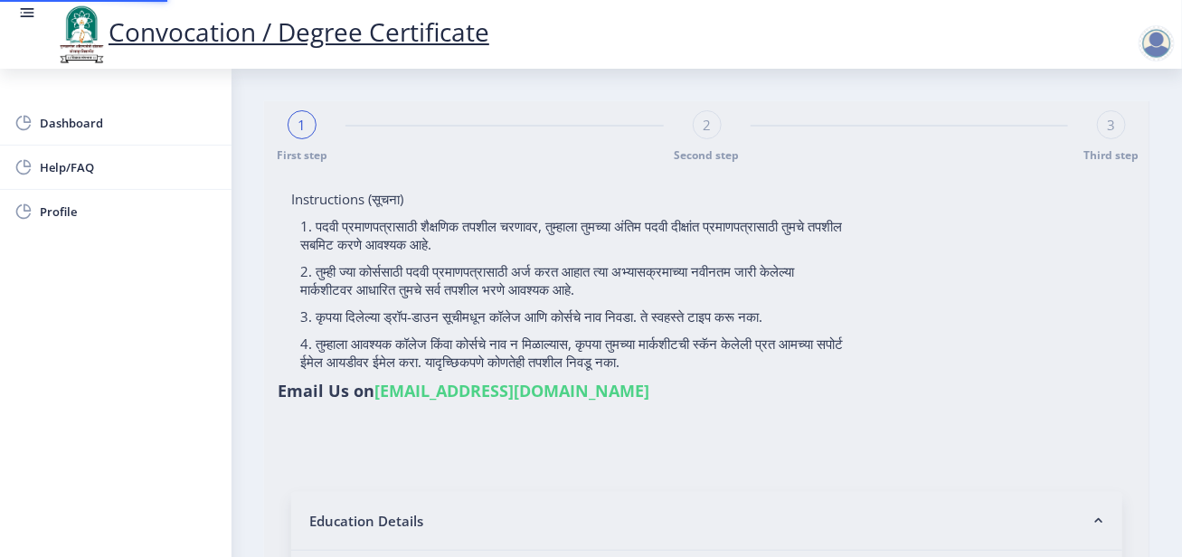
select select "Regular"
select select "2025"
select select
type input "234567"
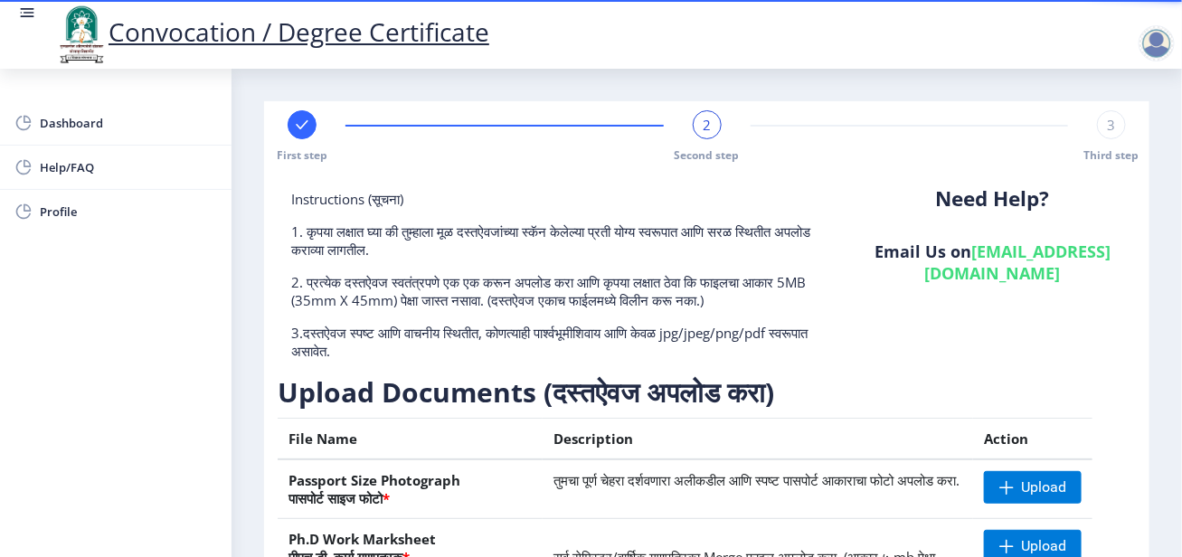
click at [301, 128] on rect at bounding box center [302, 125] width 18 height 18
select select "Regular"
select select "Accountancy"
select select "March"
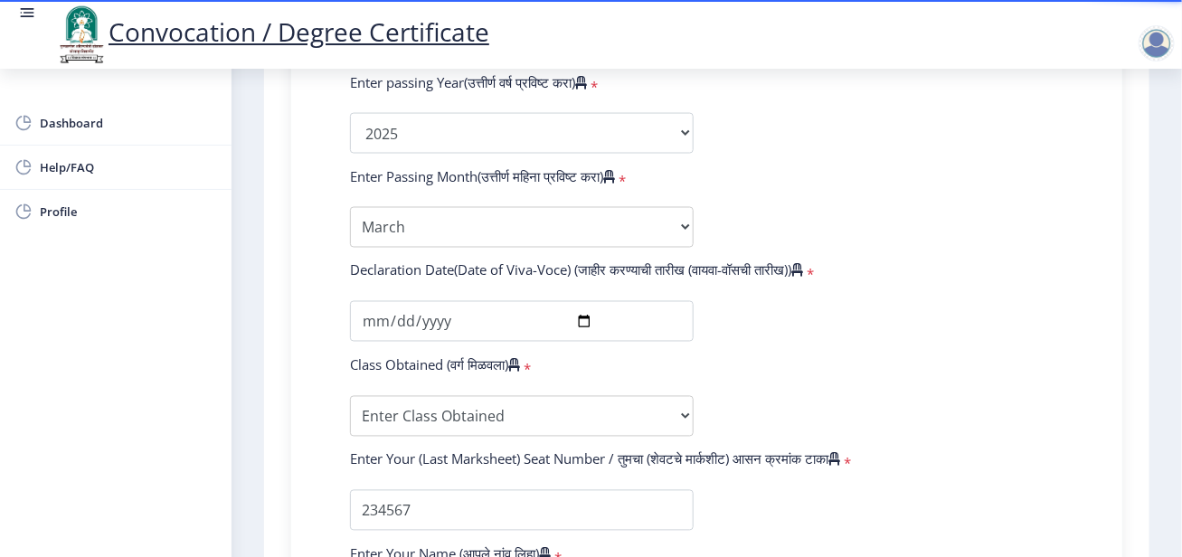
scroll to position [633, 0]
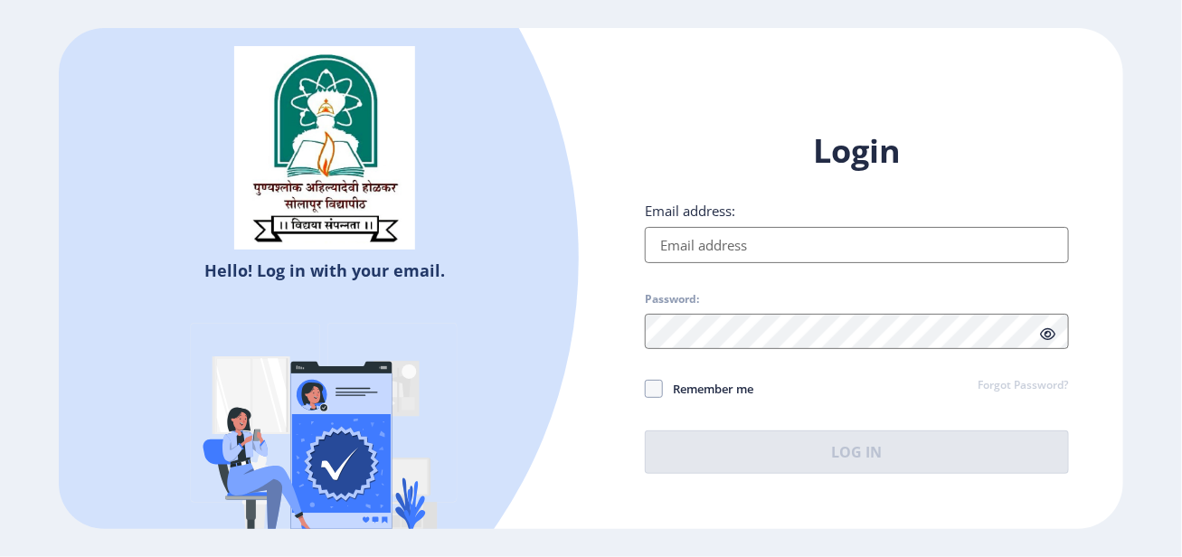
click at [754, 251] on input "Email address:" at bounding box center [856, 245] width 423 height 36
type input "[EMAIL_ADDRESS][DOMAIN_NAME]"
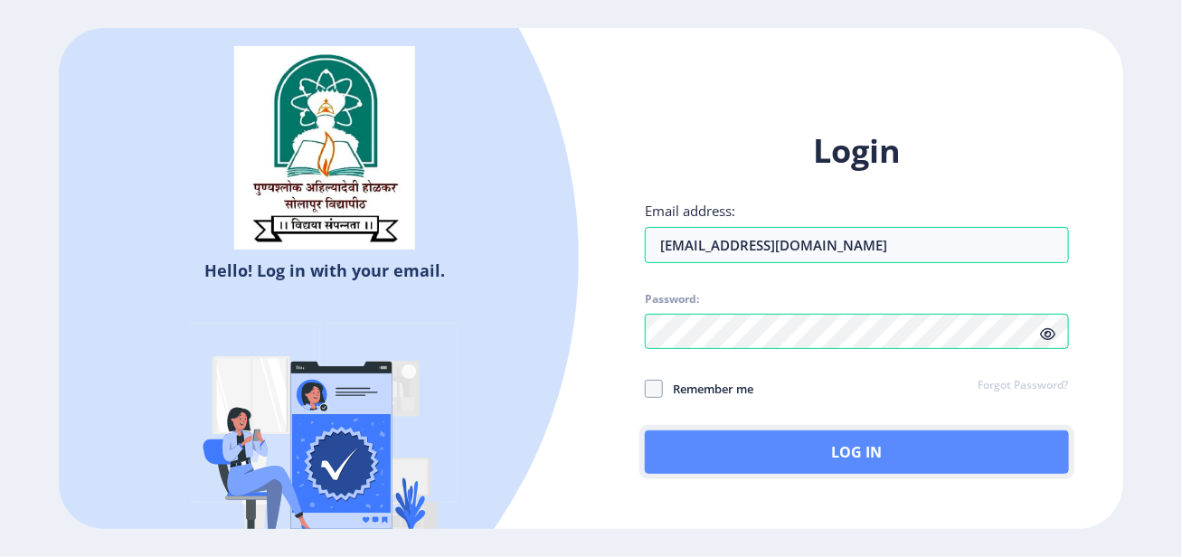
click at [823, 458] on button "Log In" at bounding box center [856, 451] width 423 height 43
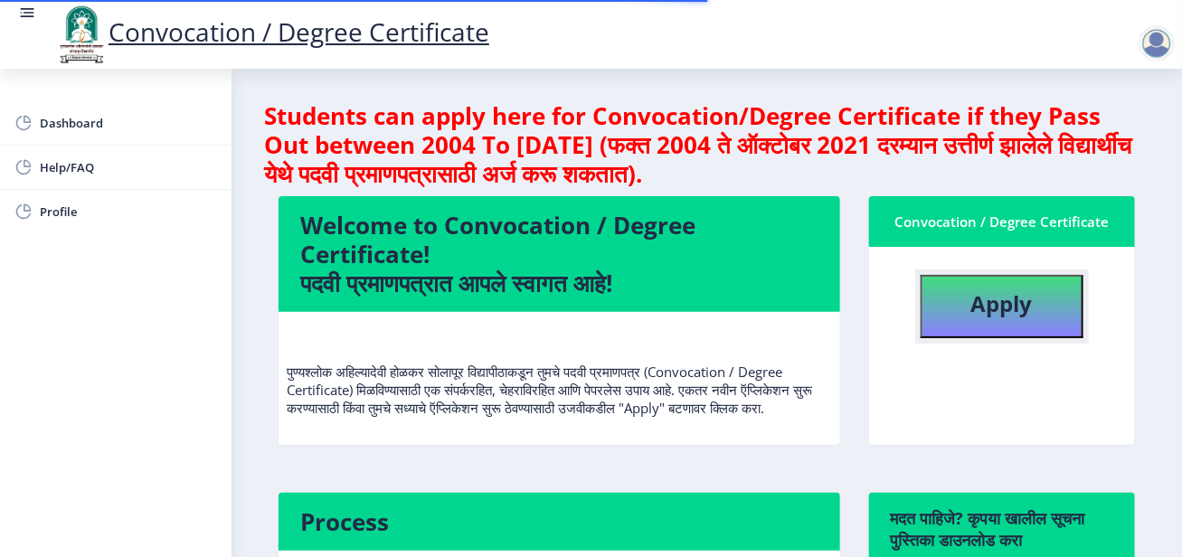
click at [961, 305] on button "Apply" at bounding box center [1002, 306] width 163 height 63
select select
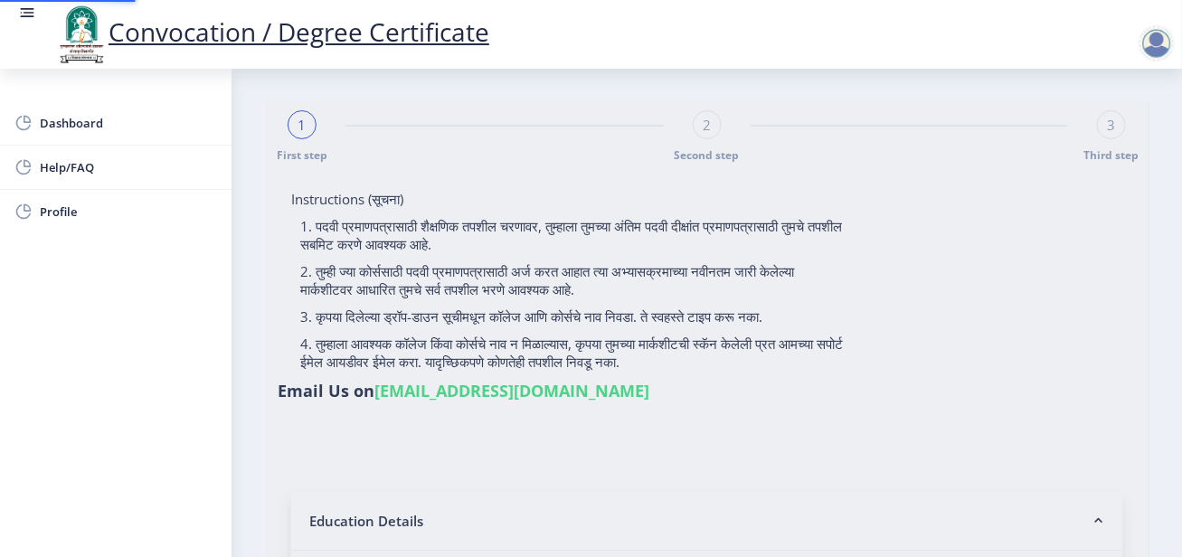
select select "Regular"
select select "2025"
select select
type input "234567"
select select "March"
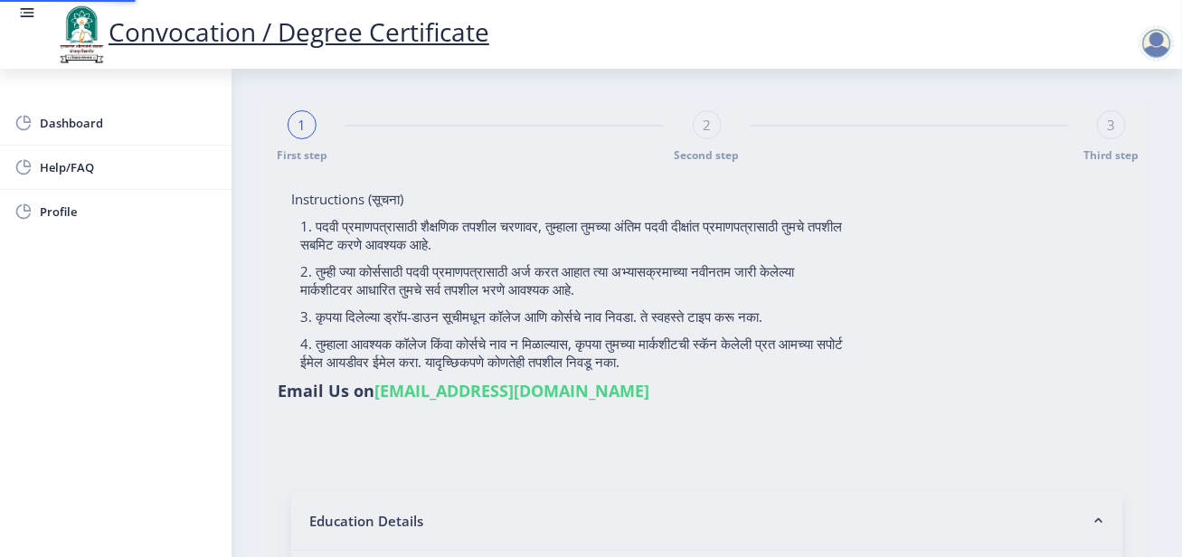
select select "Accountancy"
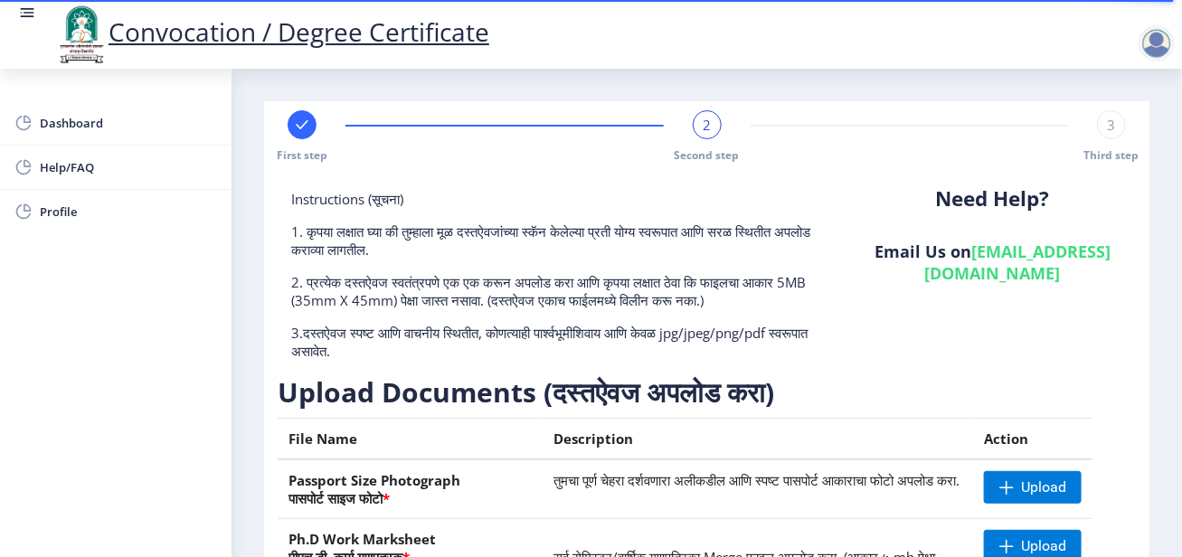
click at [303, 125] on icon at bounding box center [302, 124] width 12 height 9
select select "Regular"
select select "Accountancy"
select select "March"
